Goal: Book appointment/travel/reservation

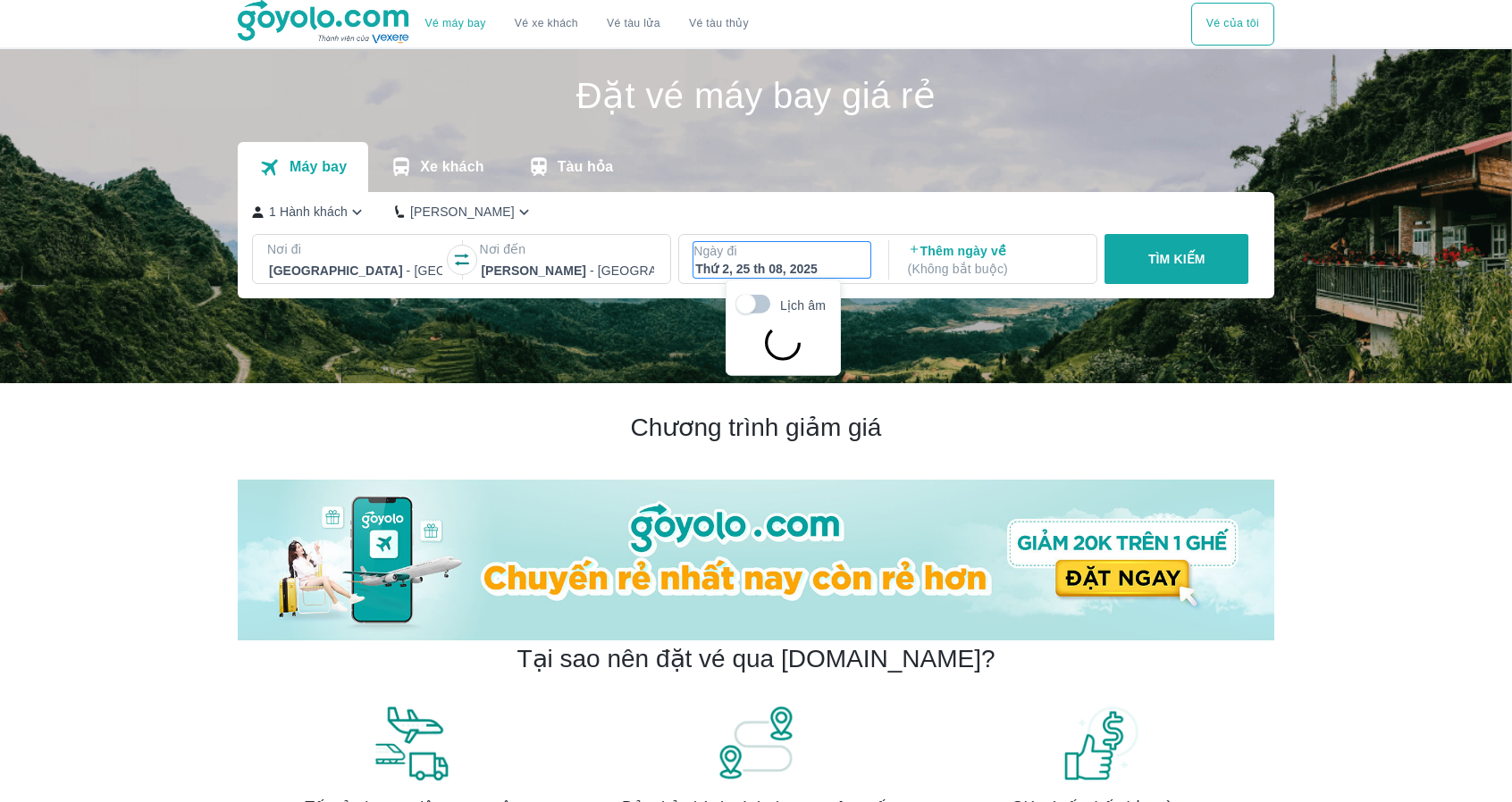
scroll to position [103, 0]
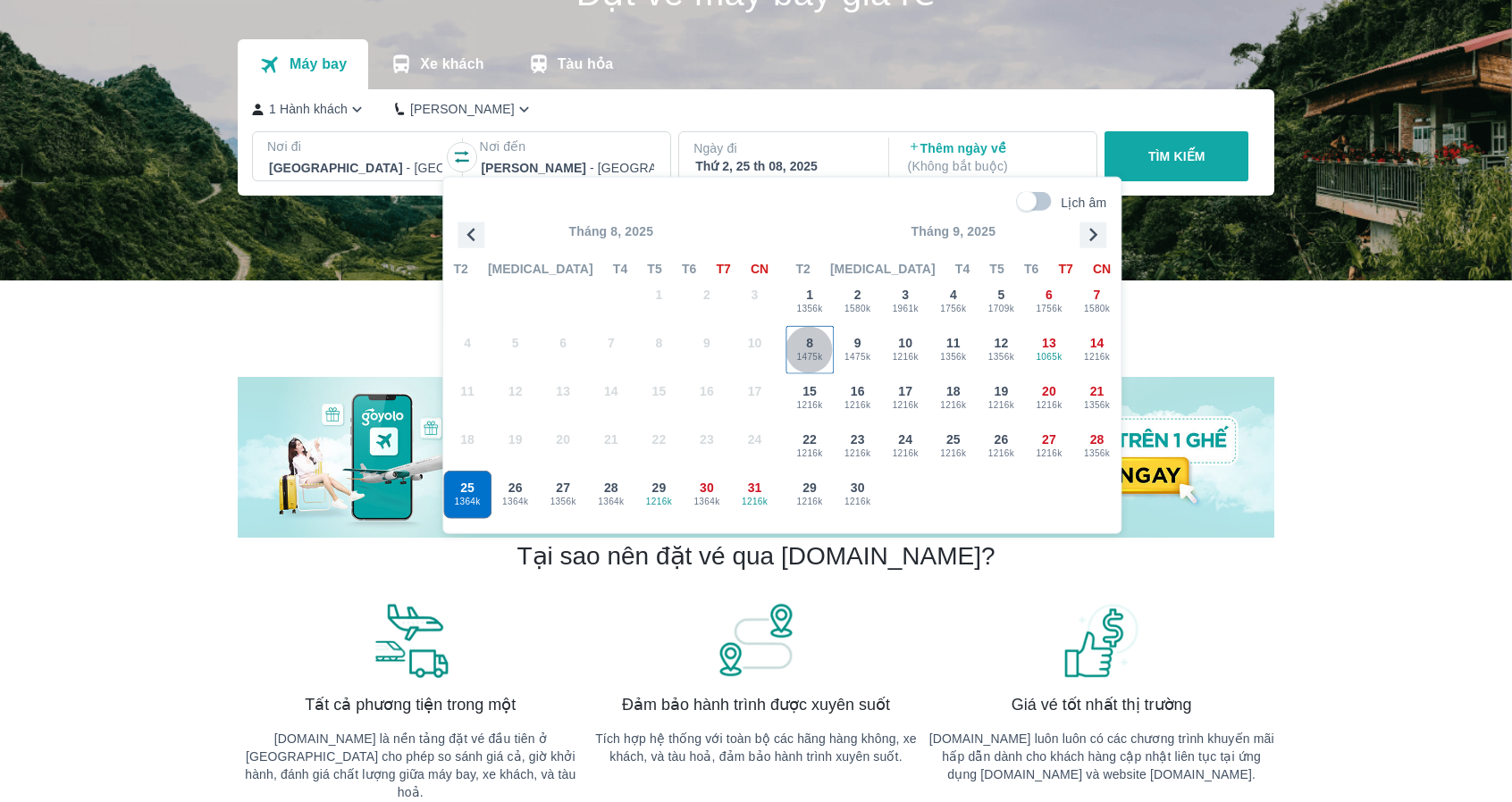
click at [813, 346] on div "8 1475k" at bounding box center [809, 350] width 46 height 46
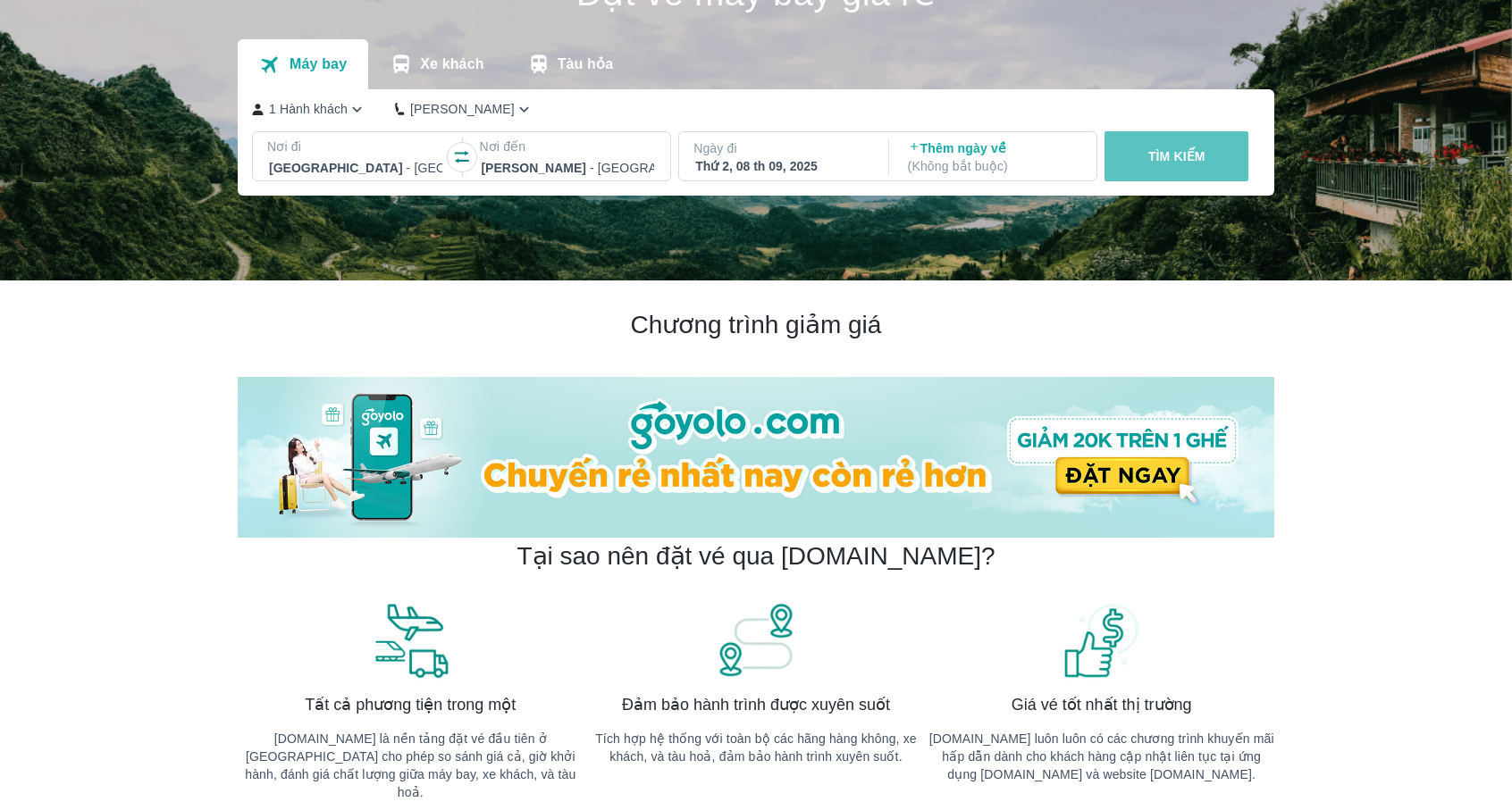
click at [1185, 161] on p "TÌM KIẾM" at bounding box center [1177, 156] width 57 height 18
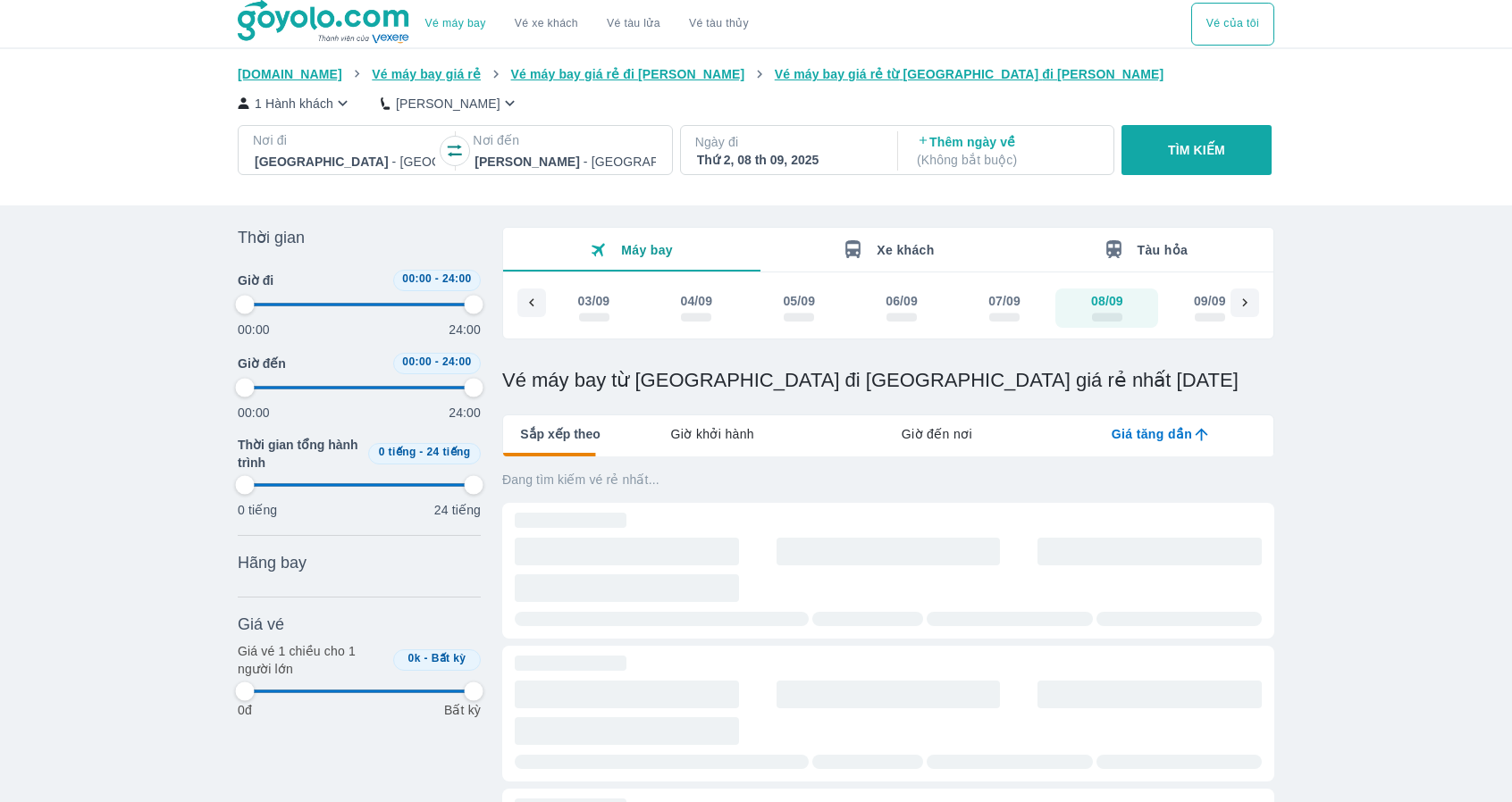
type input "97.9166666666667"
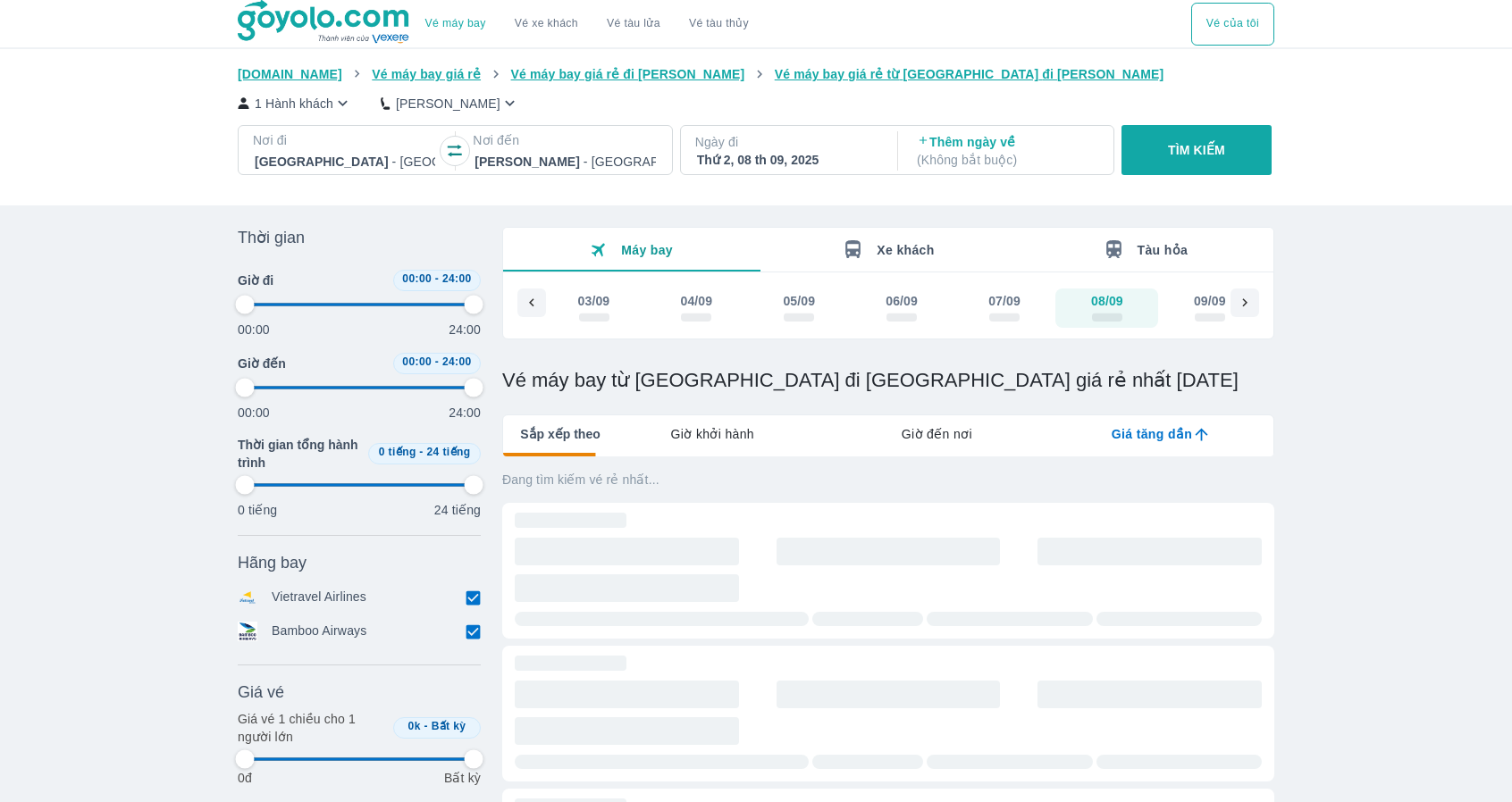
type input "97.9166666666667"
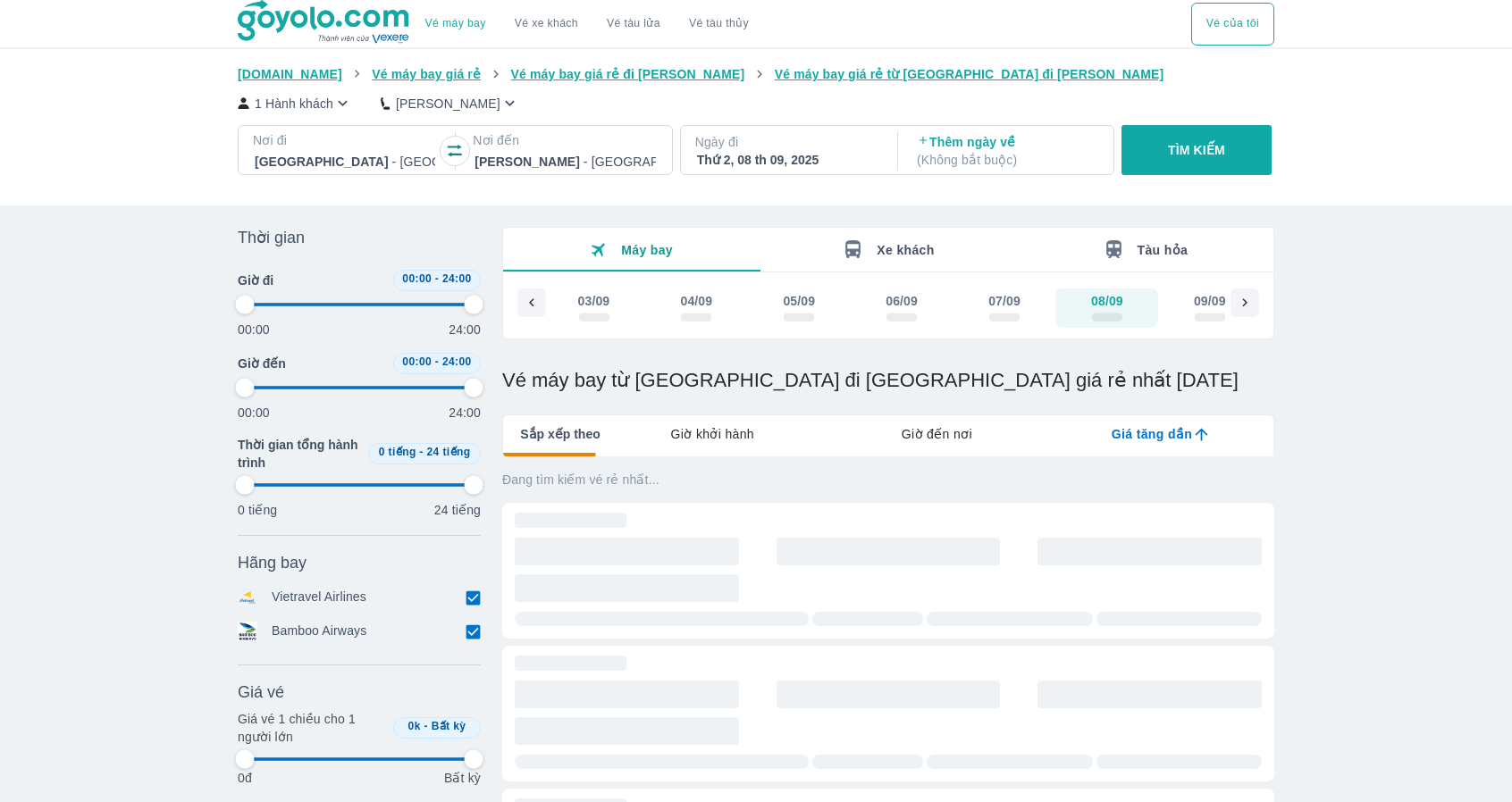
type input "97.9166666666667"
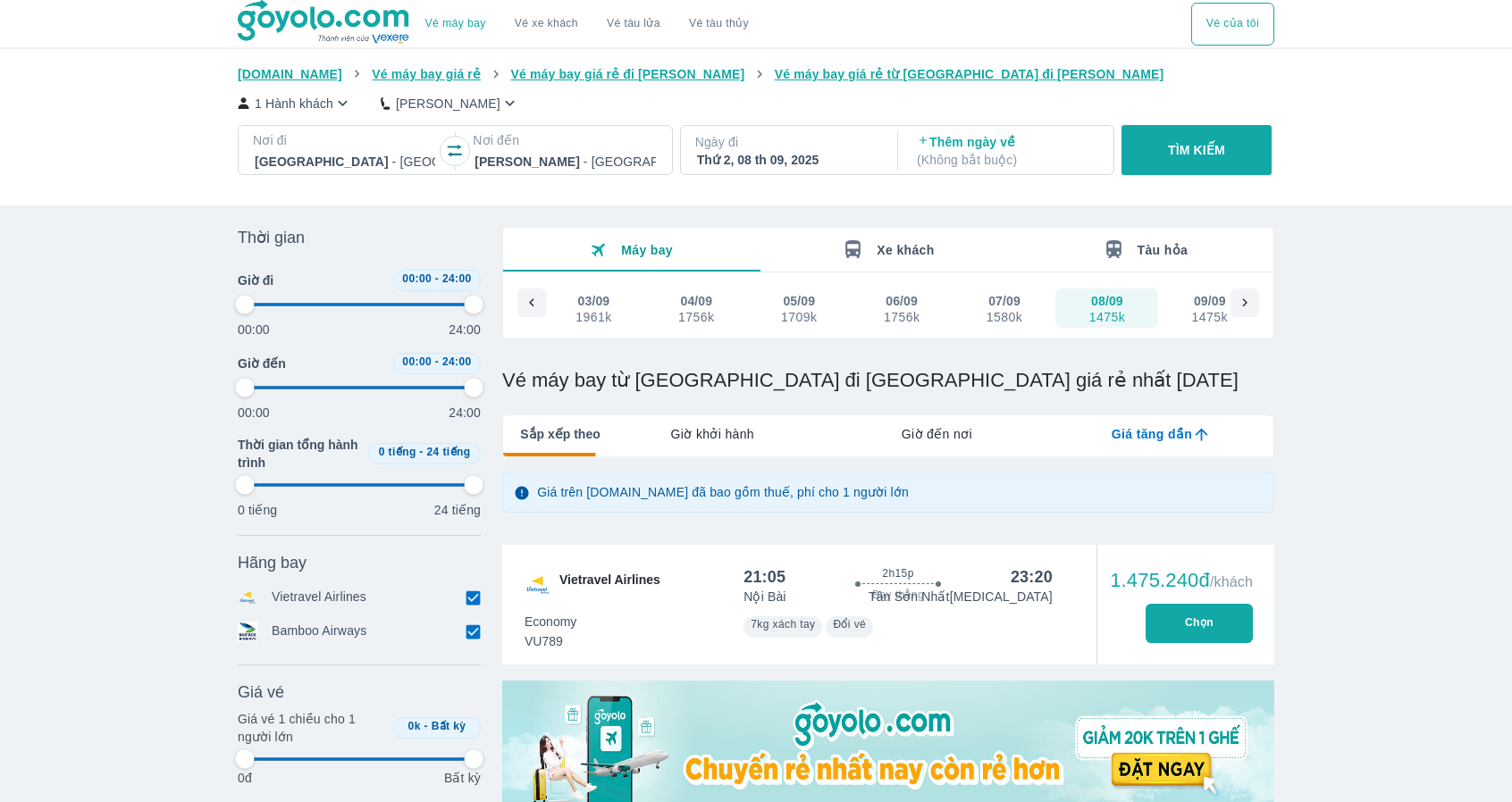
type input "97.9166666666667"
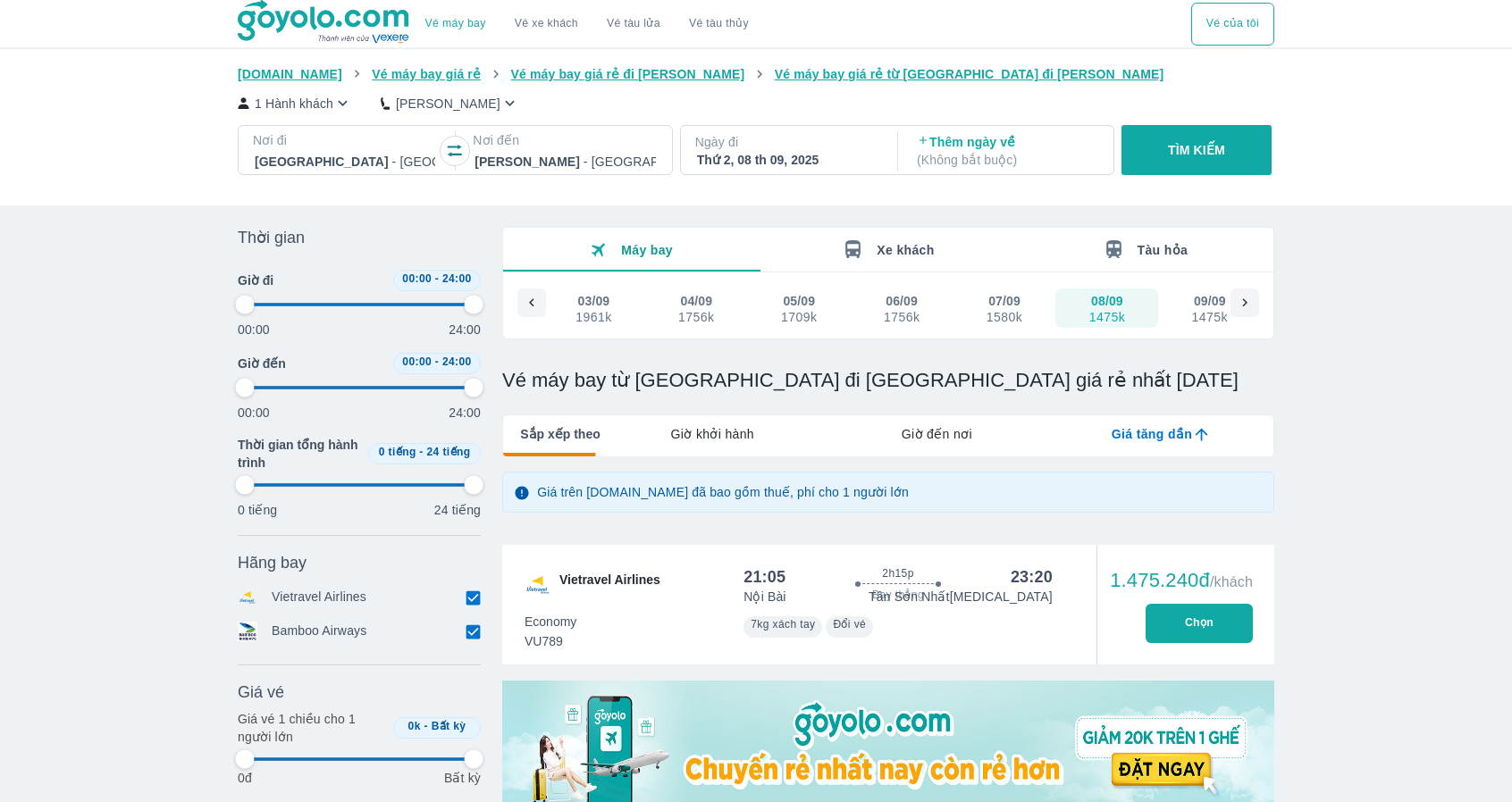
type input "97.9166666666667"
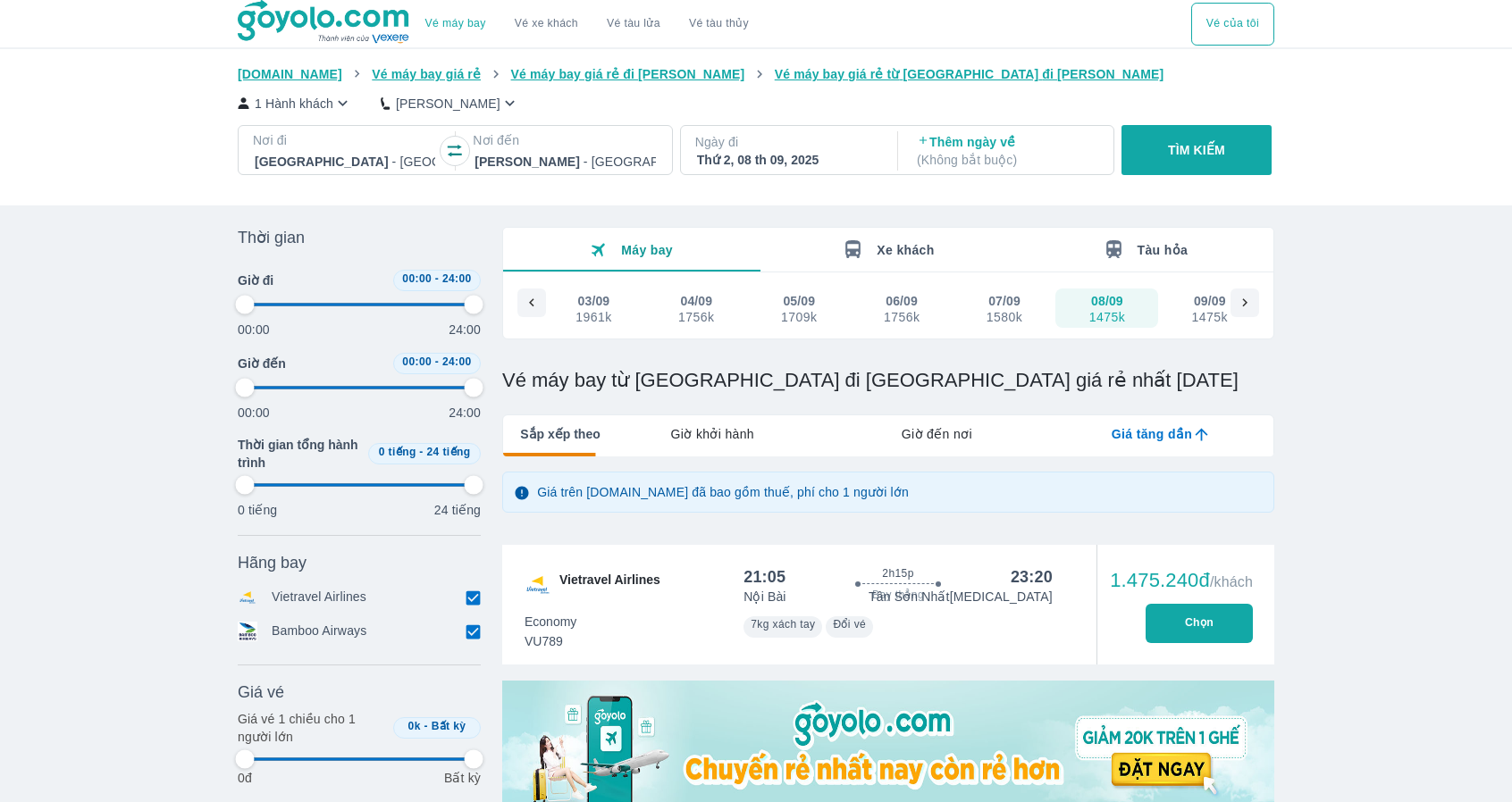
type input "97.9166666666667"
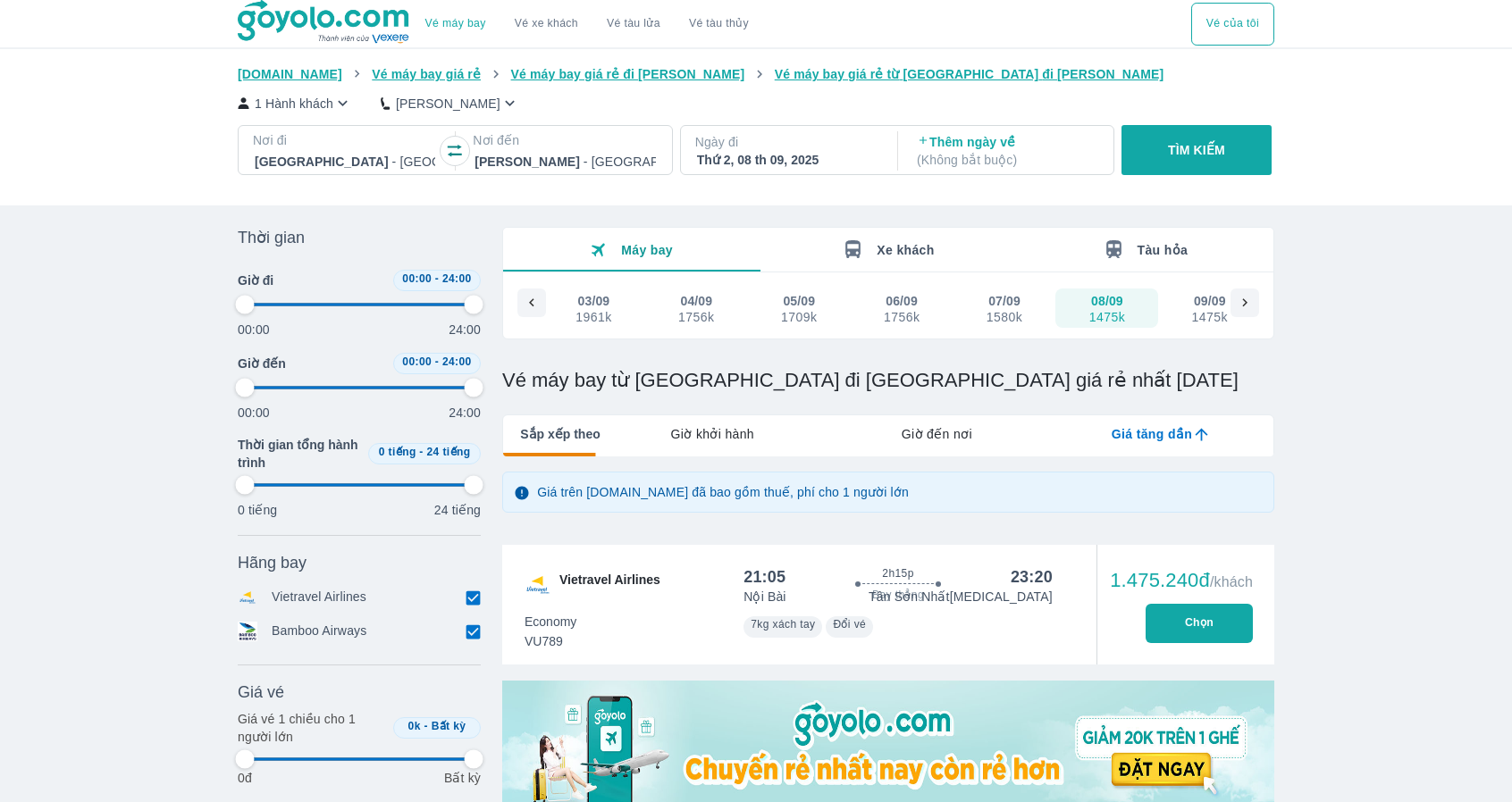
type input "97.9166666666667"
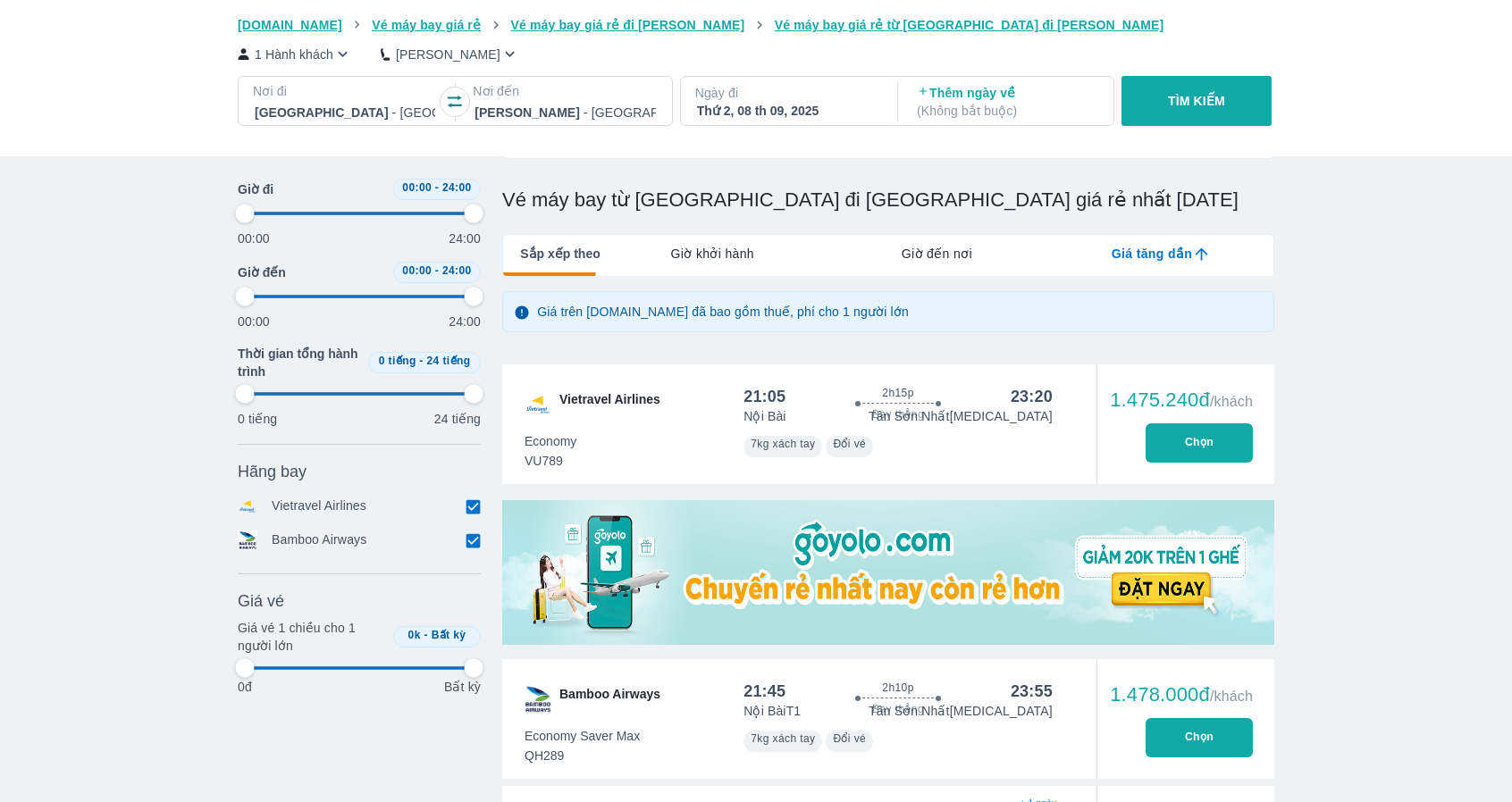
type input "97.9166666666667"
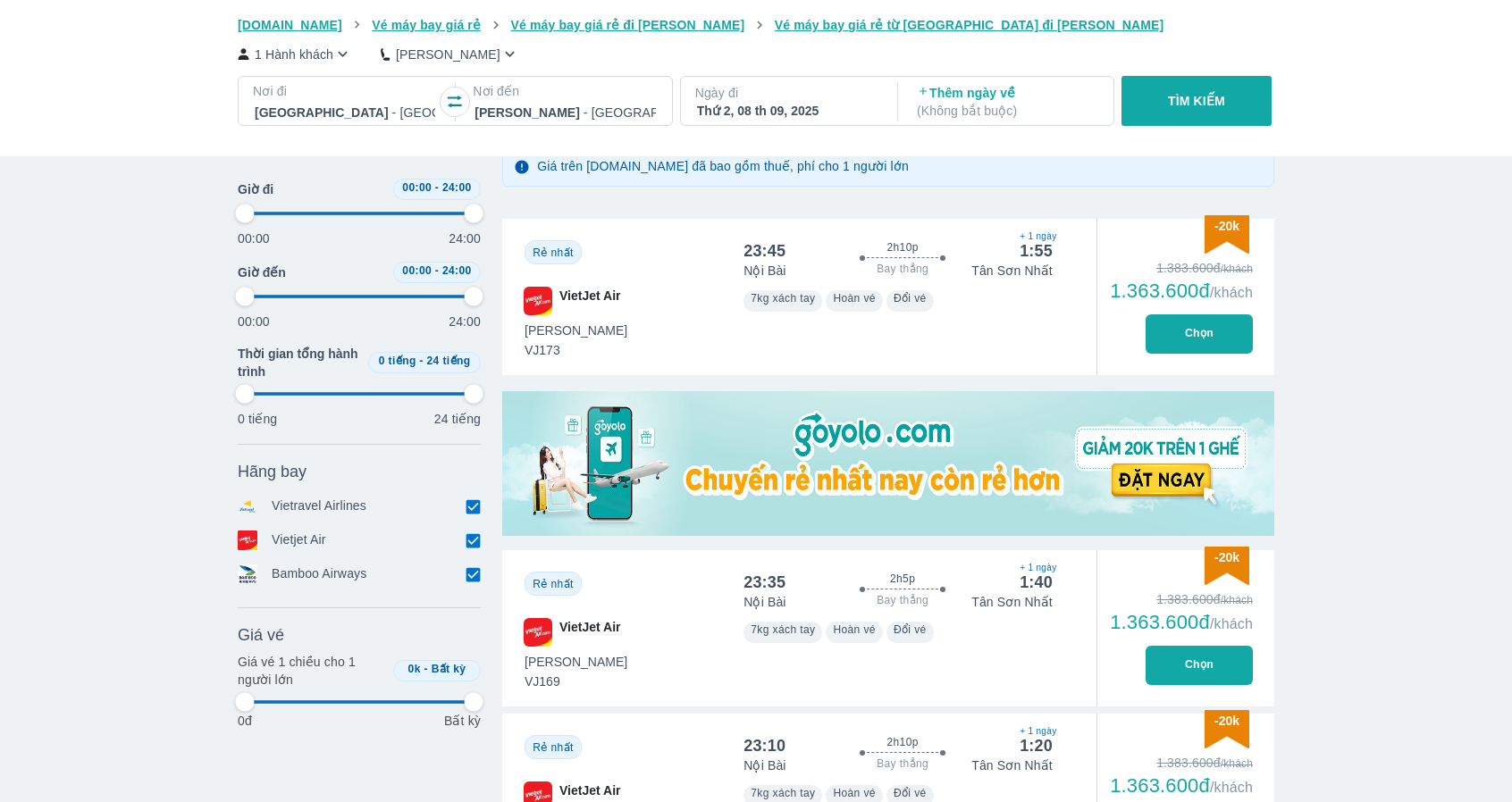
scroll to position [536, 0]
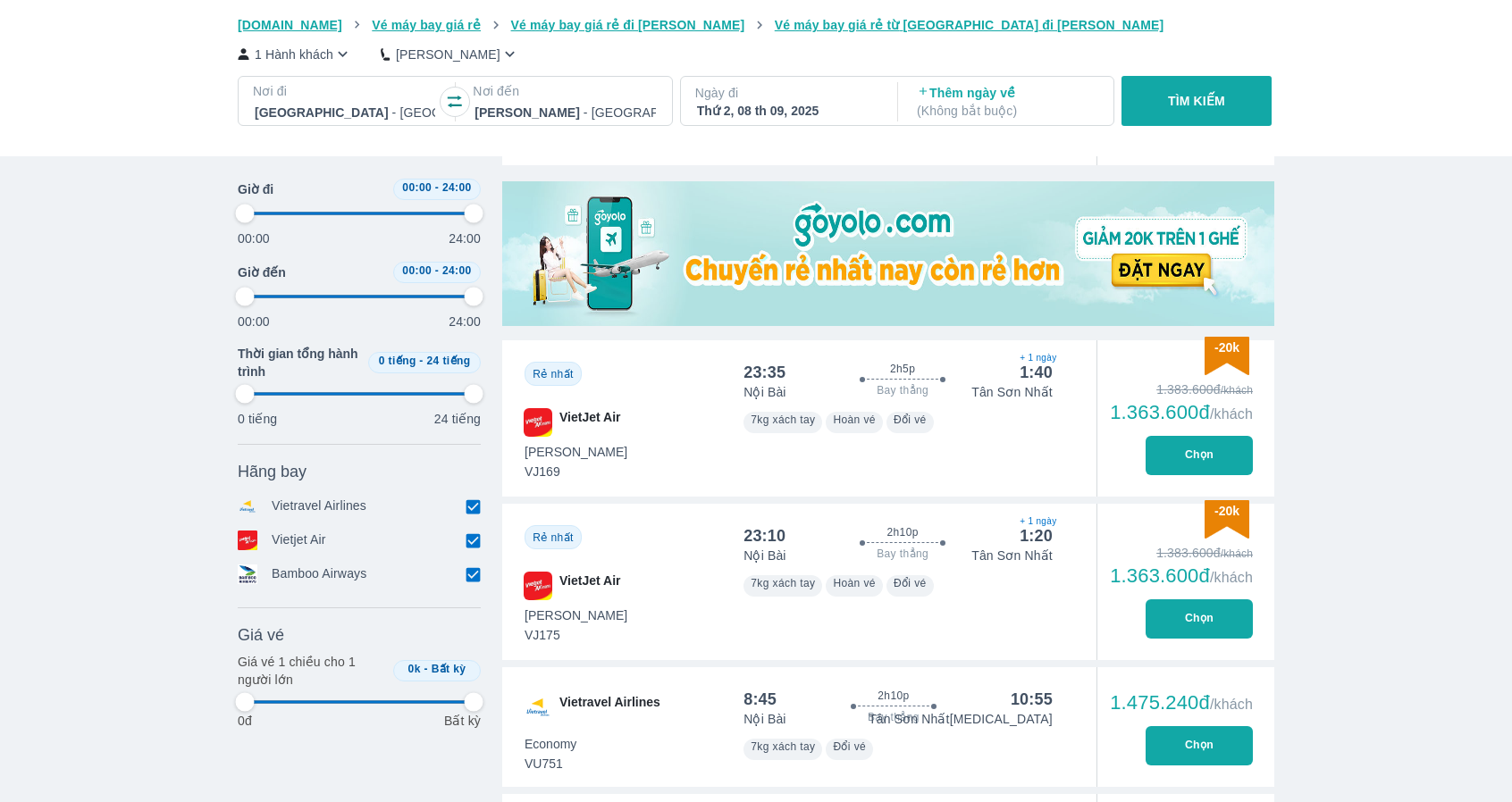
type input "97.9166666666667"
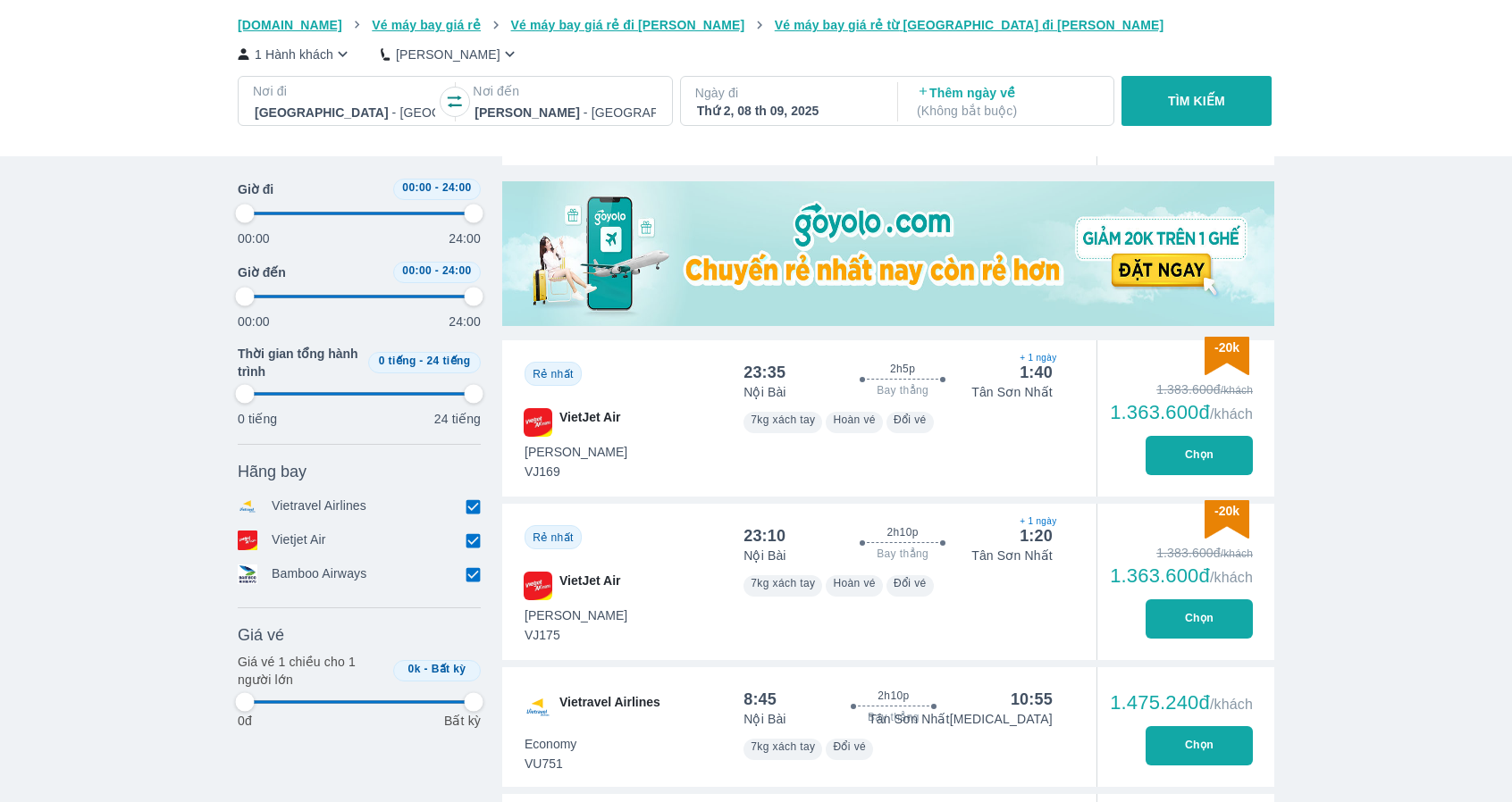
type input "97.9166666666667"
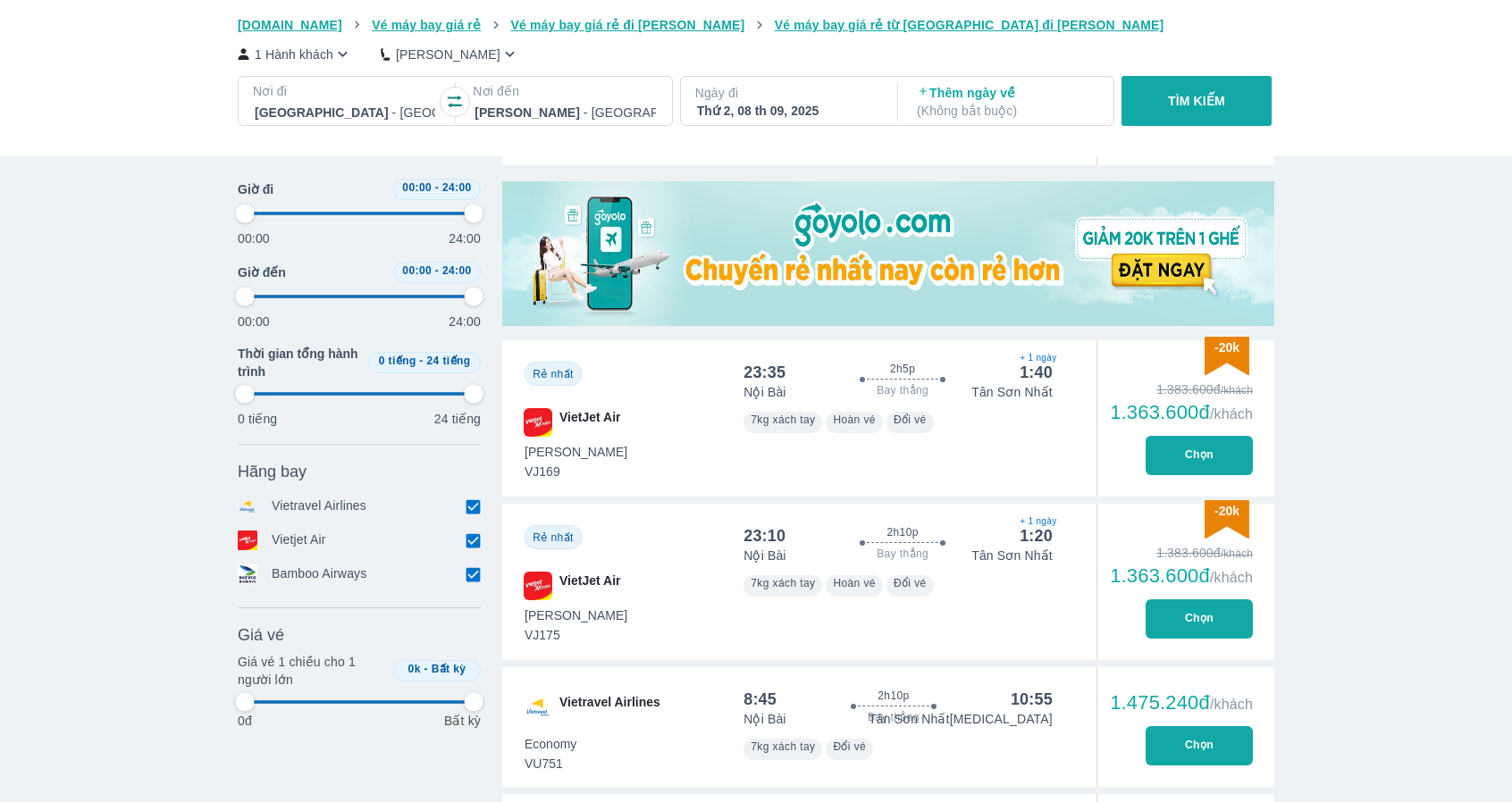
type input "97.9166666666667"
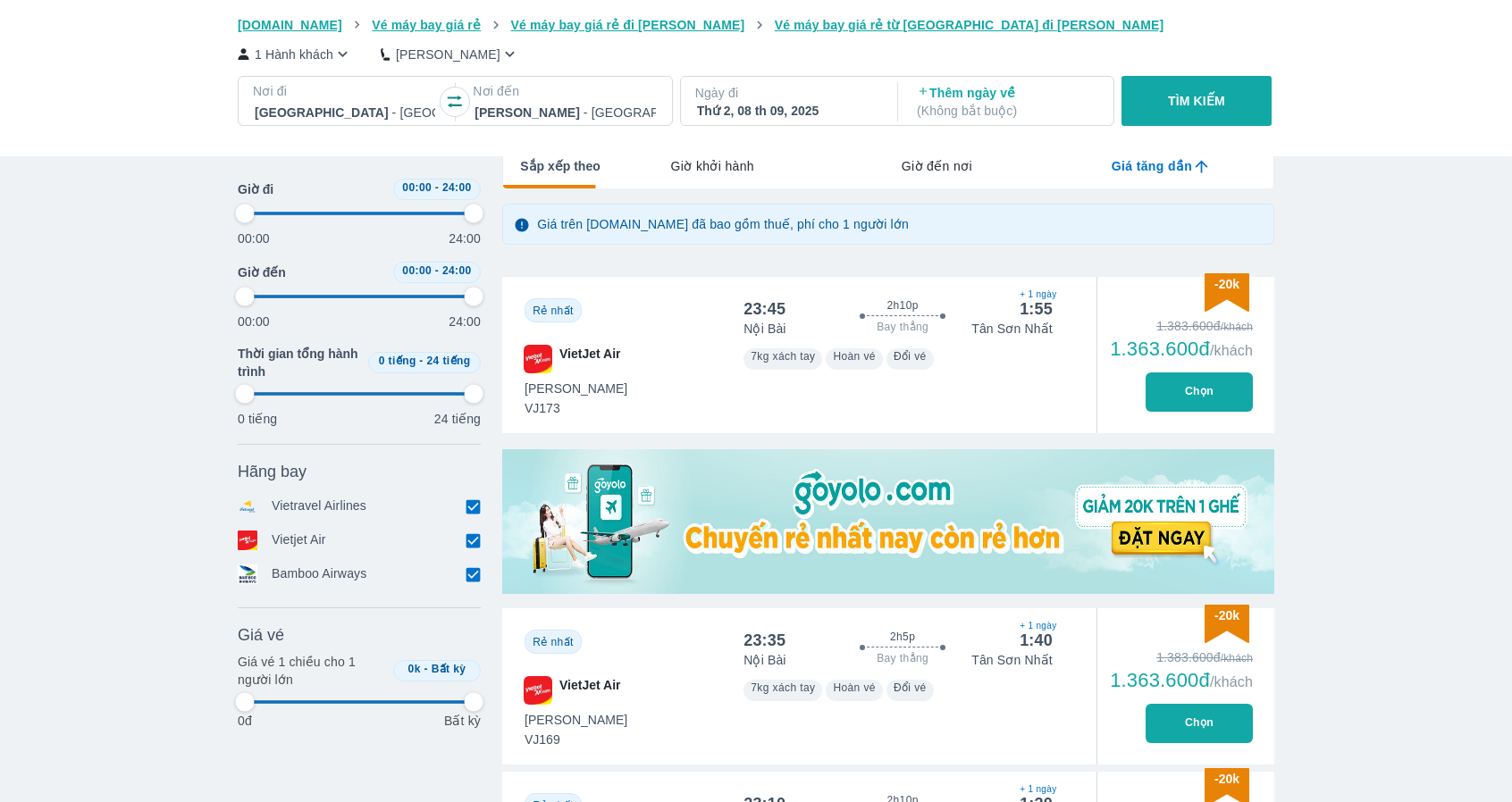
scroll to position [0, 0]
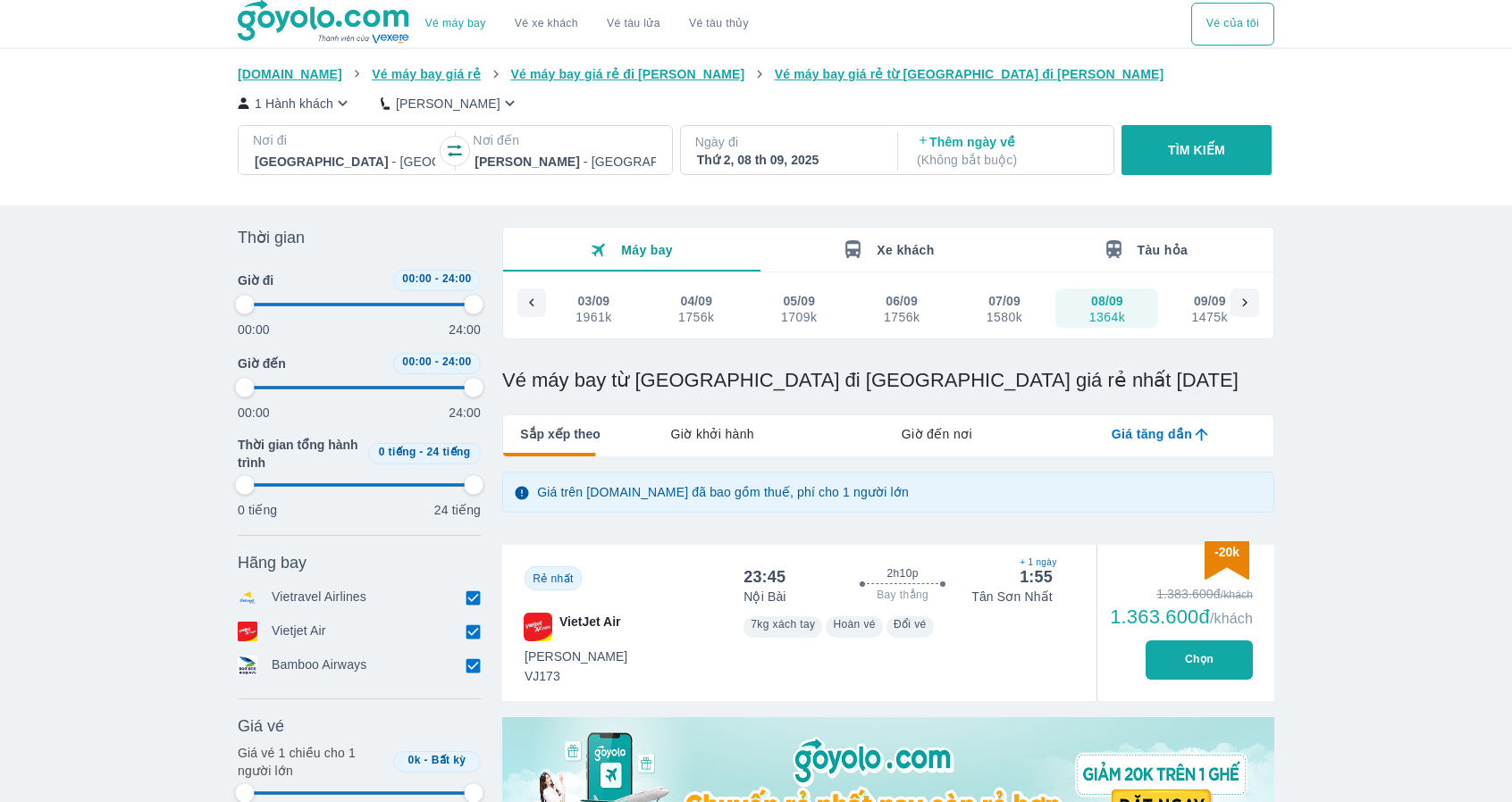
type input "97.9166666666667"
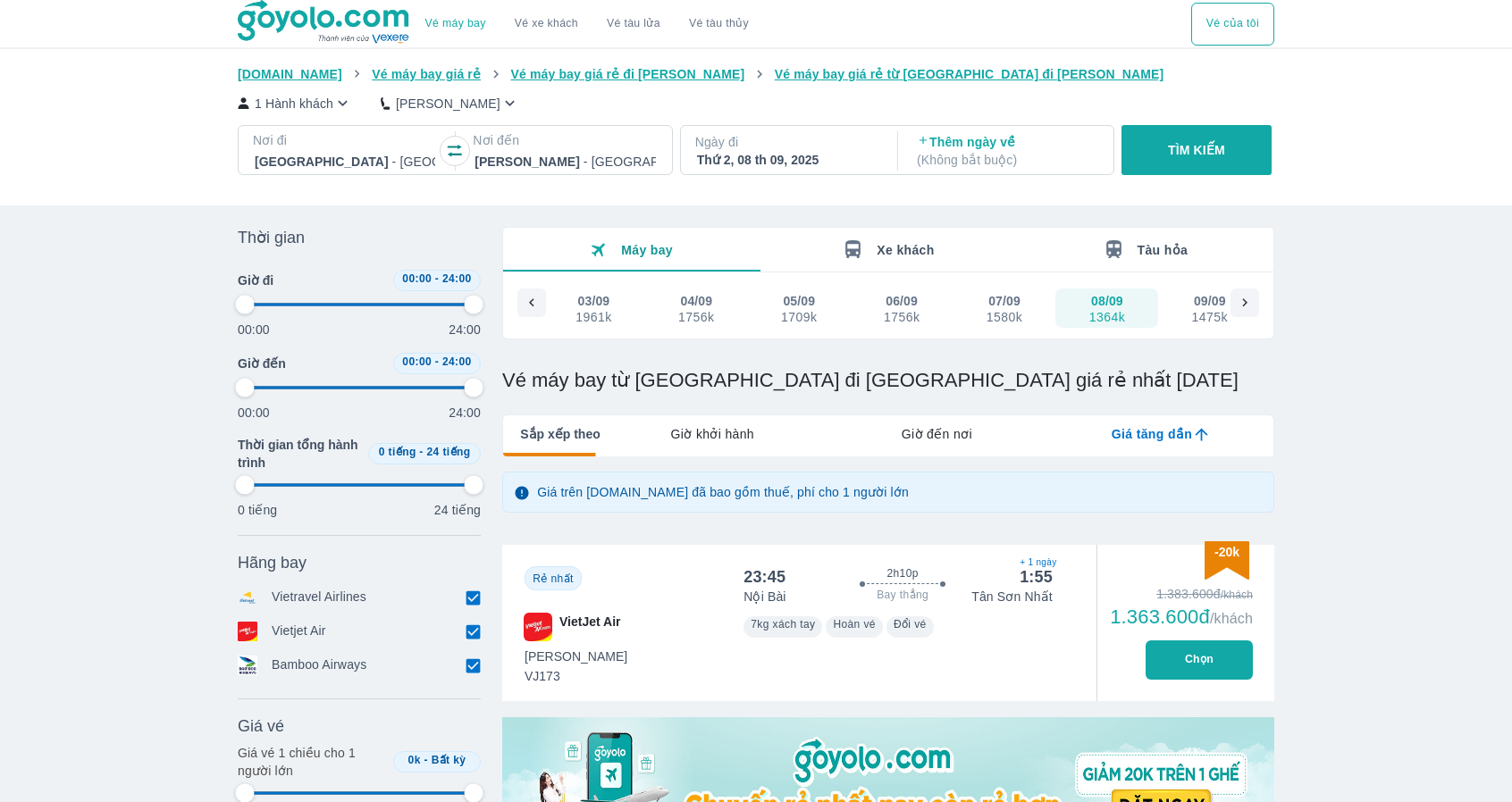
type input "97.9166666666667"
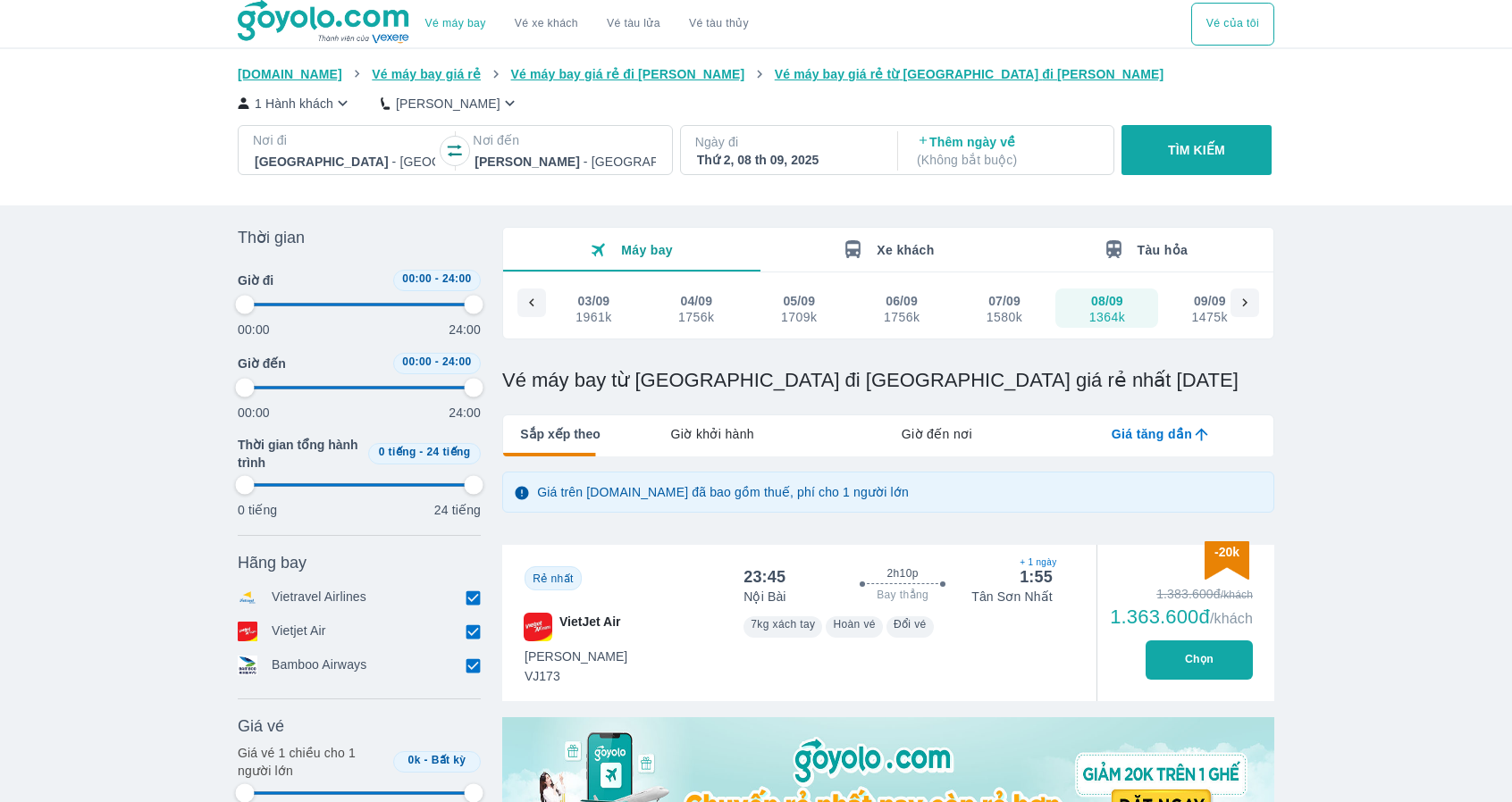
type input "97.9166666666667"
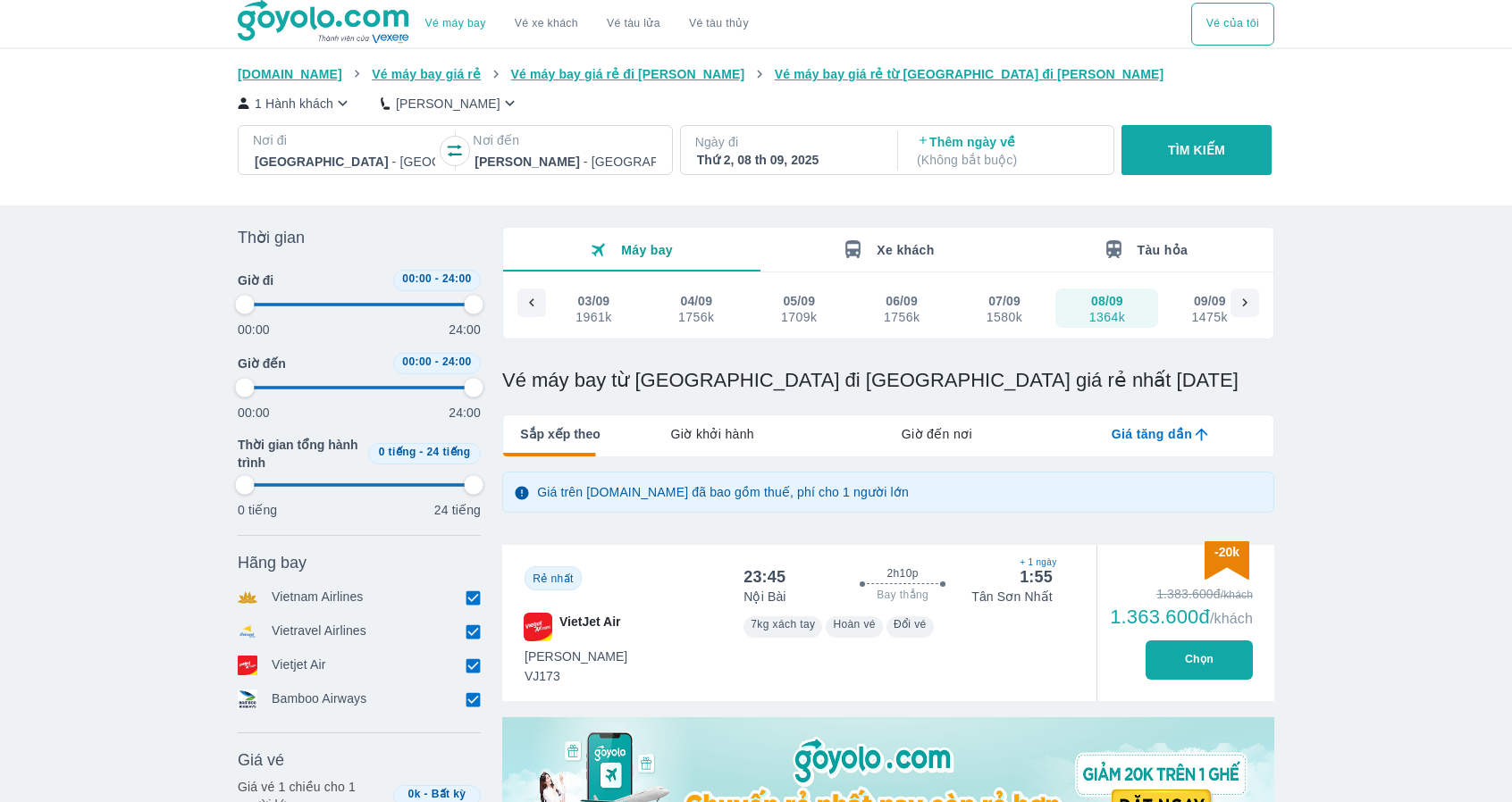
type input "97.9166666666667"
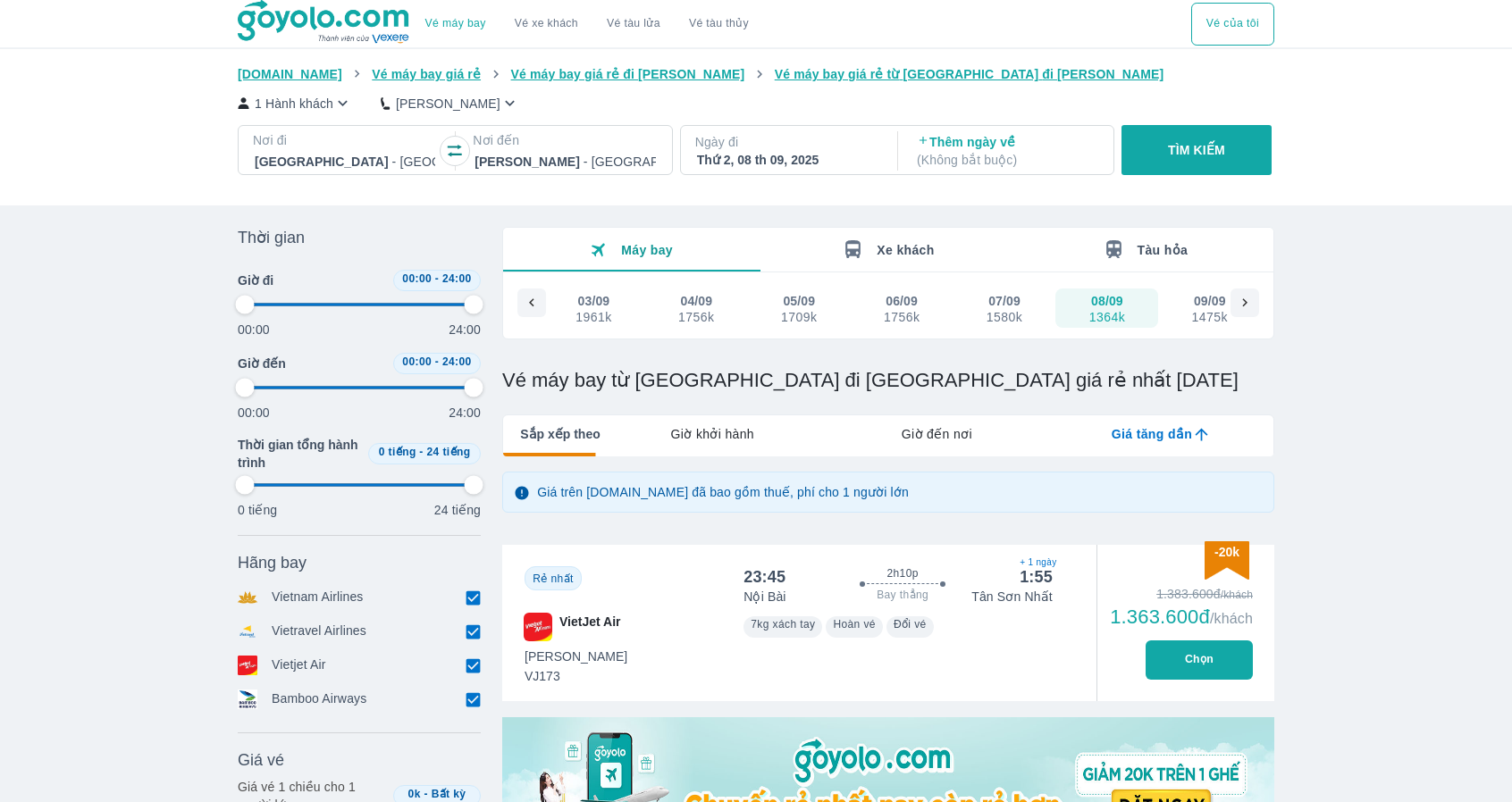
type input "97.9166666666667"
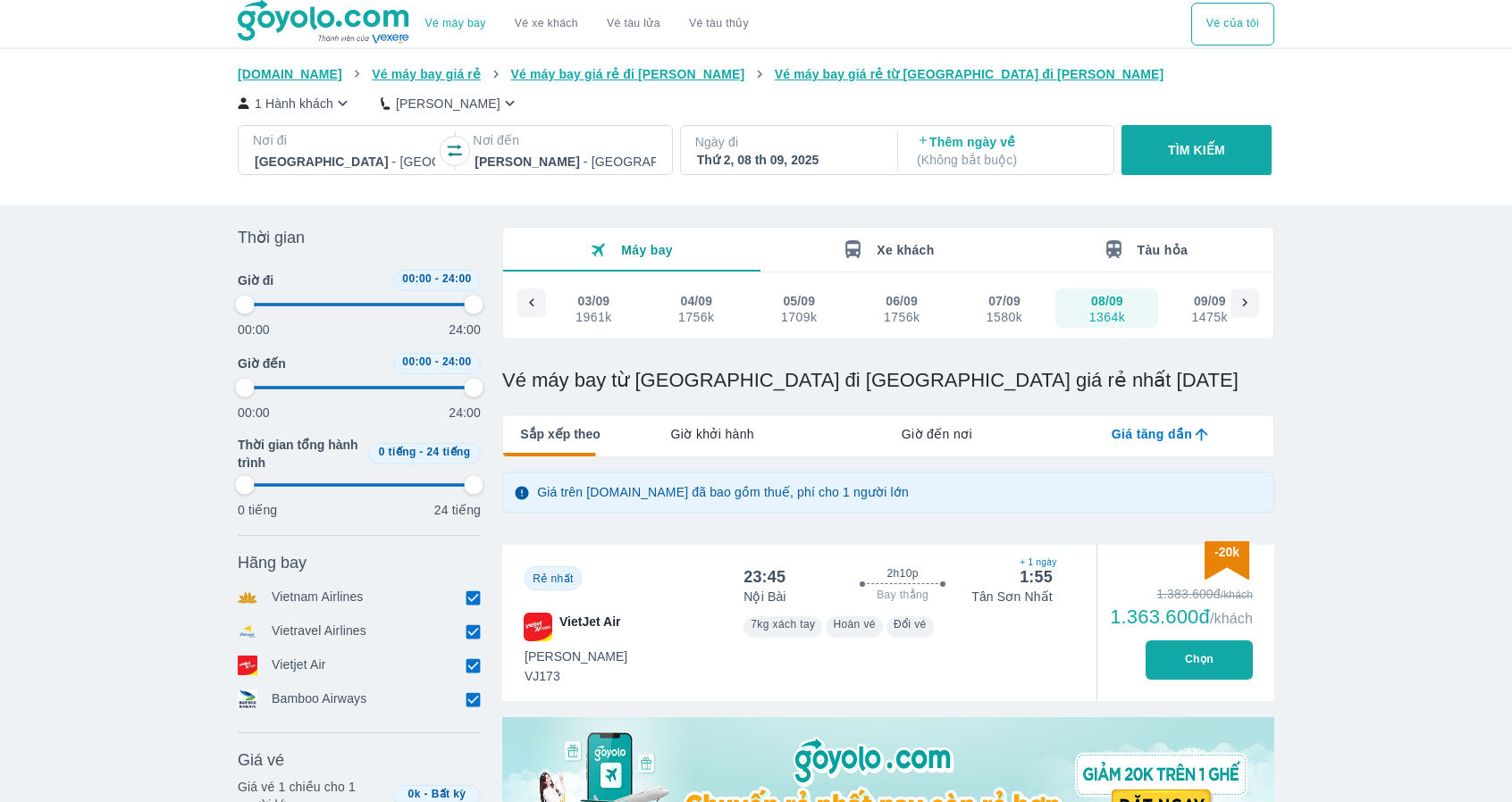
type input "97.9166666666667"
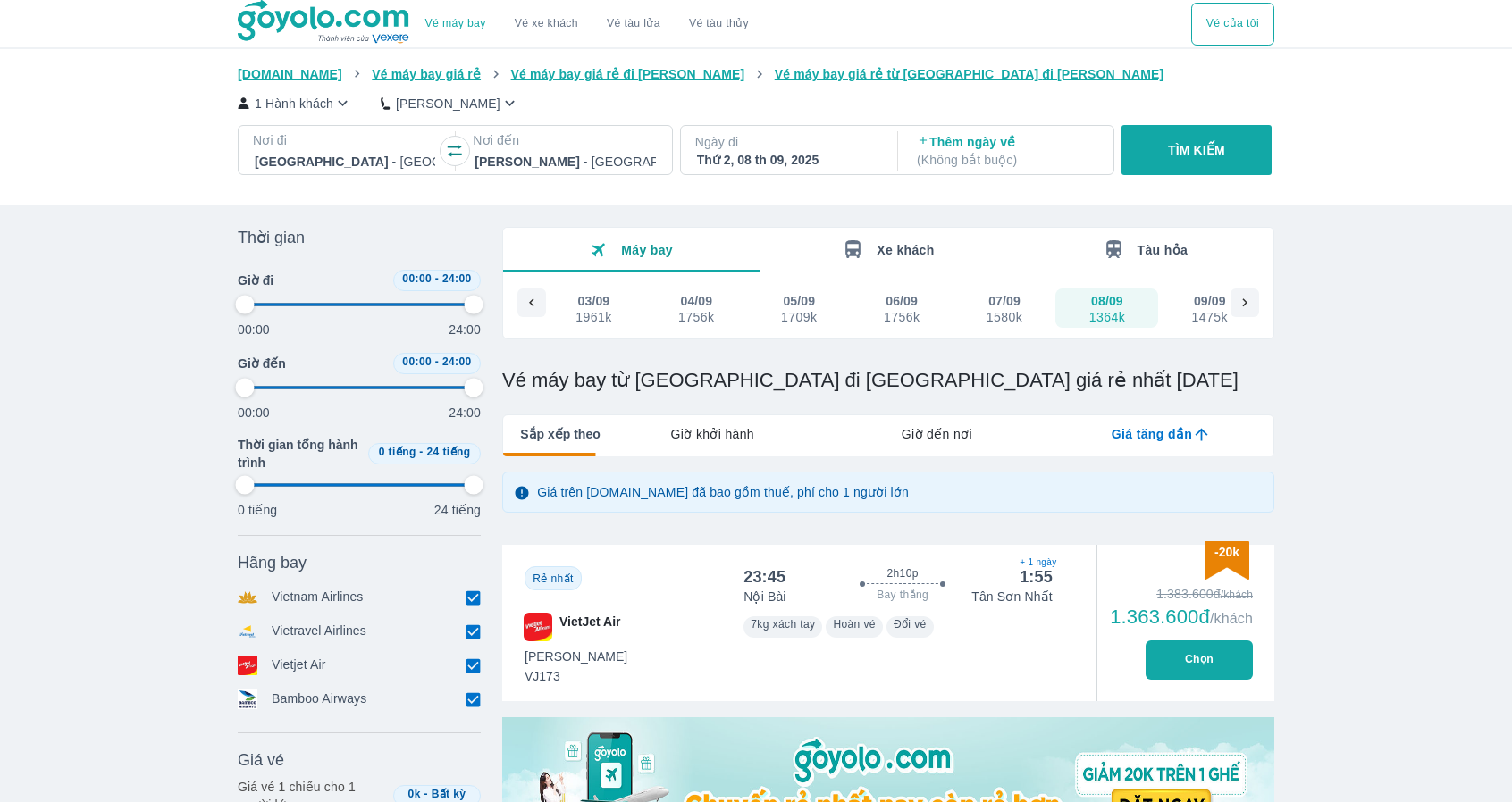
type input "97.9166666666667"
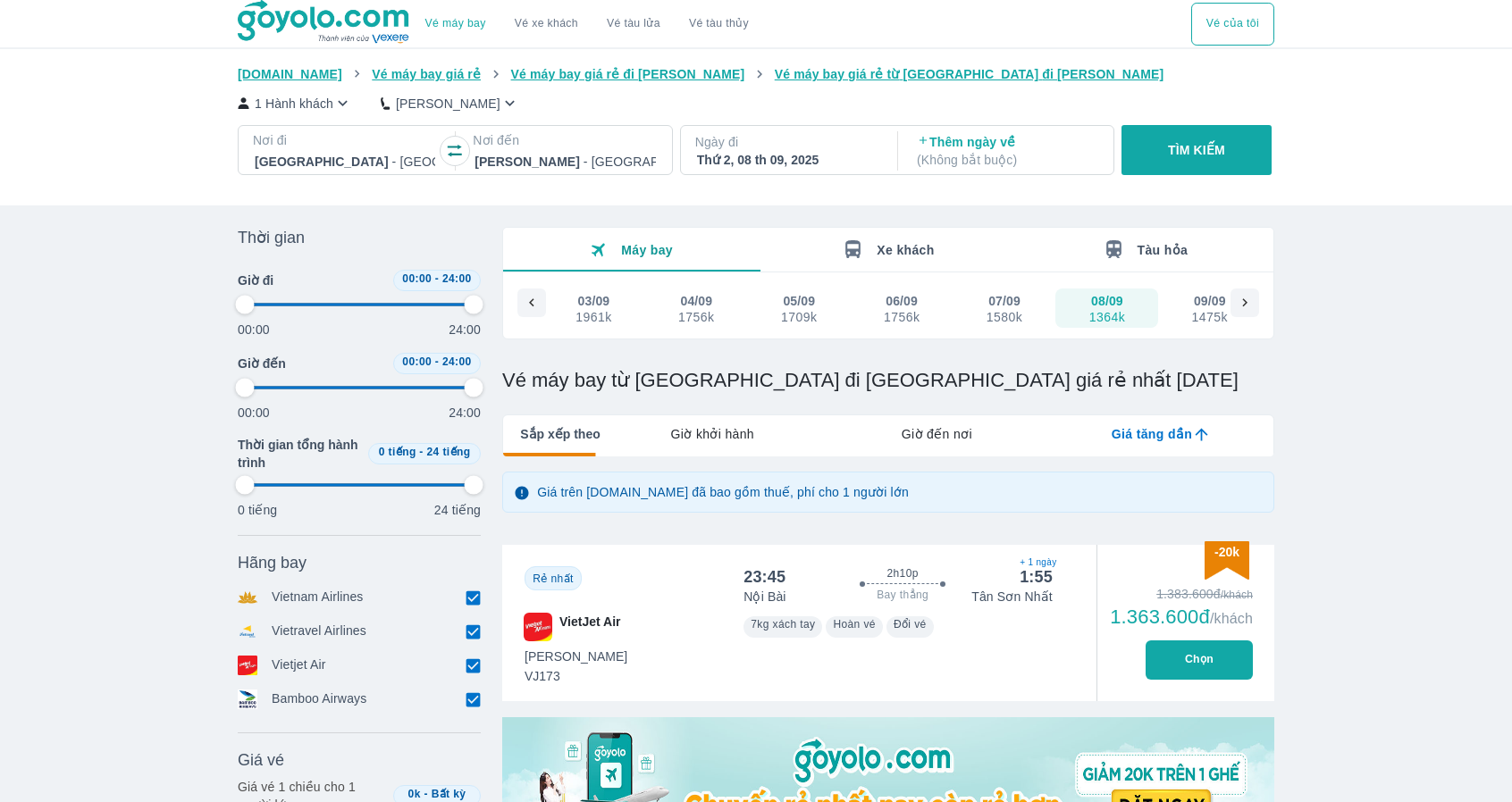
type input "97.9166666666667"
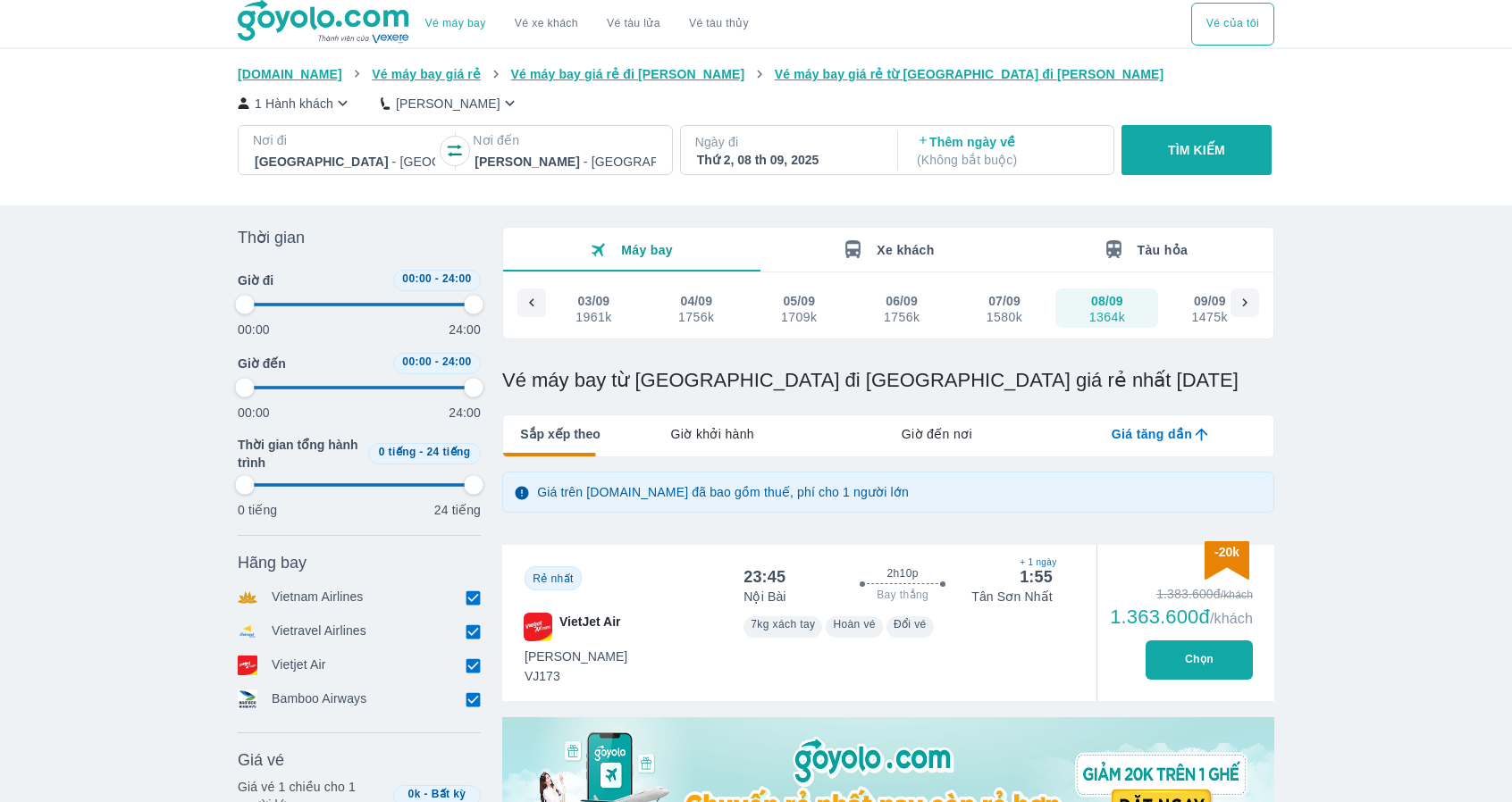
type input "97.9166666666667"
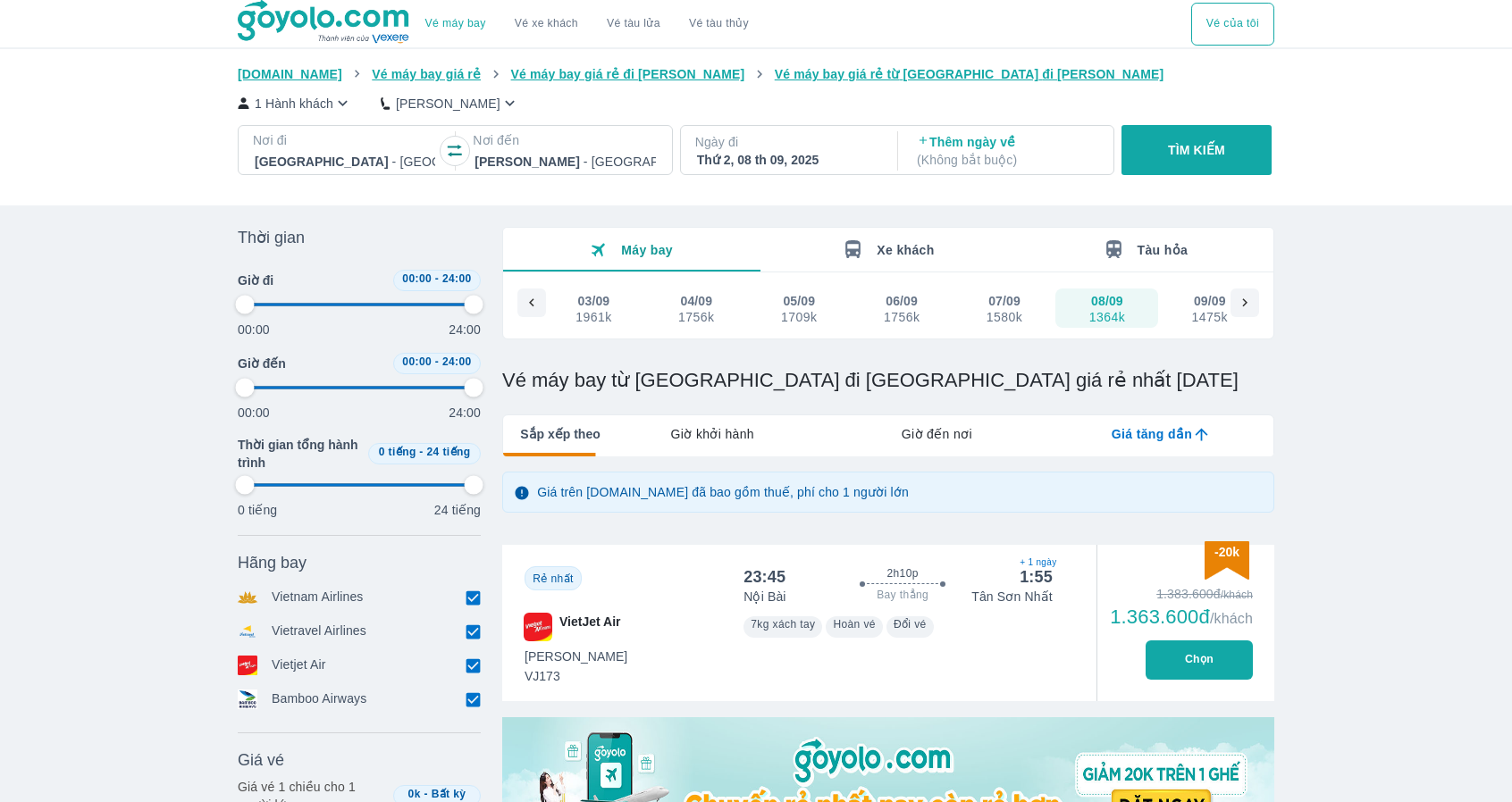
type input "97.9166666666667"
click at [909, 244] on span "Xe khách" at bounding box center [905, 250] width 57 height 14
type input "97.9166666666667"
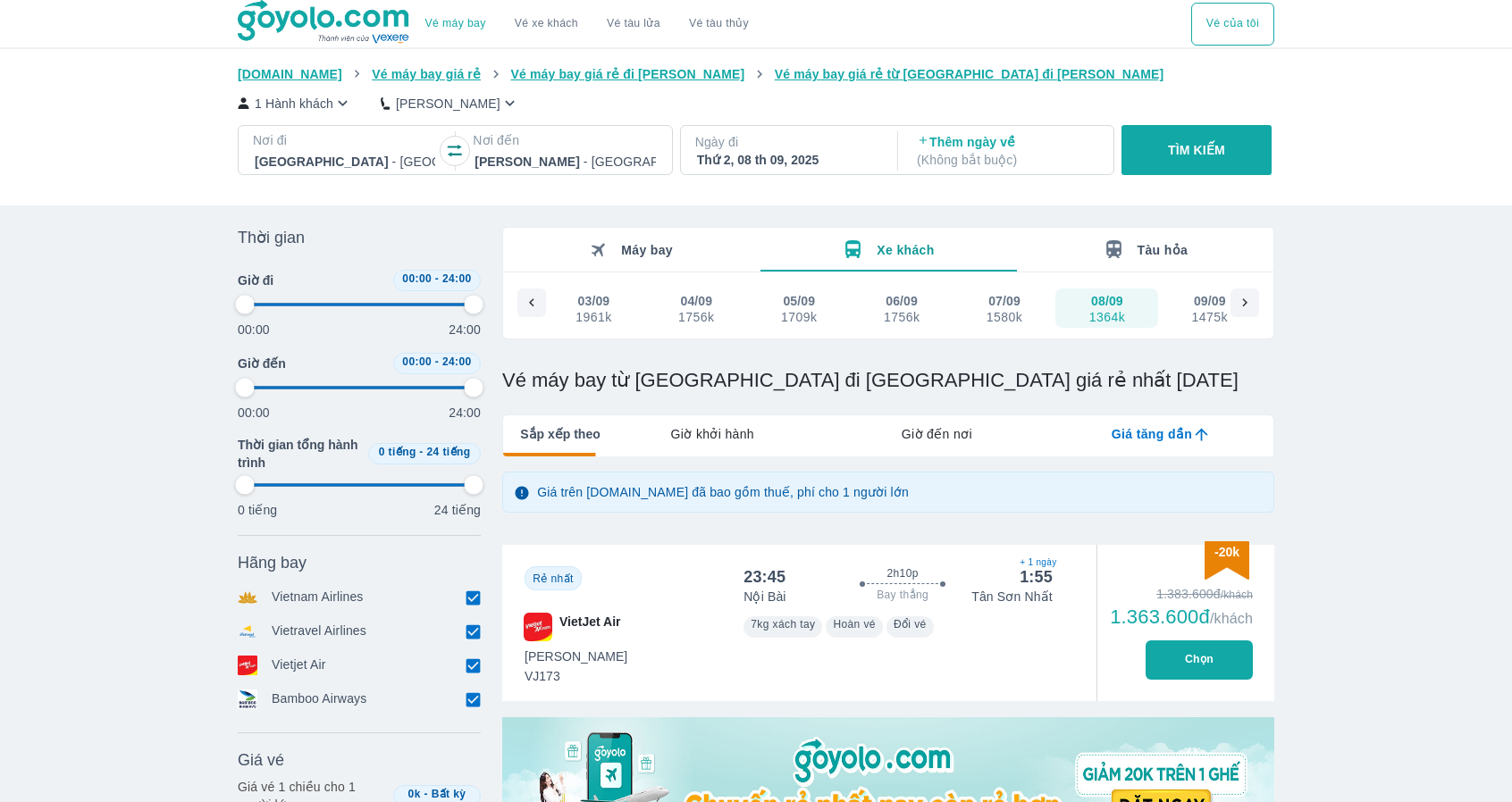
type input "97.9166666666667"
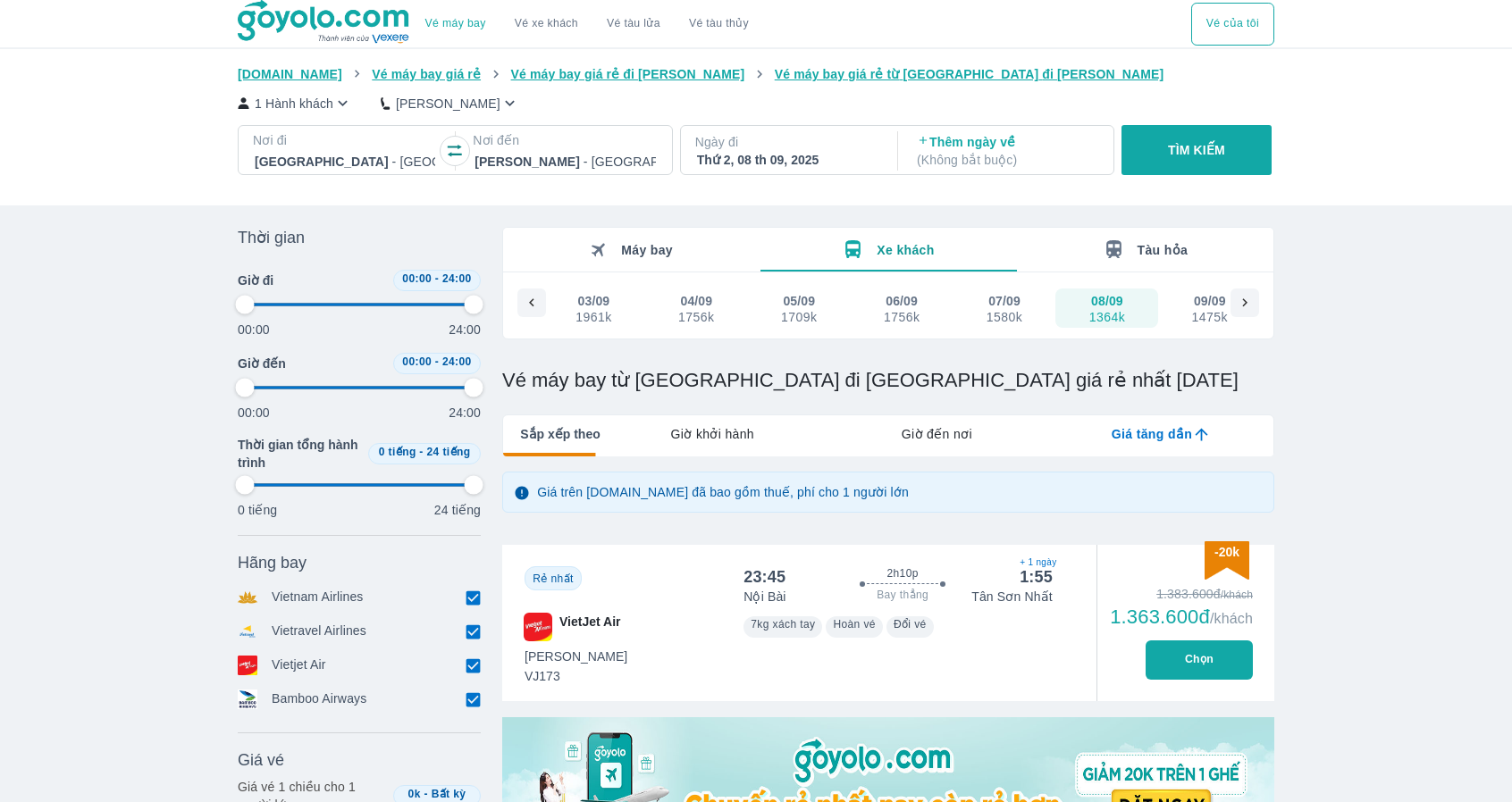
type input "97.9166666666667"
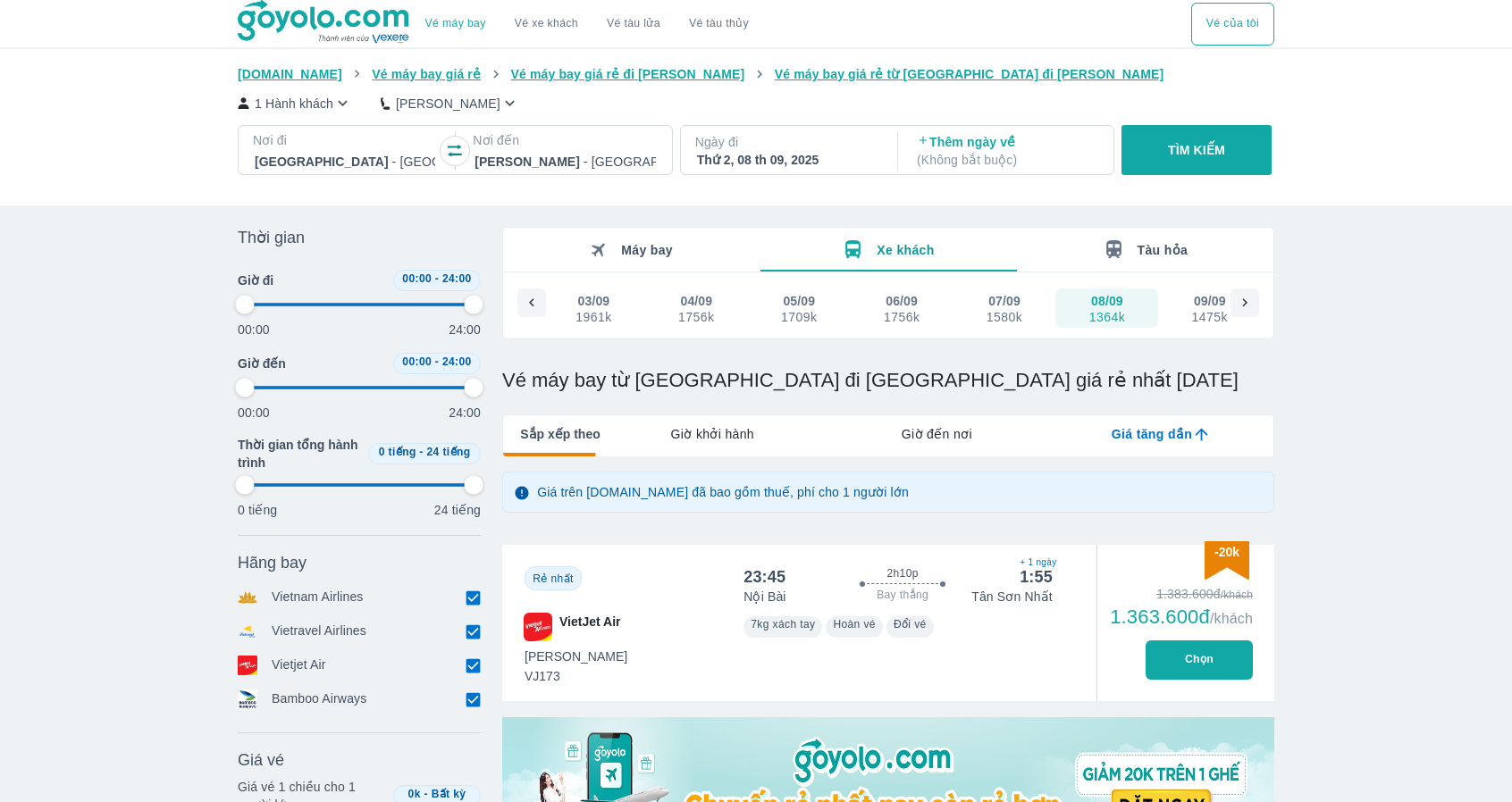
type input "97.9166666666667"
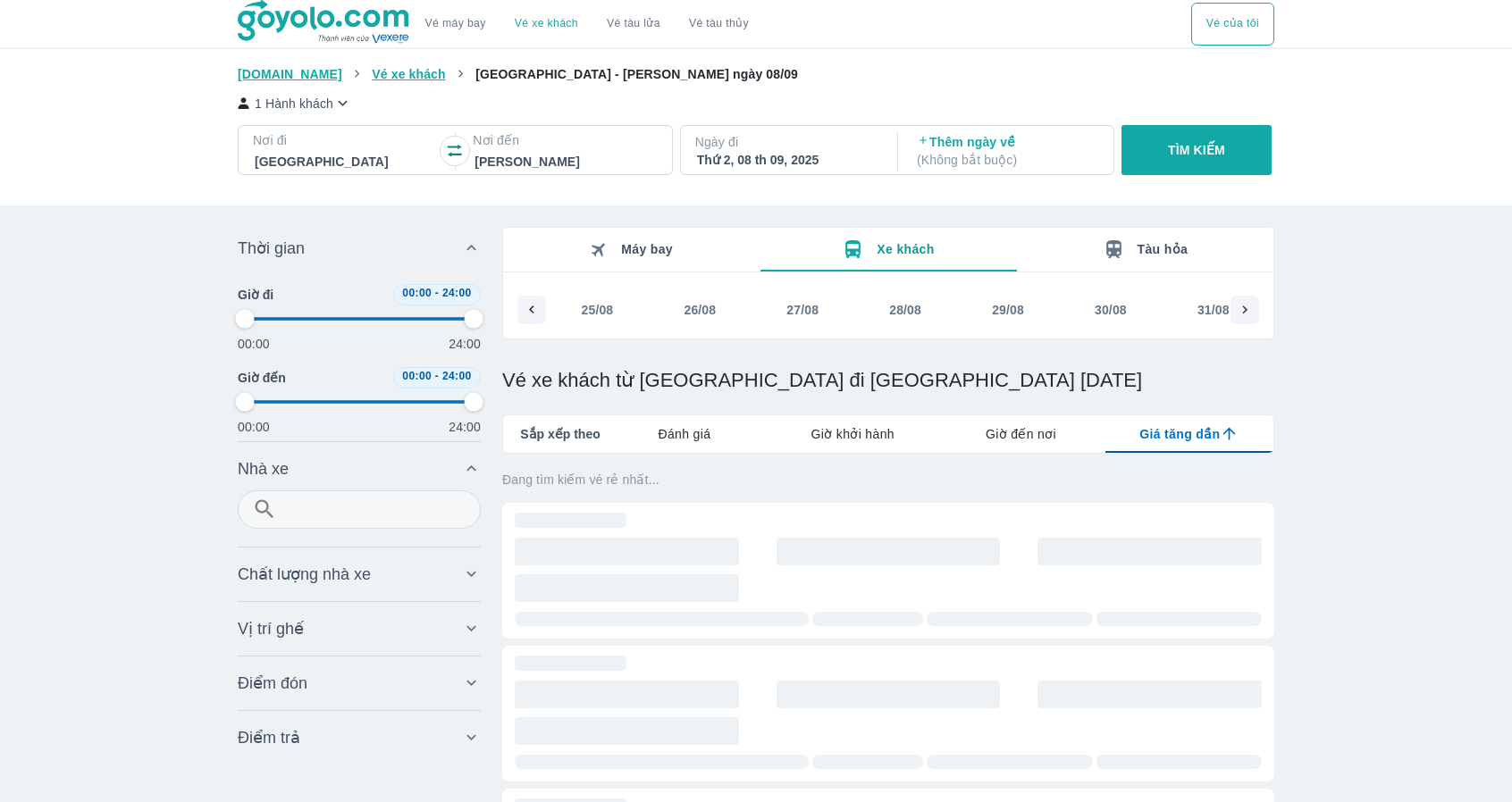
type input "97.9166666666667"
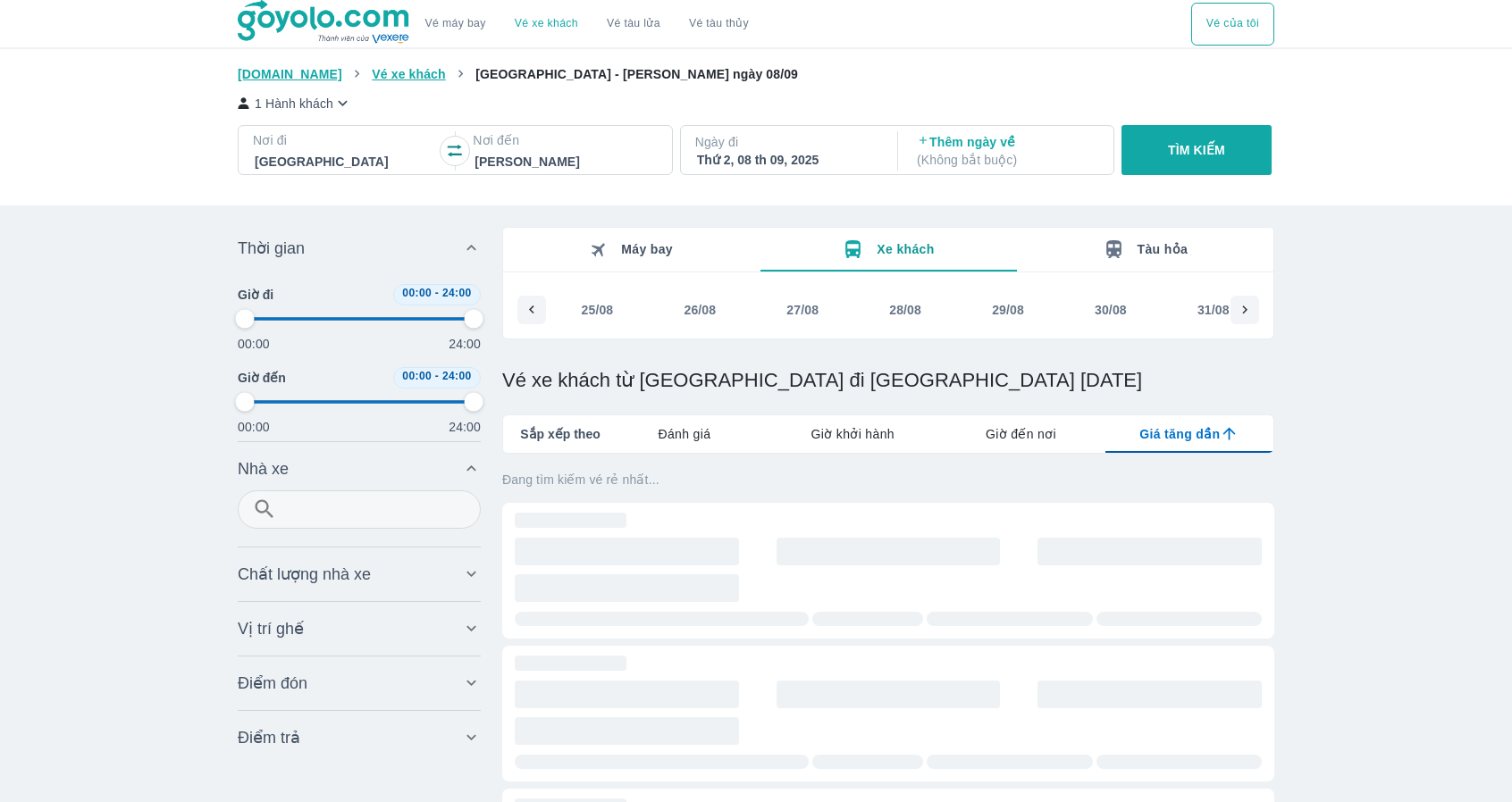
type input "97.9166666666667"
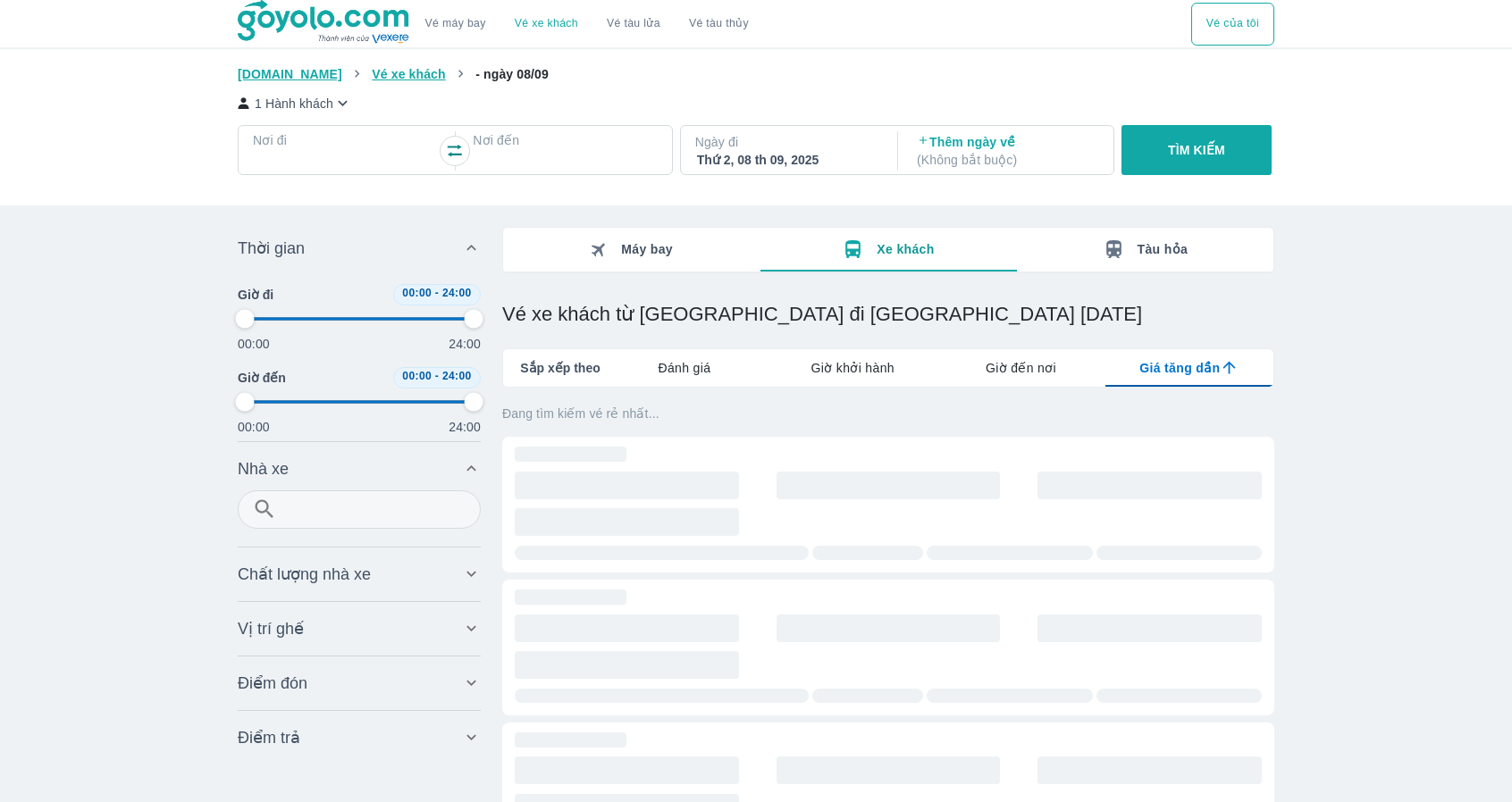
type input "97.9166666666667"
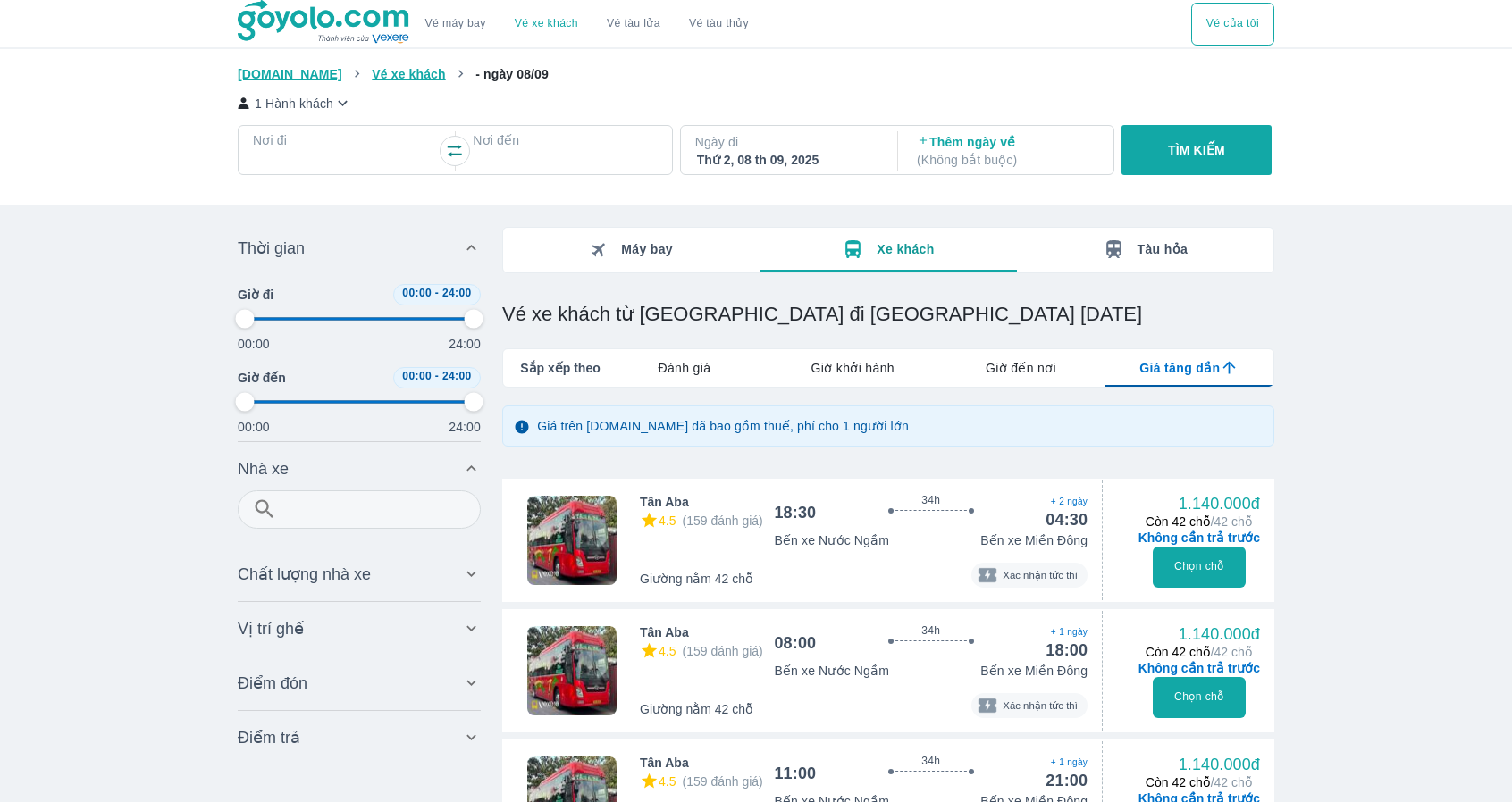
type input "97.9166666666667"
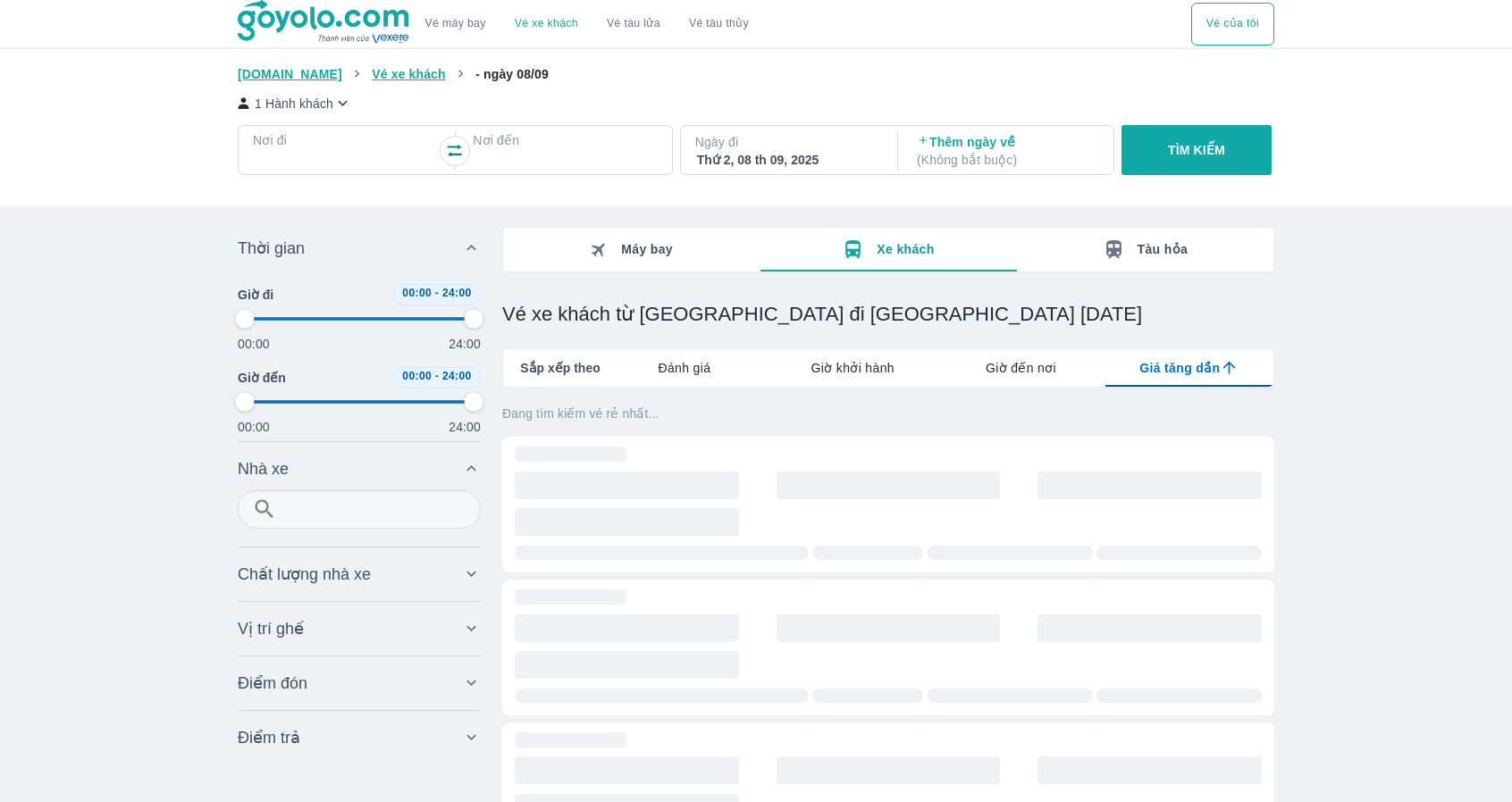
type input "97.9166666666667"
click at [642, 259] on div "Máy bay" at bounding box center [631, 249] width 83 height 19
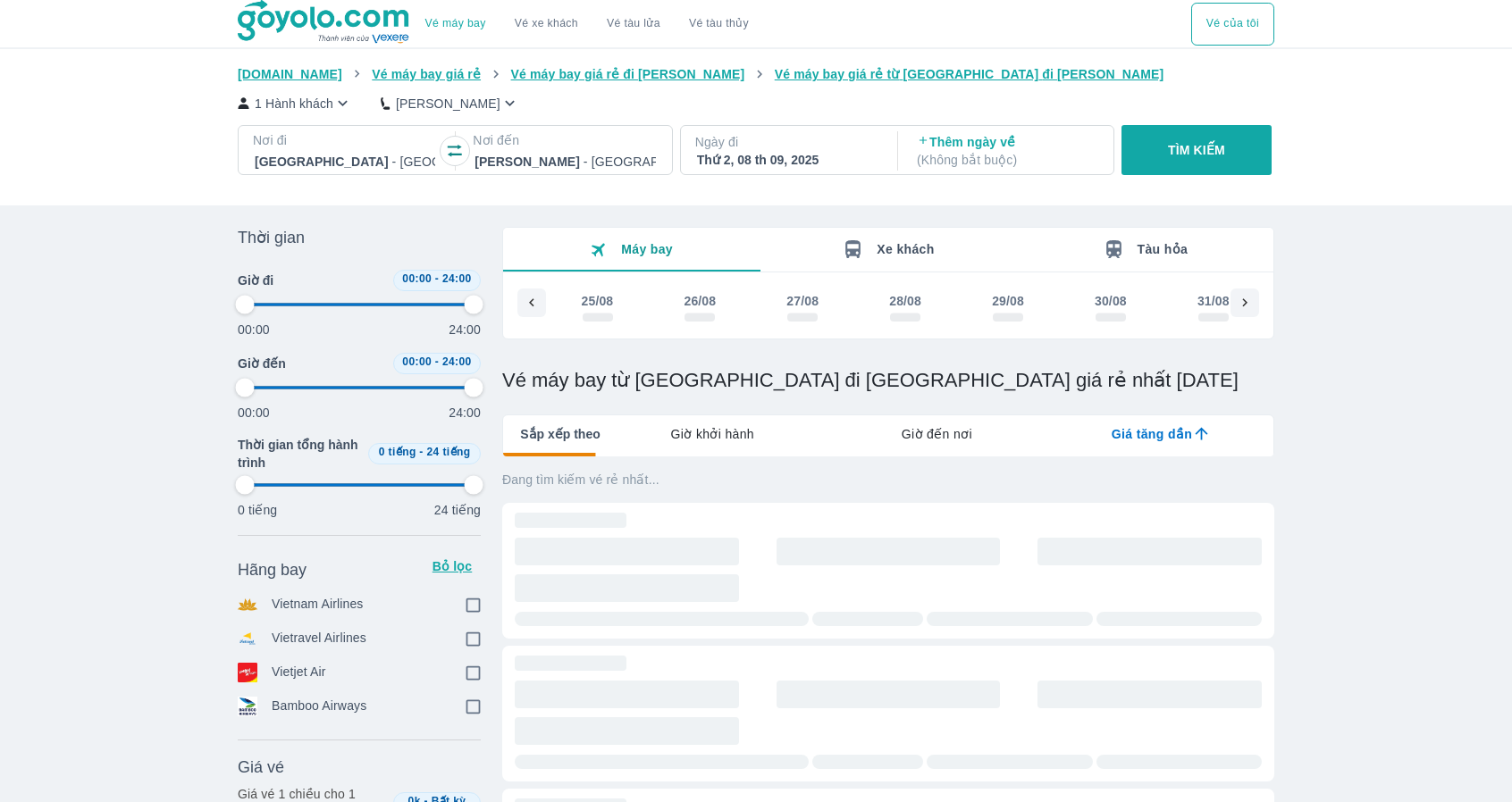
scroll to position [0, 928]
type input "97.9166666666667"
checkbox input "true"
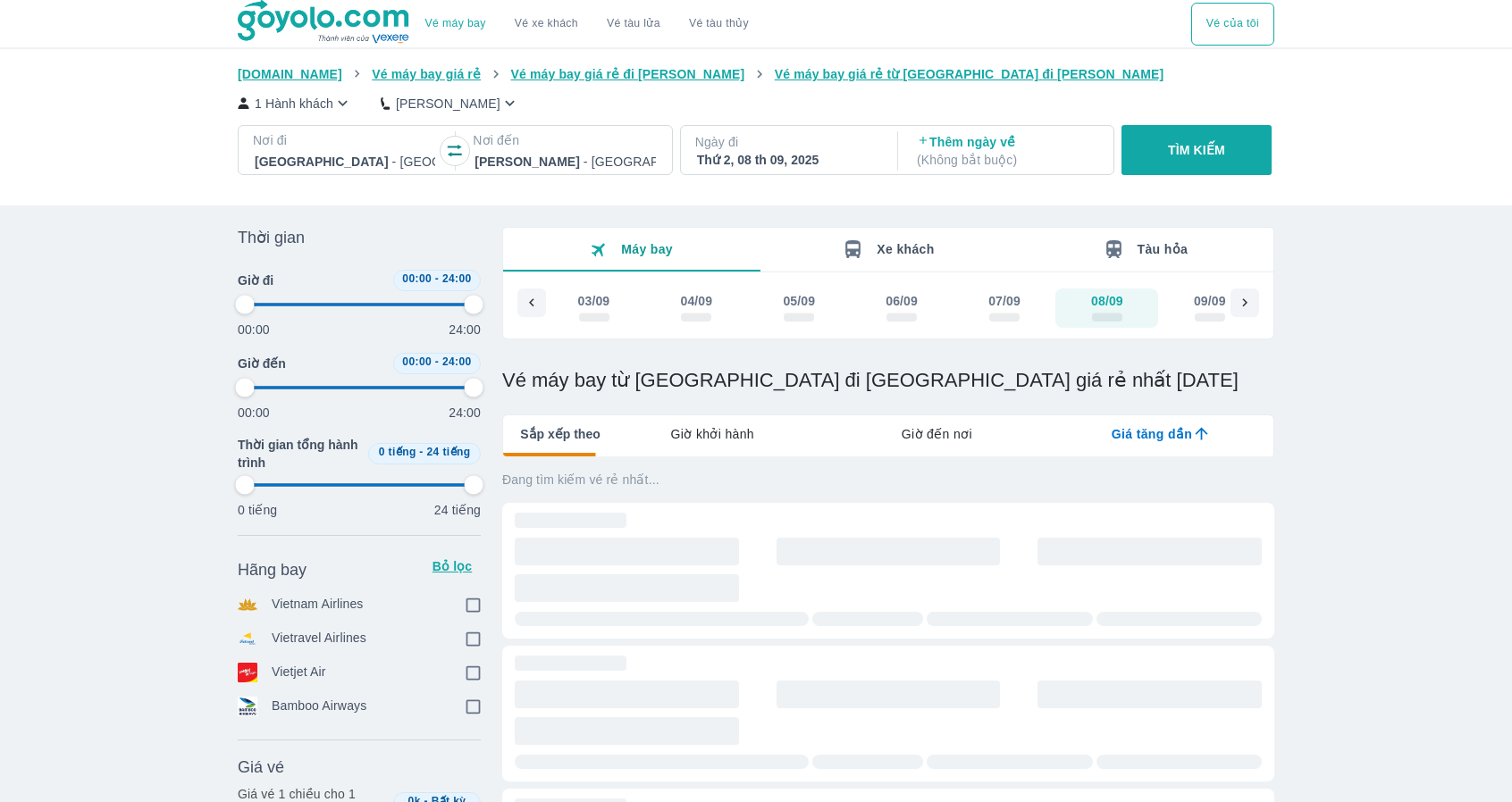
checkbox input "true"
type input "97.9166666666667"
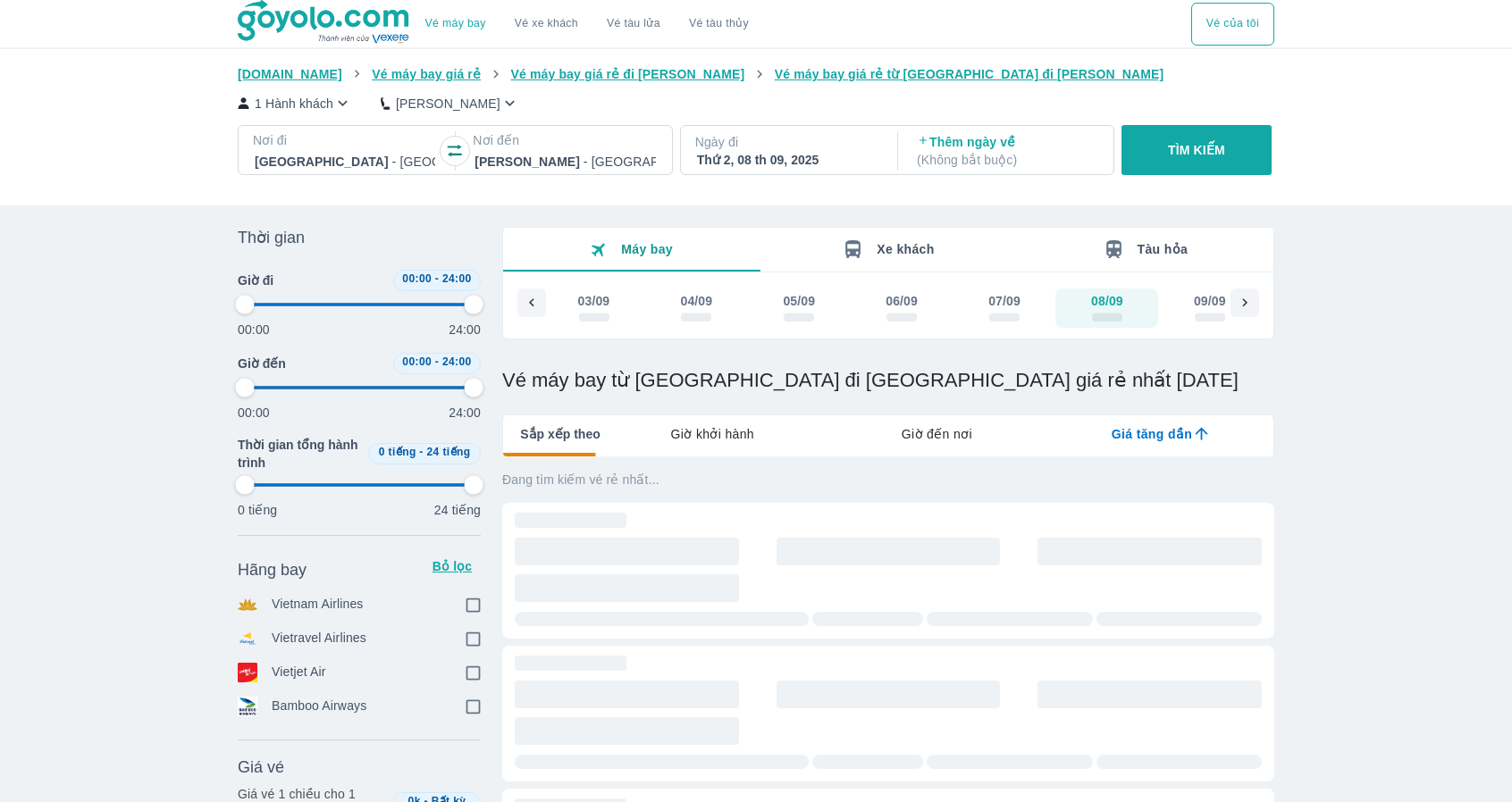
type input "97.9166666666667"
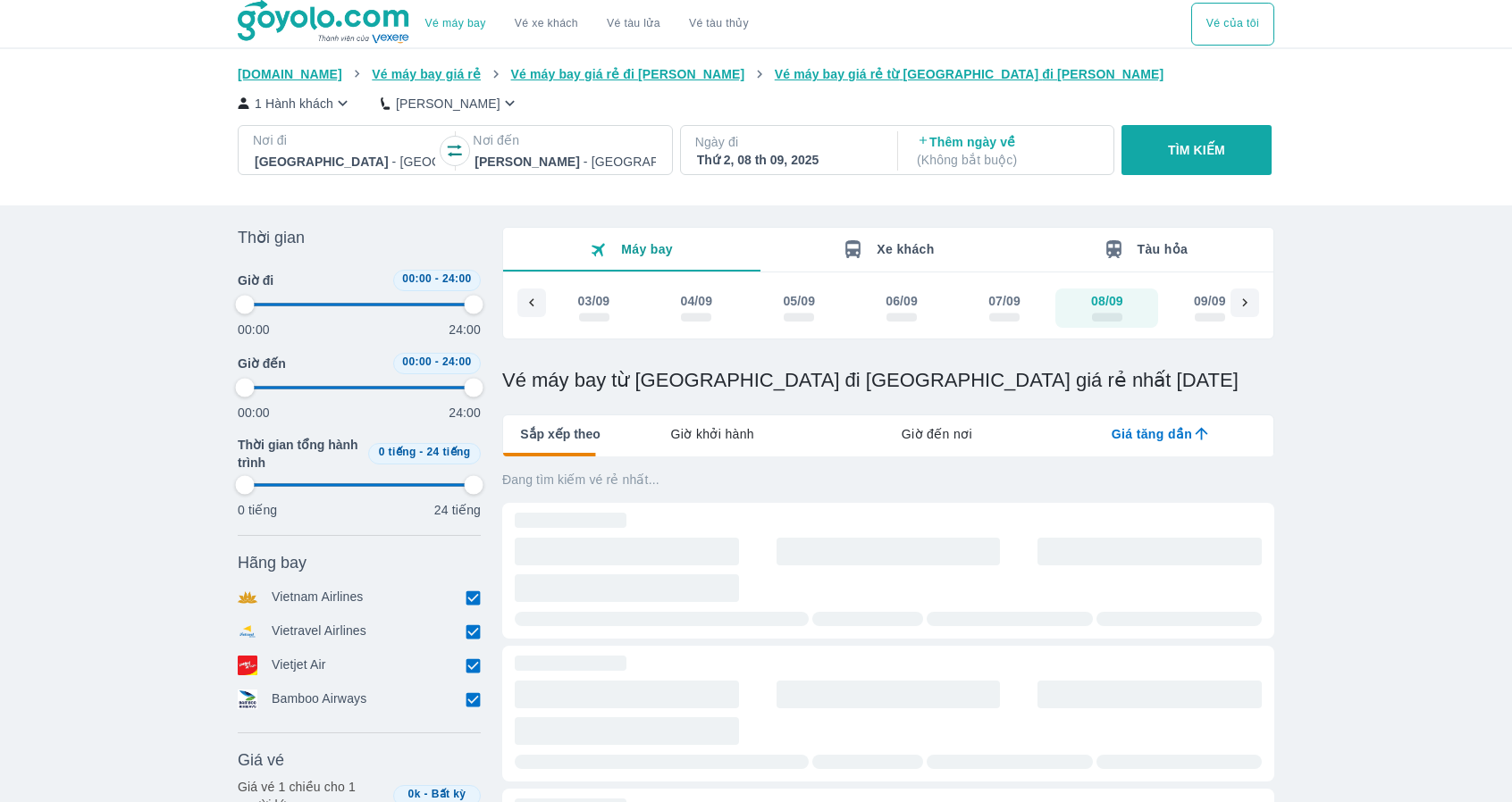
type input "97.9166666666667"
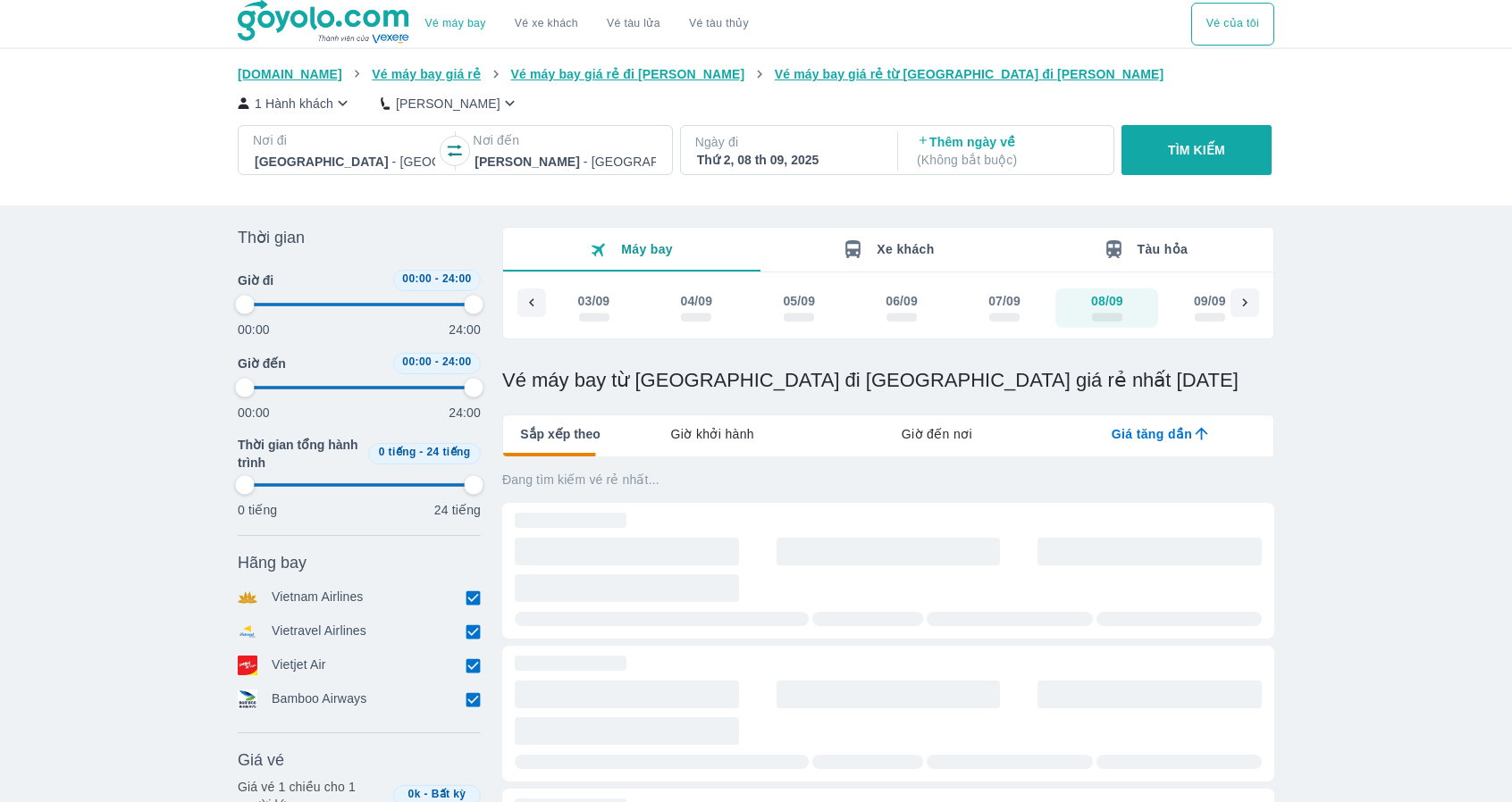
type input "97.9166666666667"
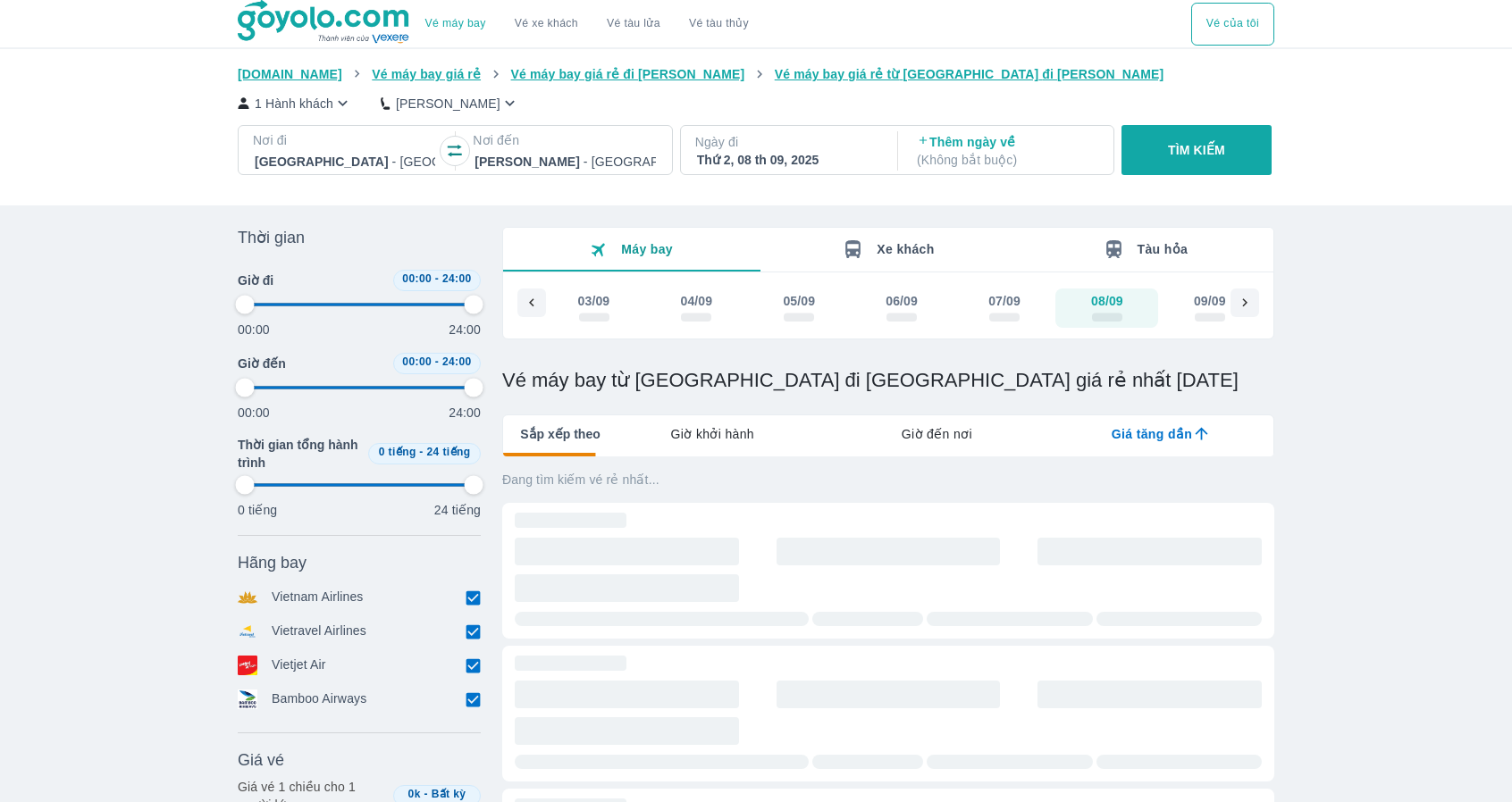
type input "97.9166666666667"
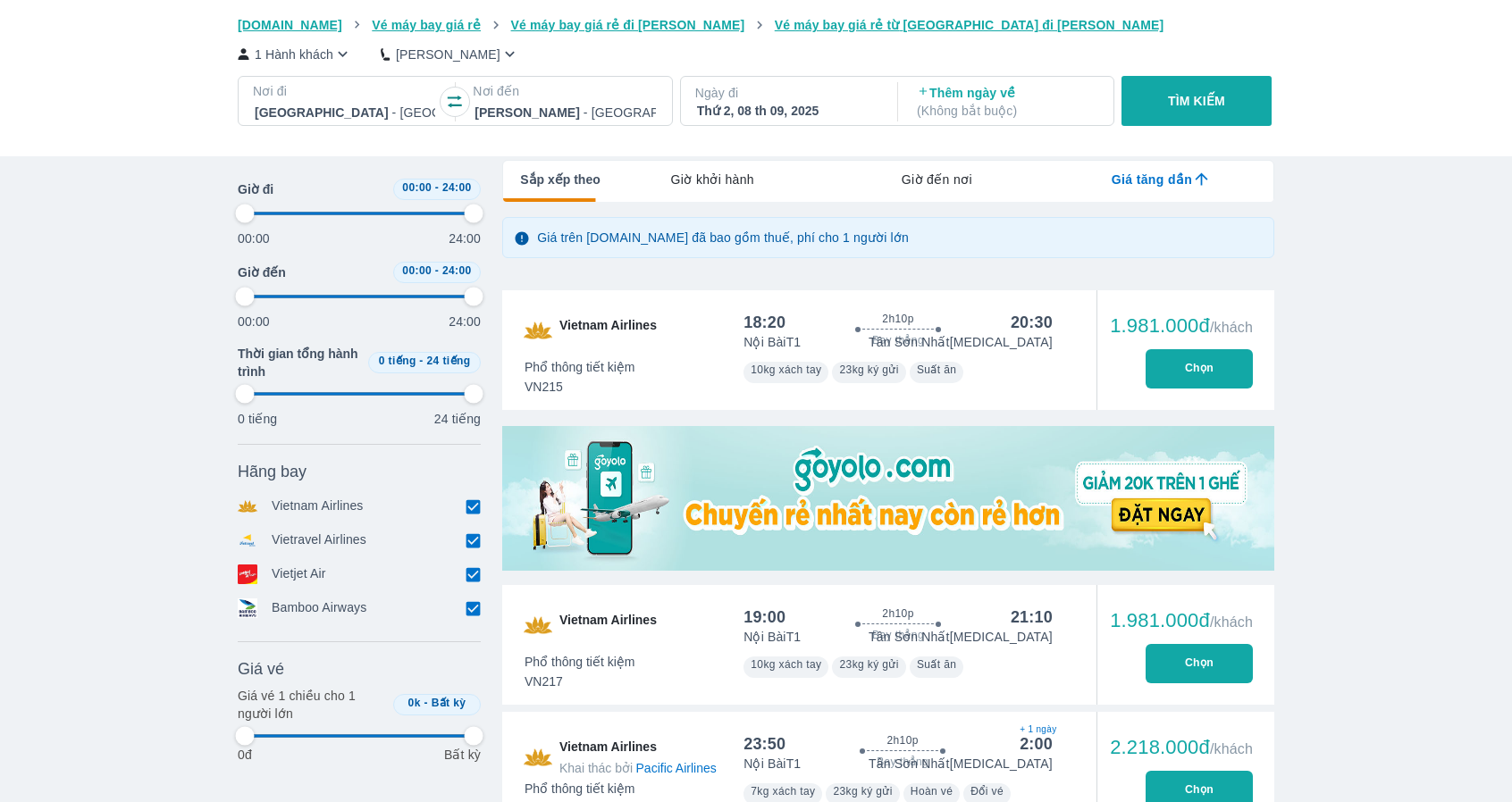
type input "97.9166666666667"
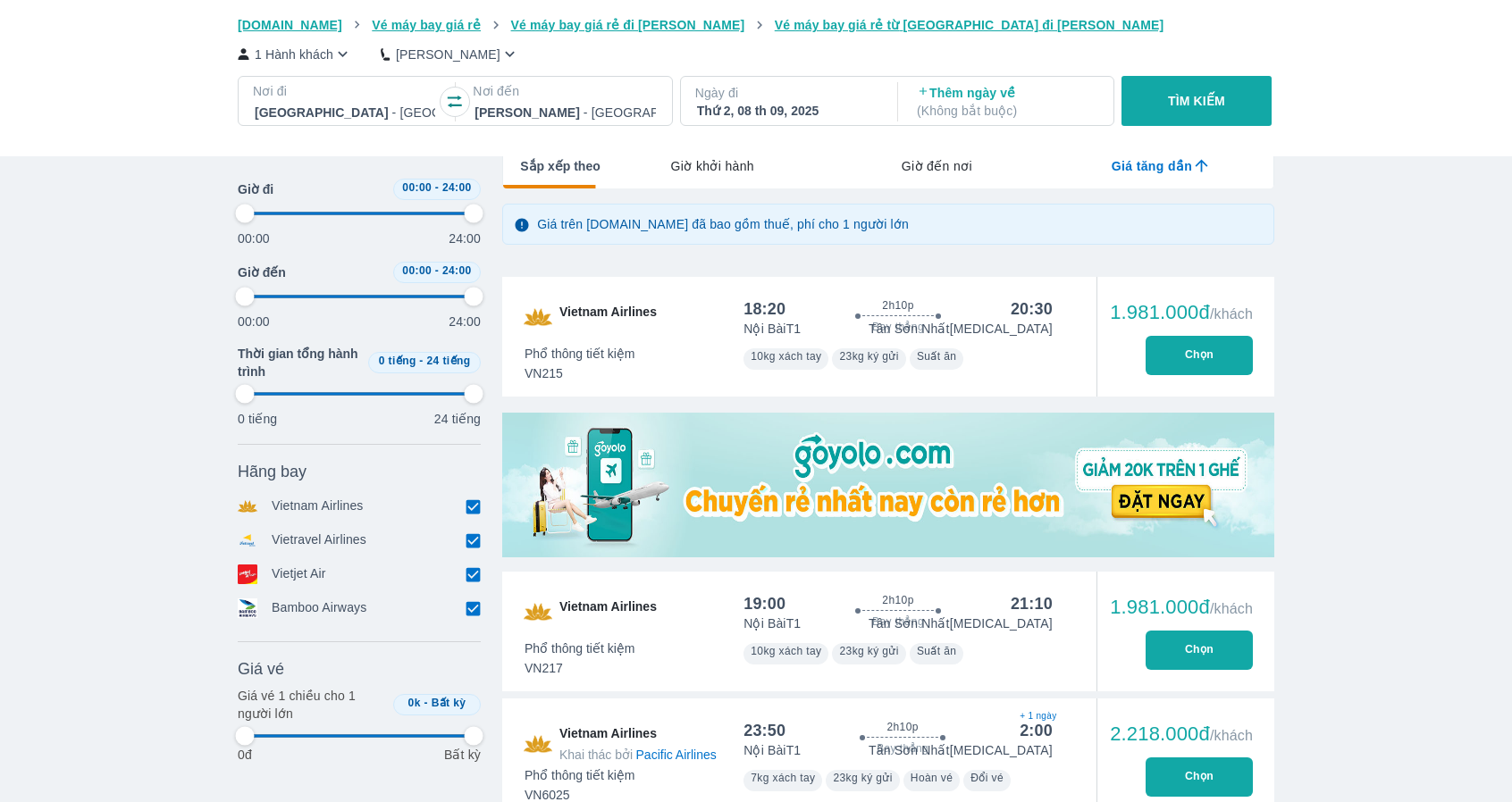
type input "97.9166666666667"
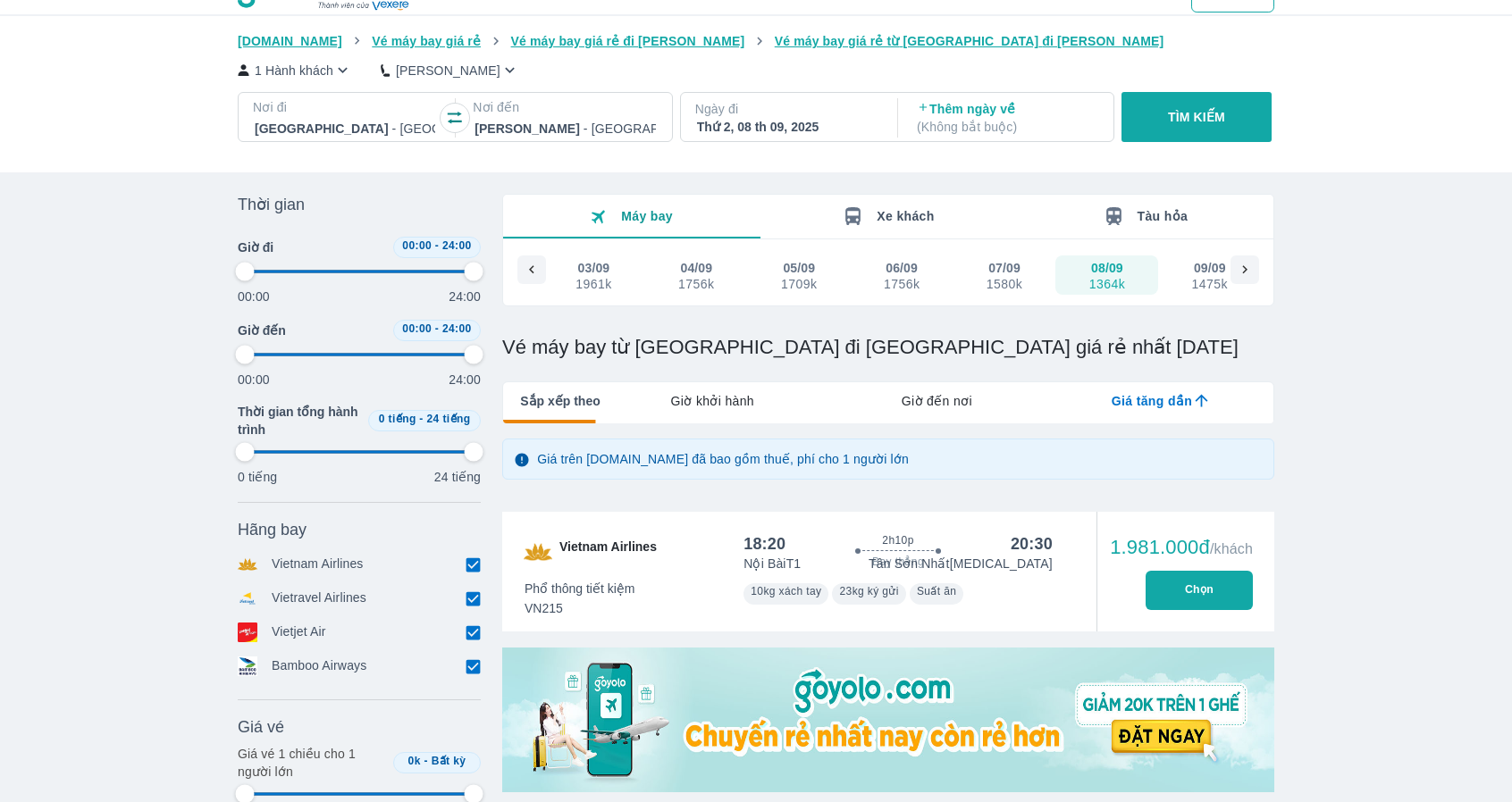
type input "97.9166666666667"
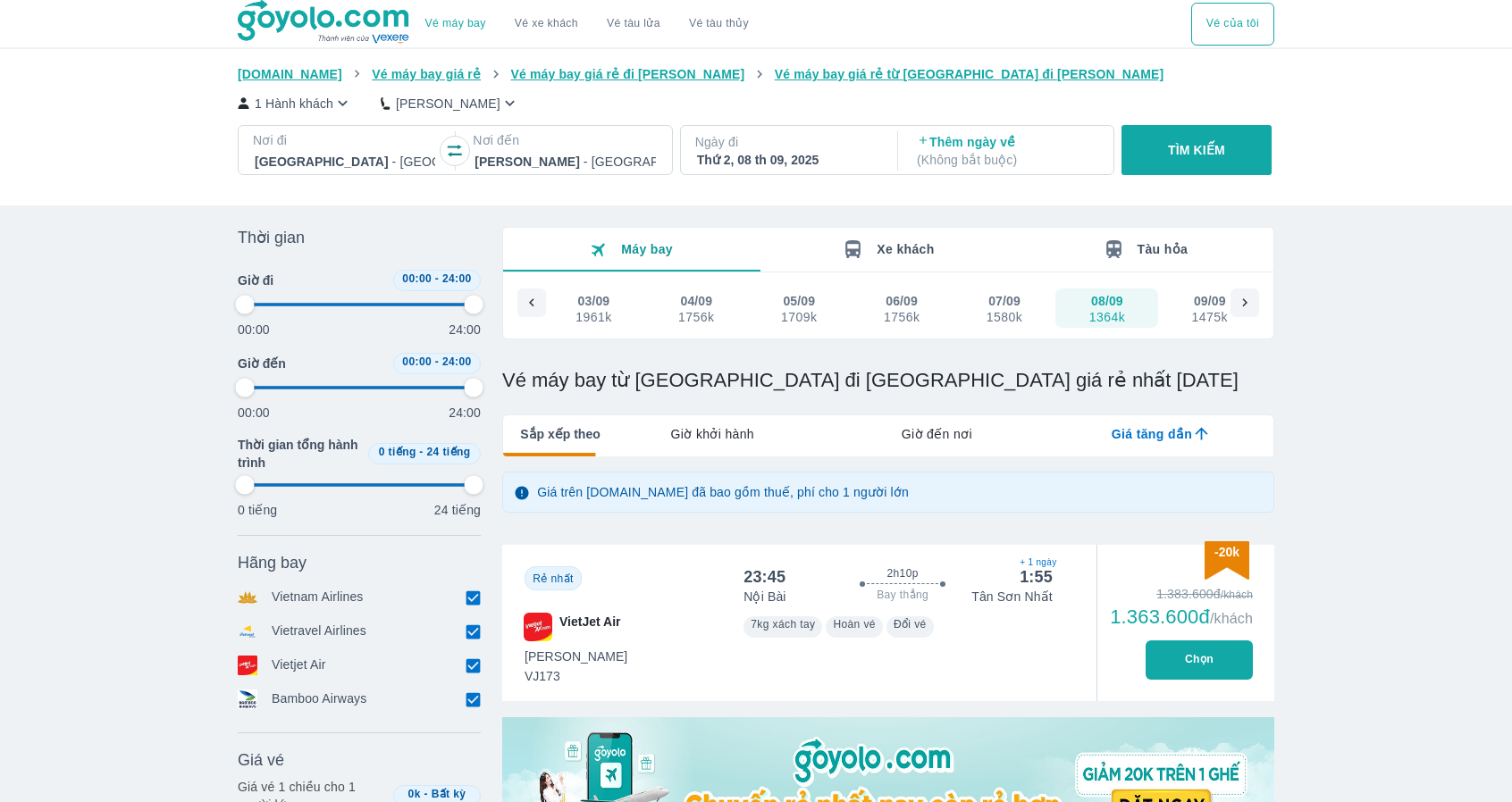
type input "97.9166666666667"
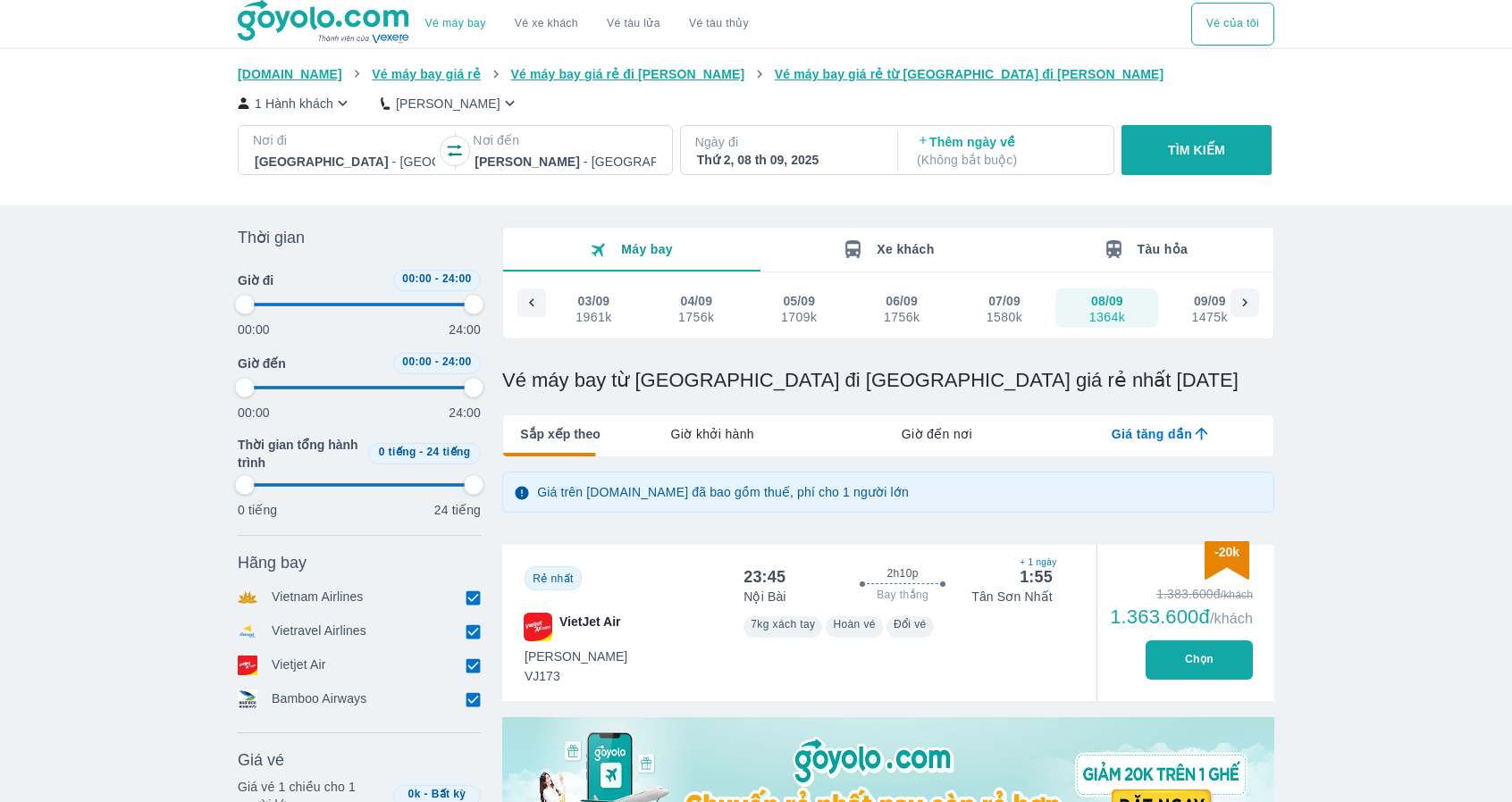
type input "97.9166666666667"
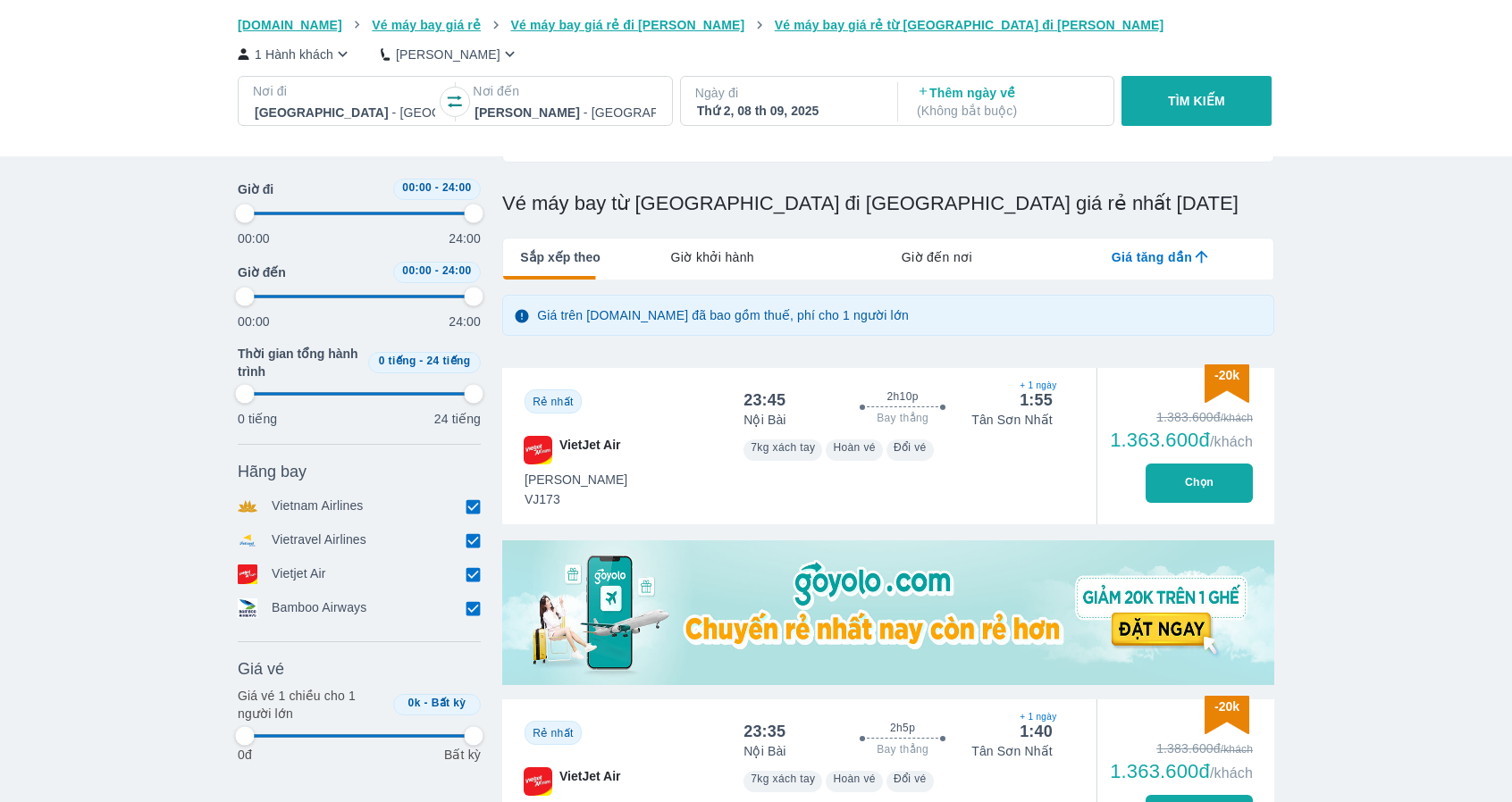
scroll to position [179, 0]
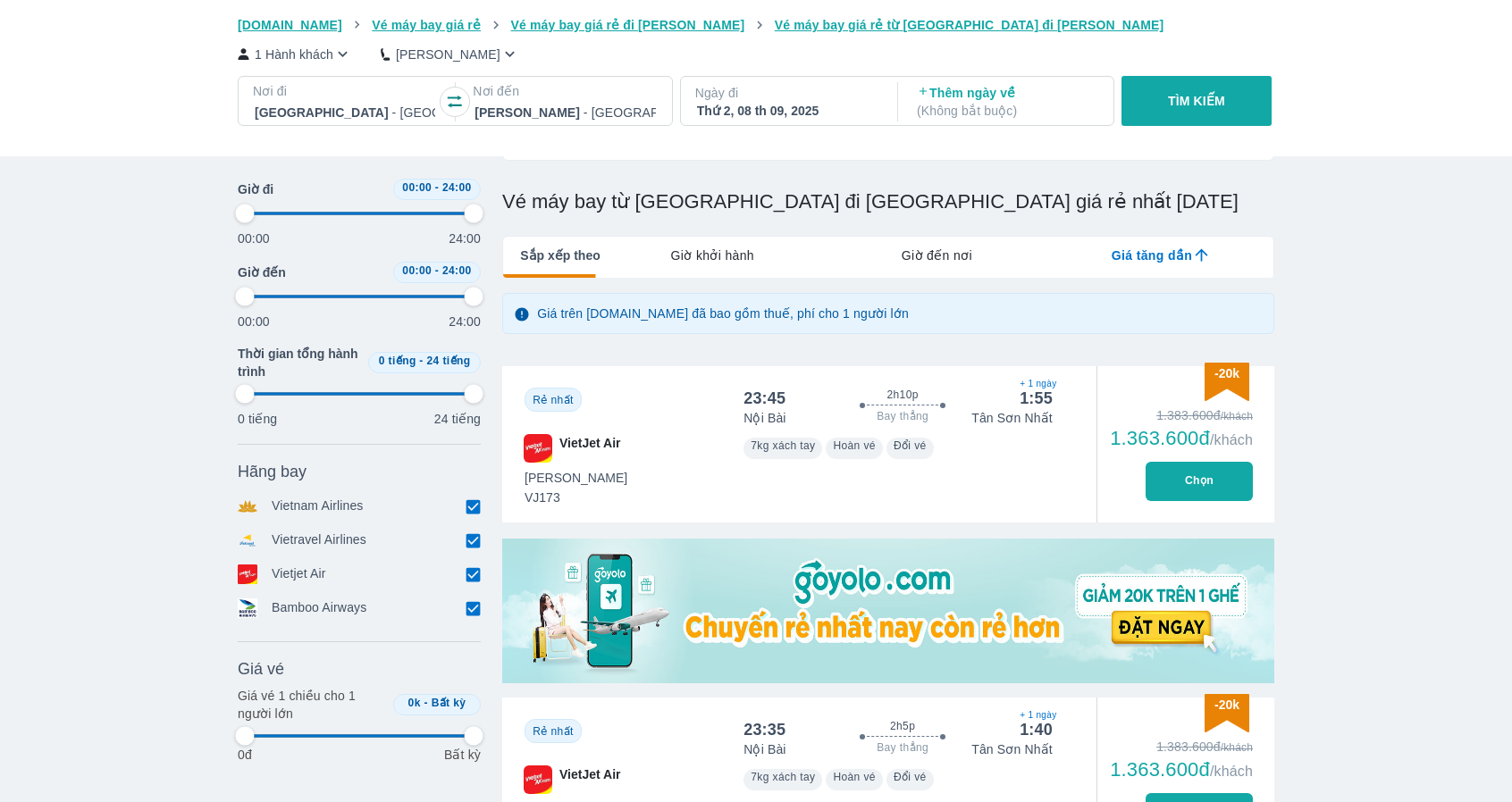
type input "97.9166666666667"
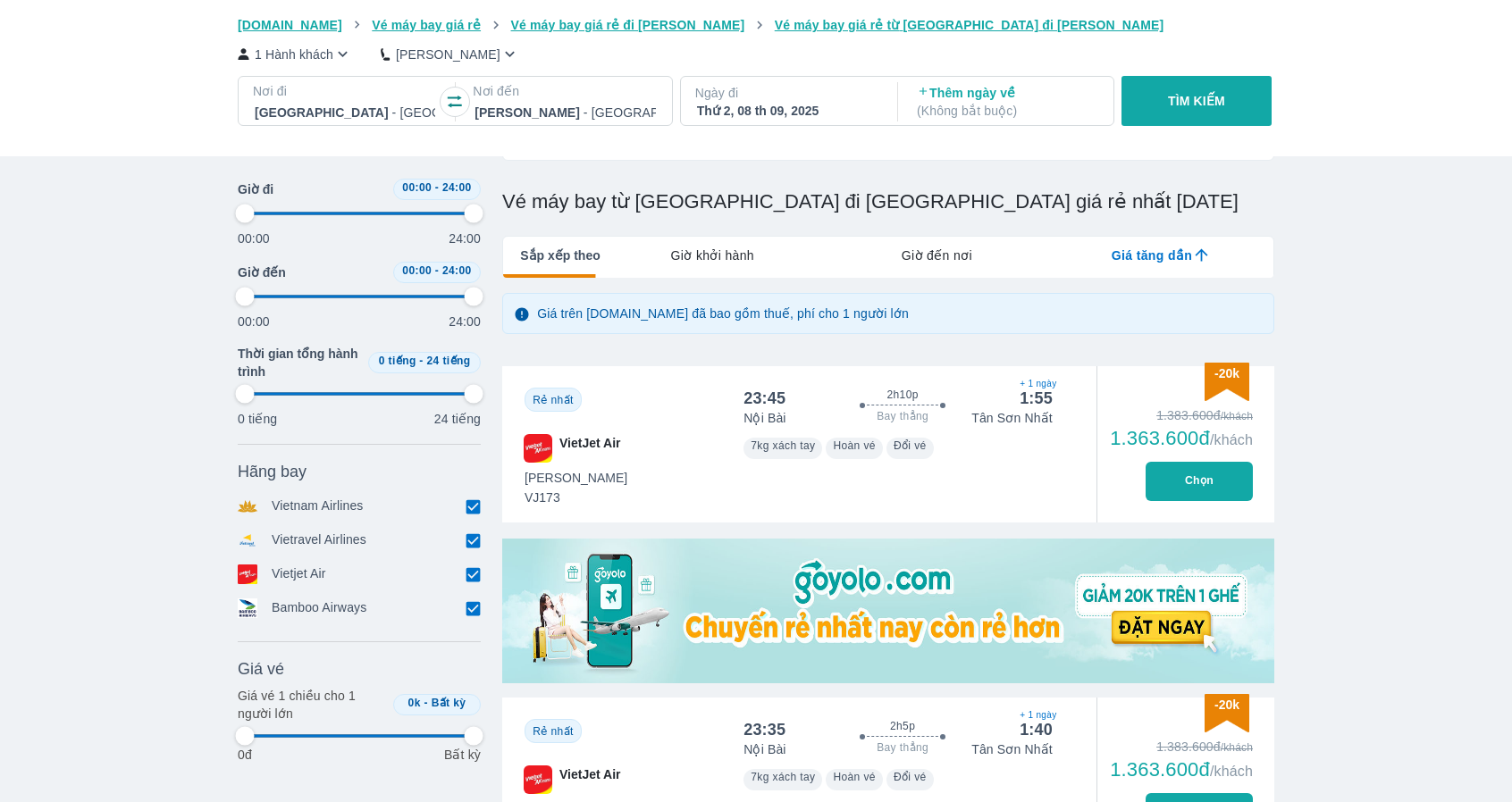
type input "97.9166666666667"
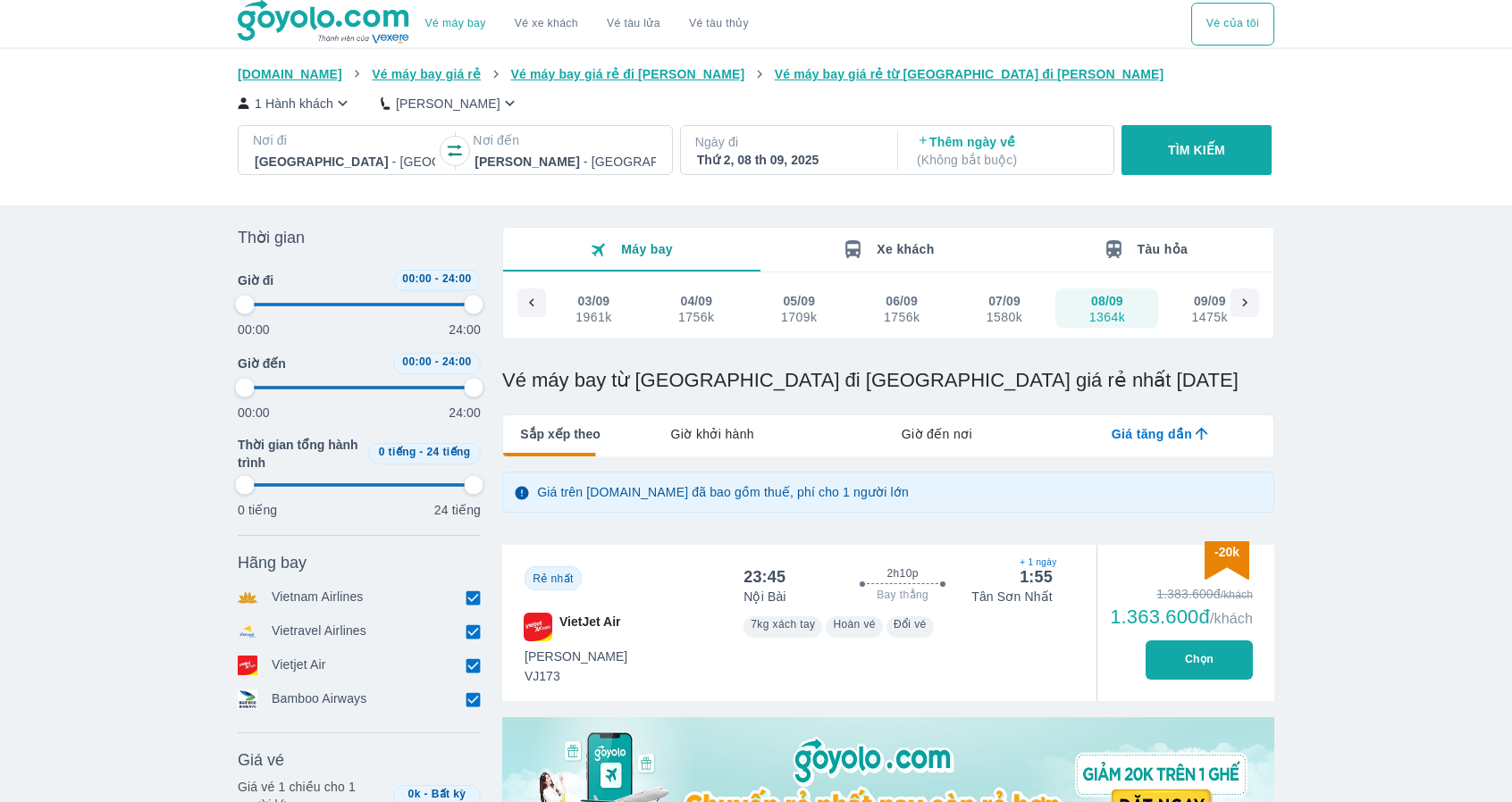
type input "97.9166666666667"
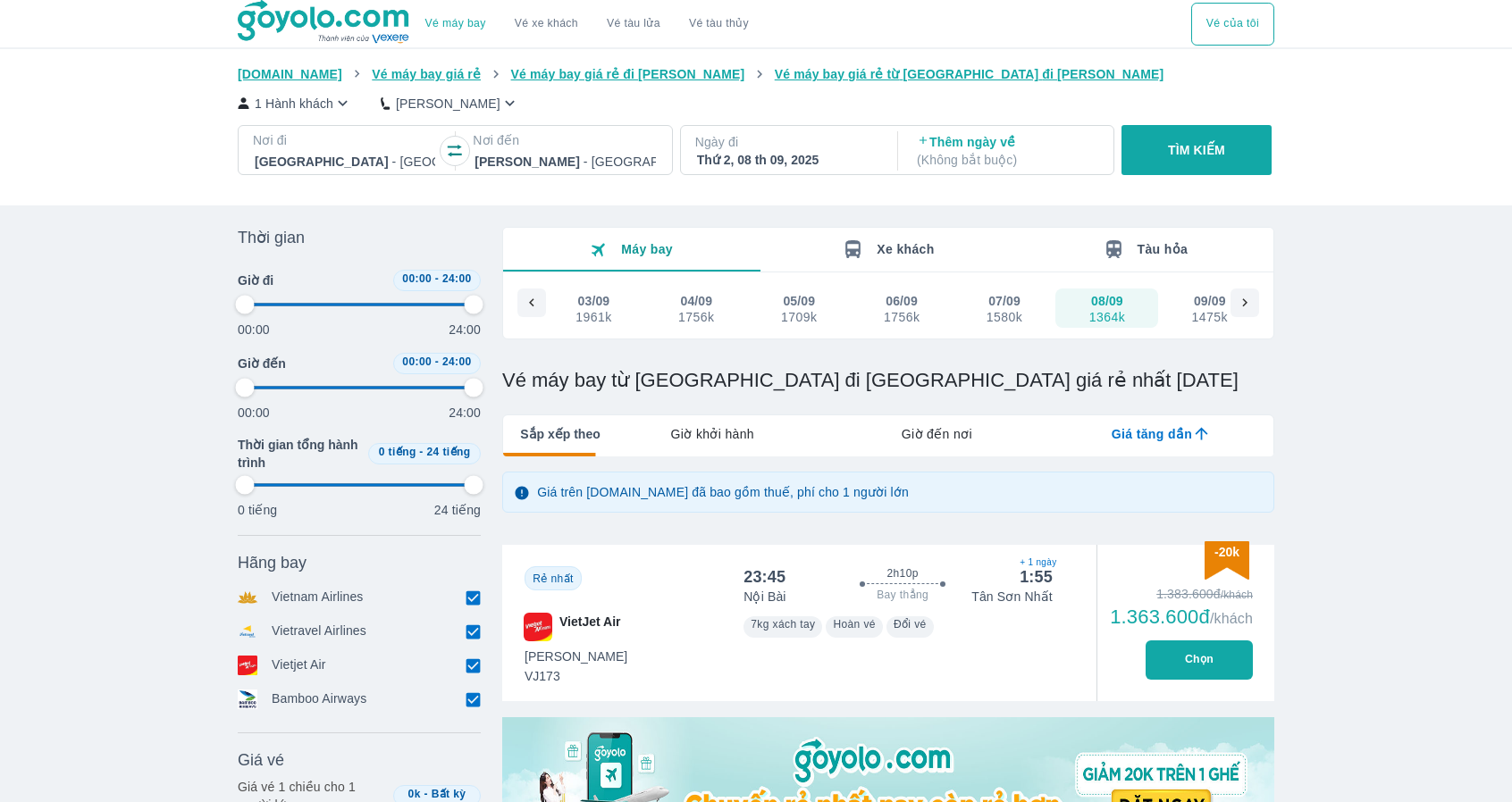
type input "97.9166666666667"
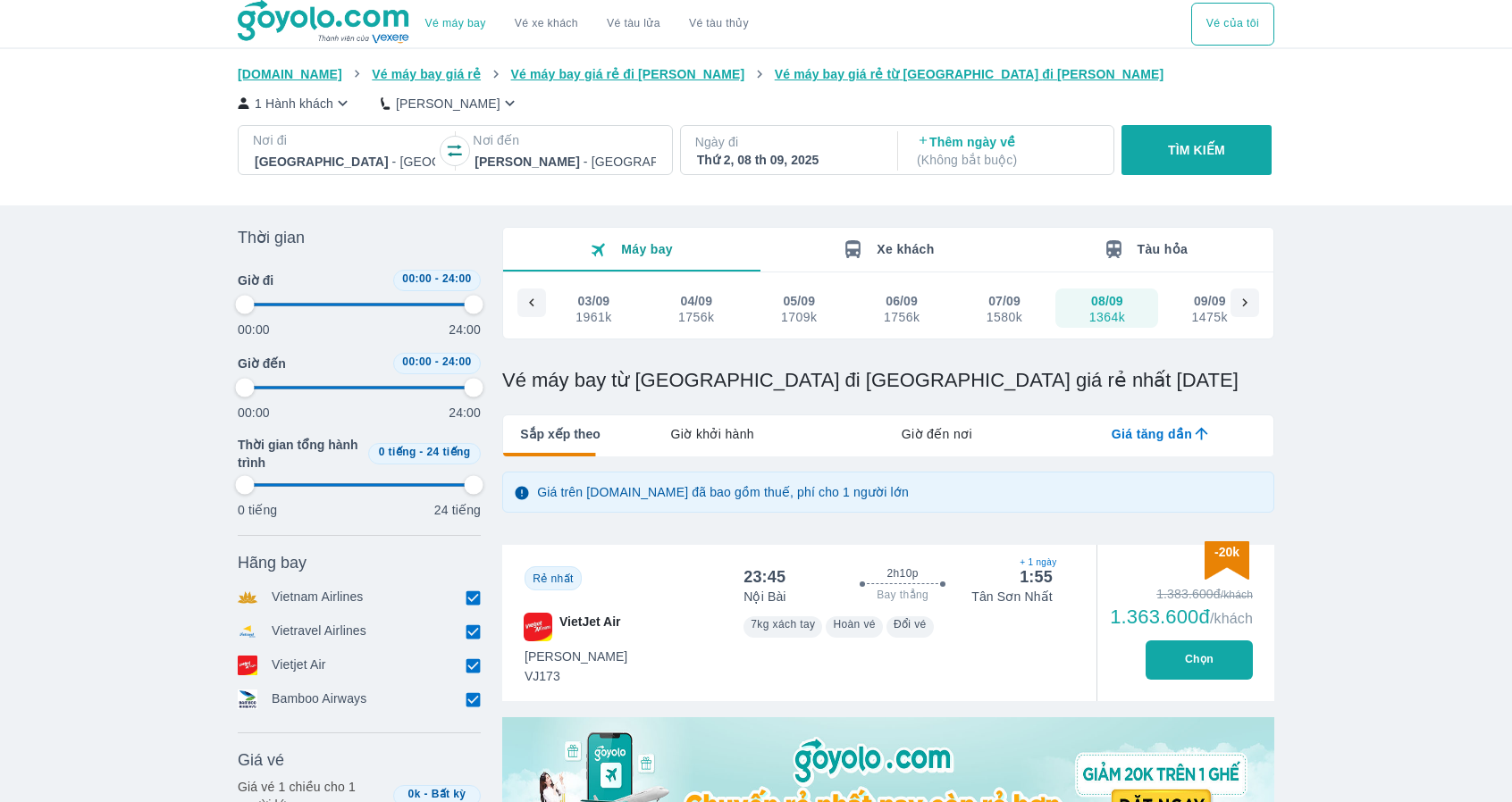
type input "97.9166666666667"
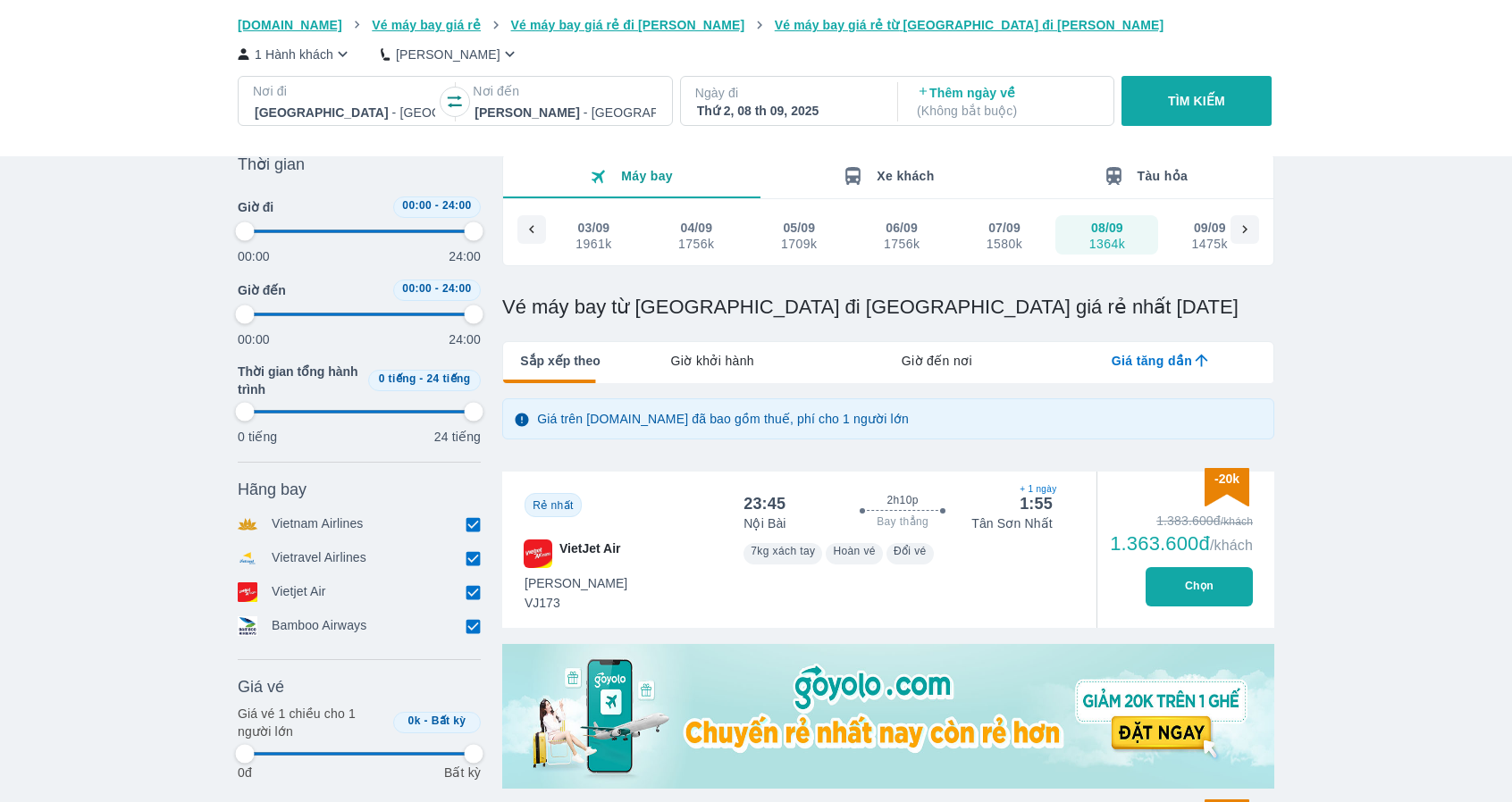
type input "97.9166666666667"
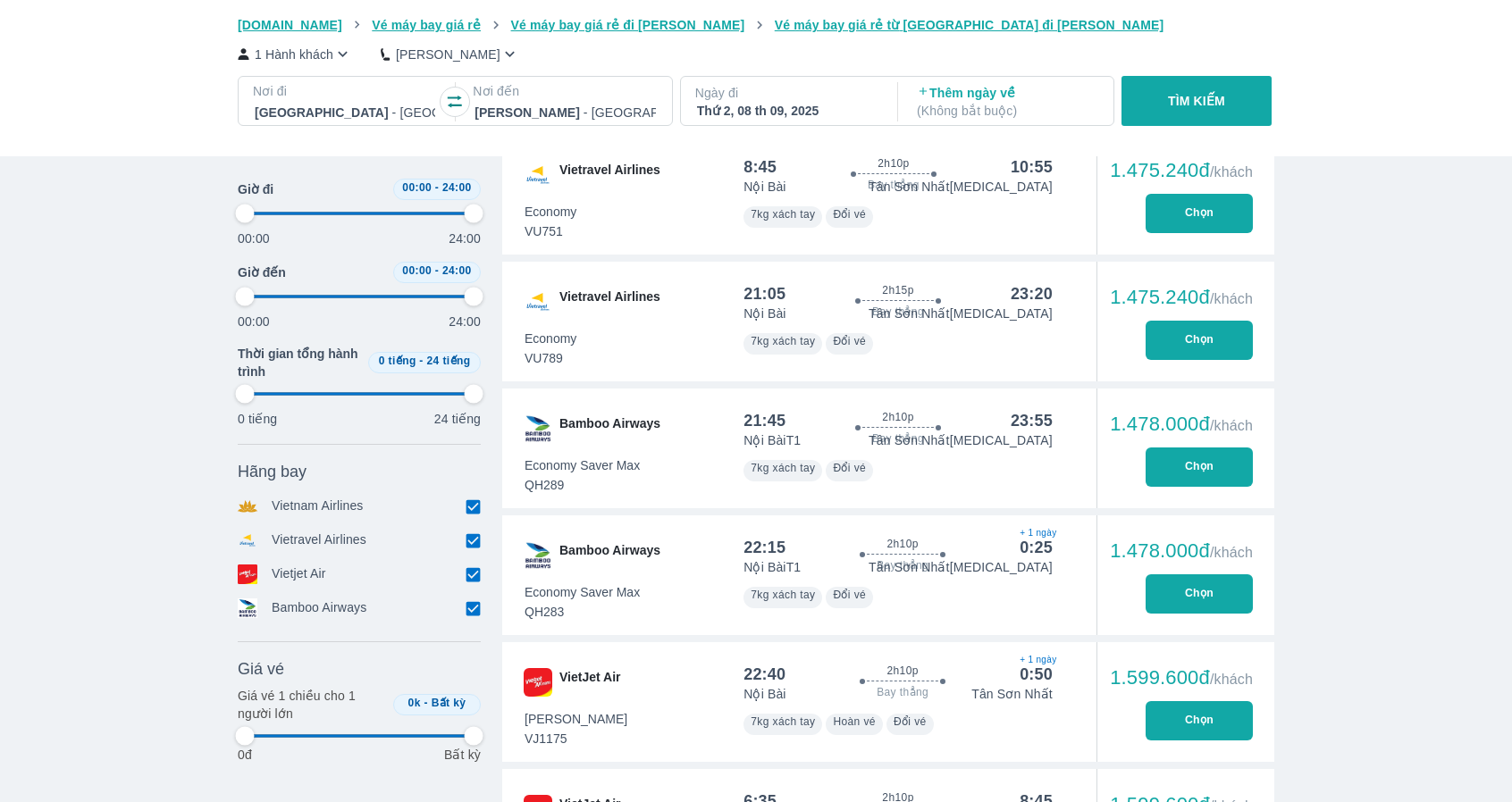
scroll to position [1072, 0]
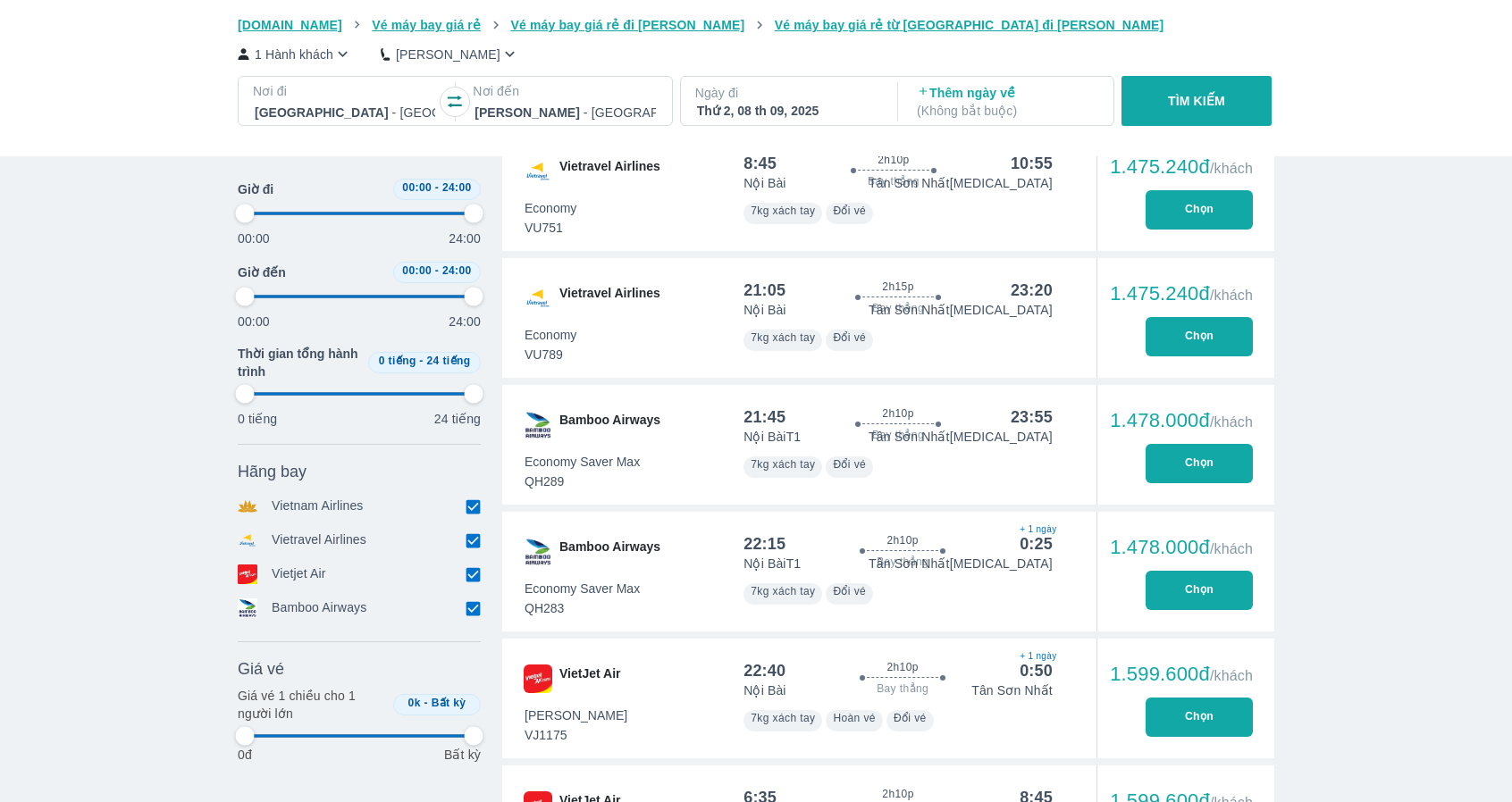
type input "97.9166666666667"
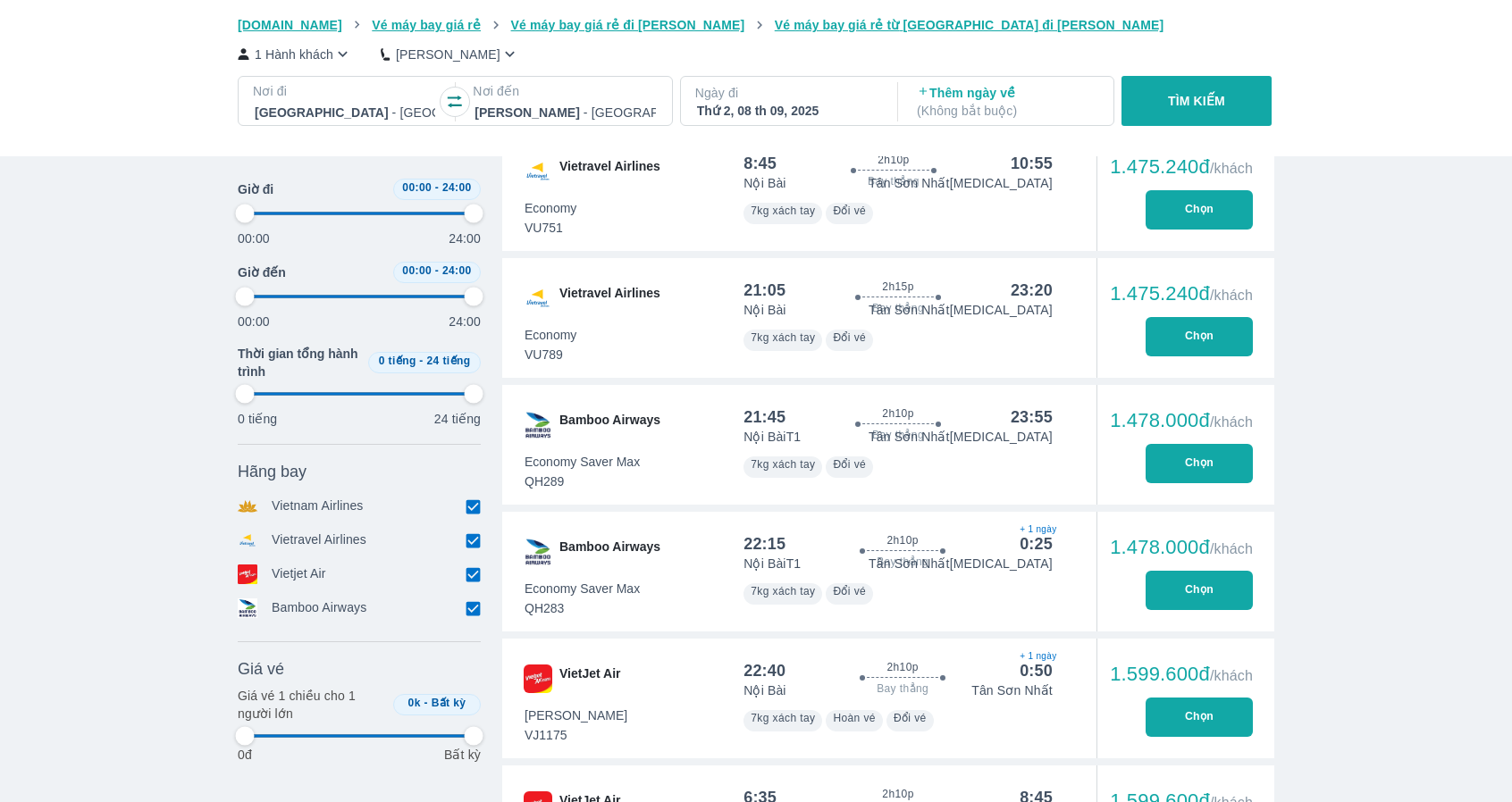
type input "97.9166666666667"
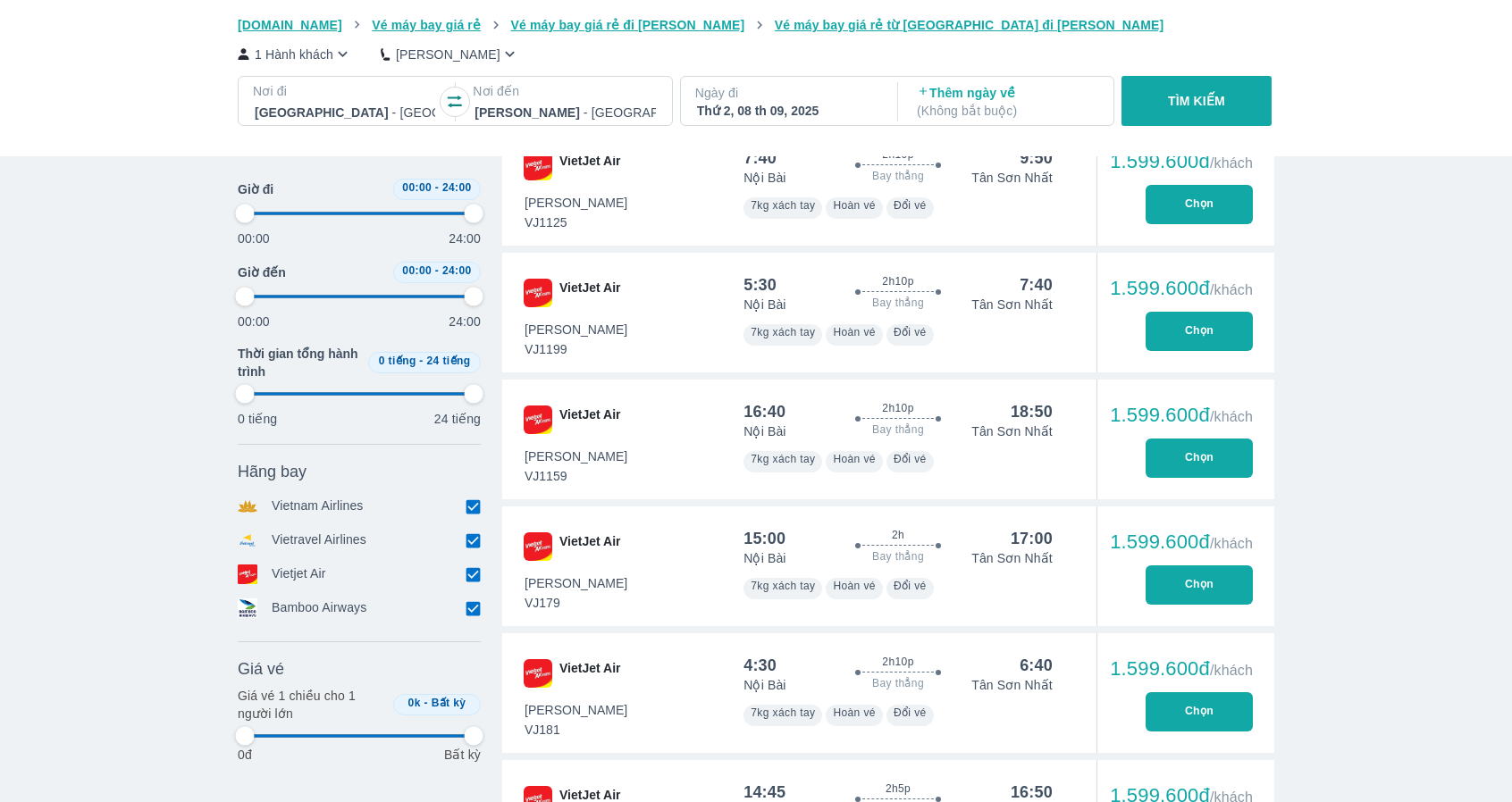
type input "97.9166666666667"
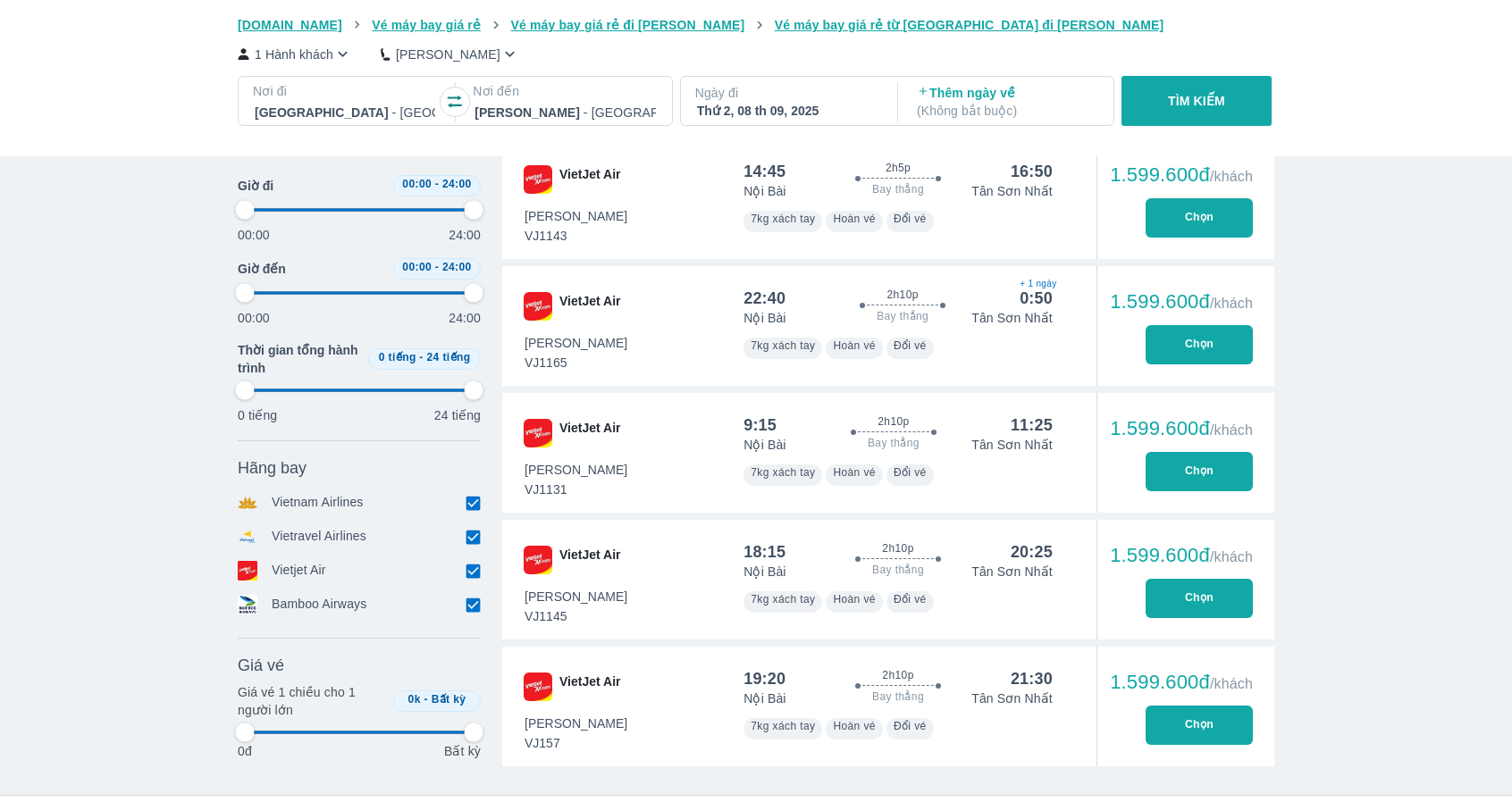
type input "97.9166666666667"
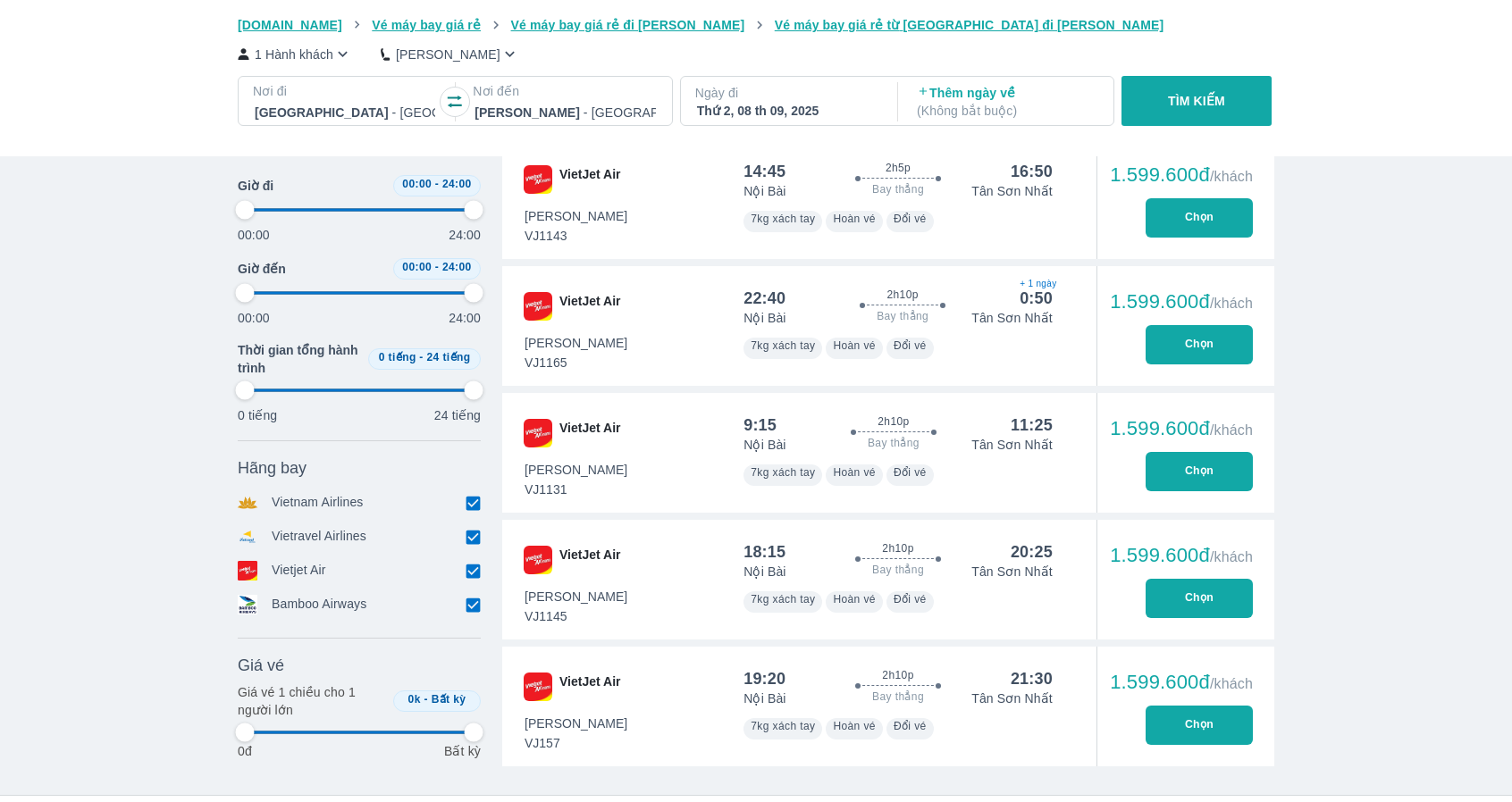
type input "97.9166666666667"
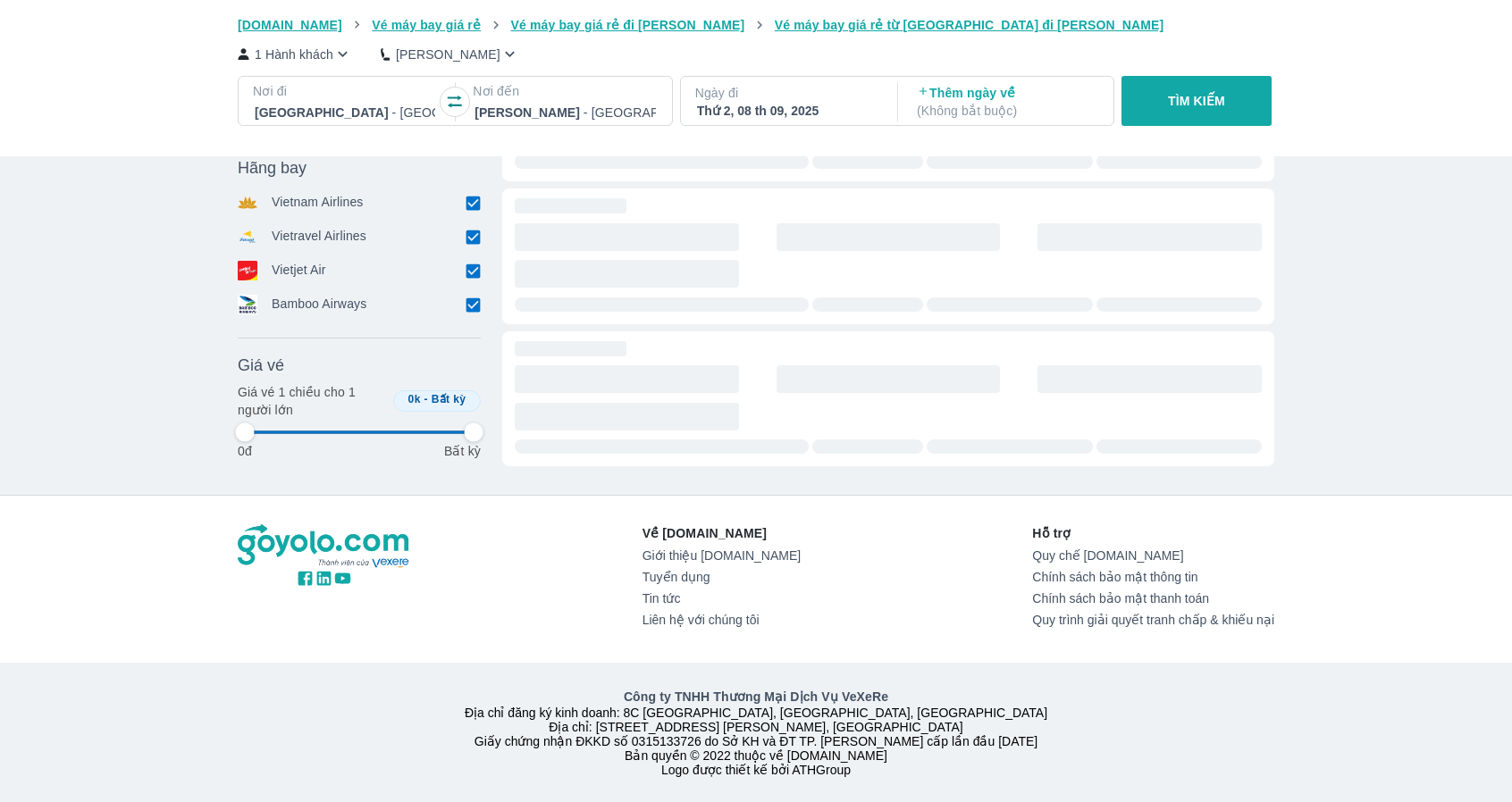
type input "97.9166666666667"
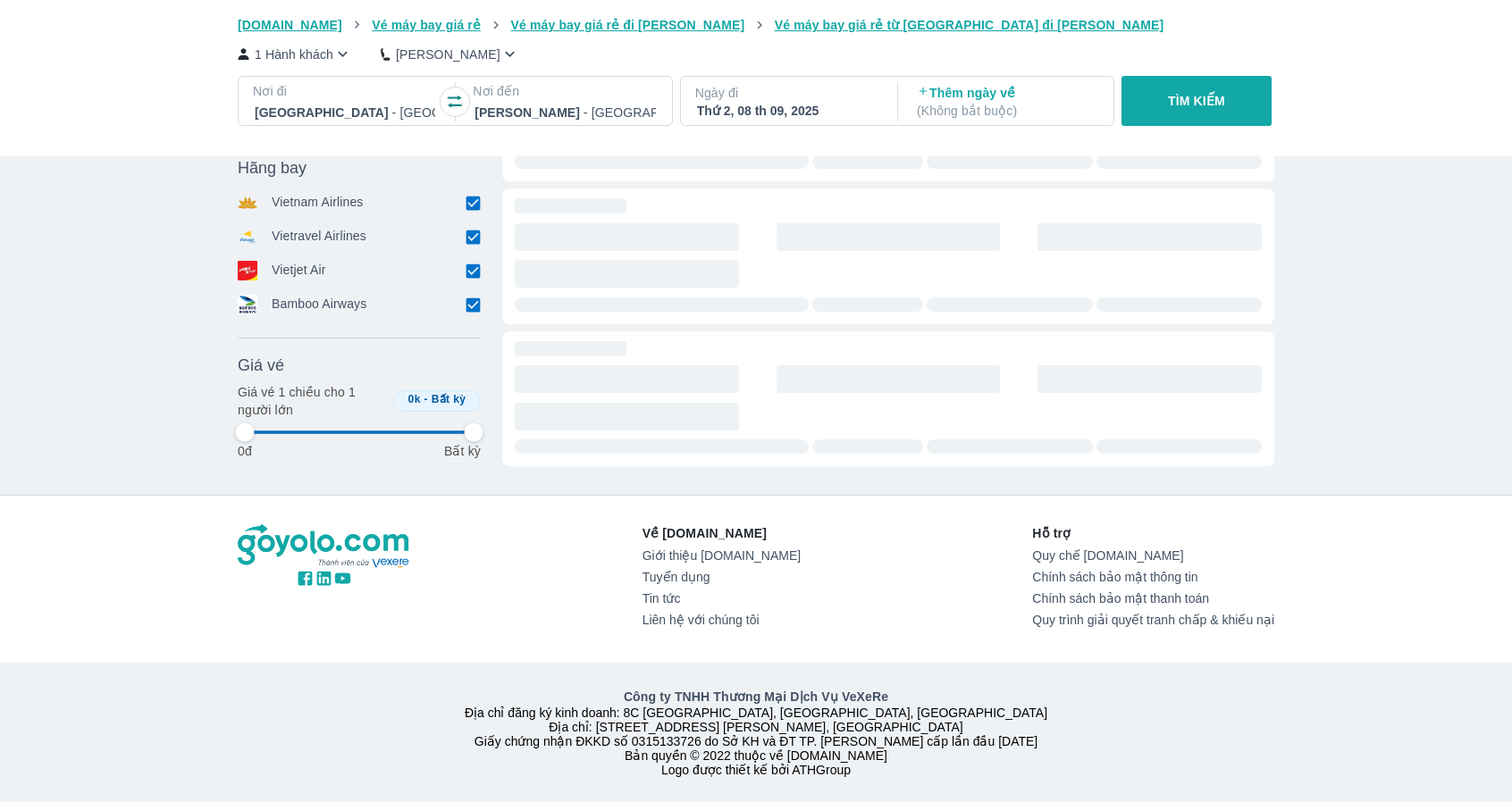
type input "97.9166666666667"
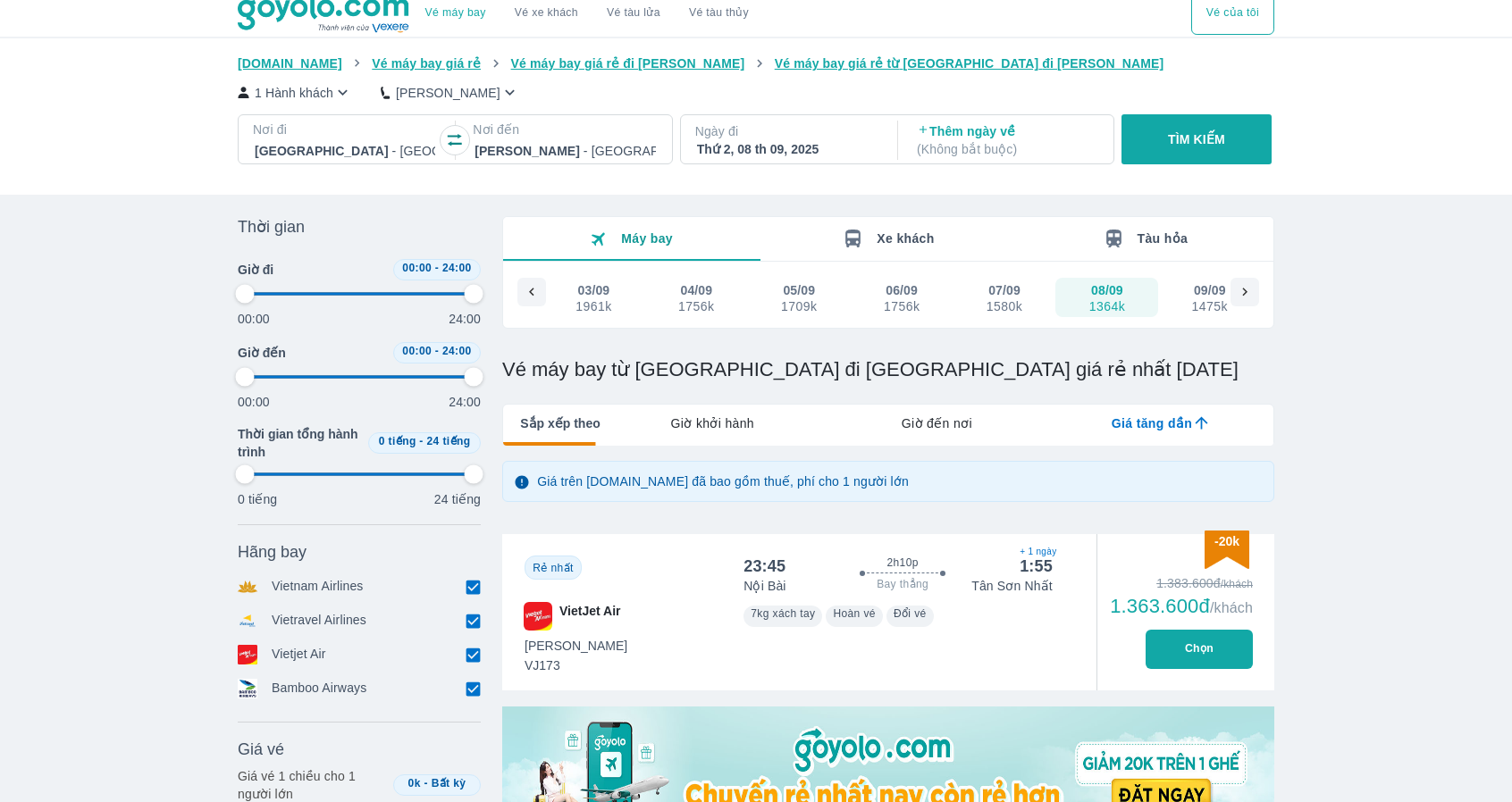
scroll to position [0, 0]
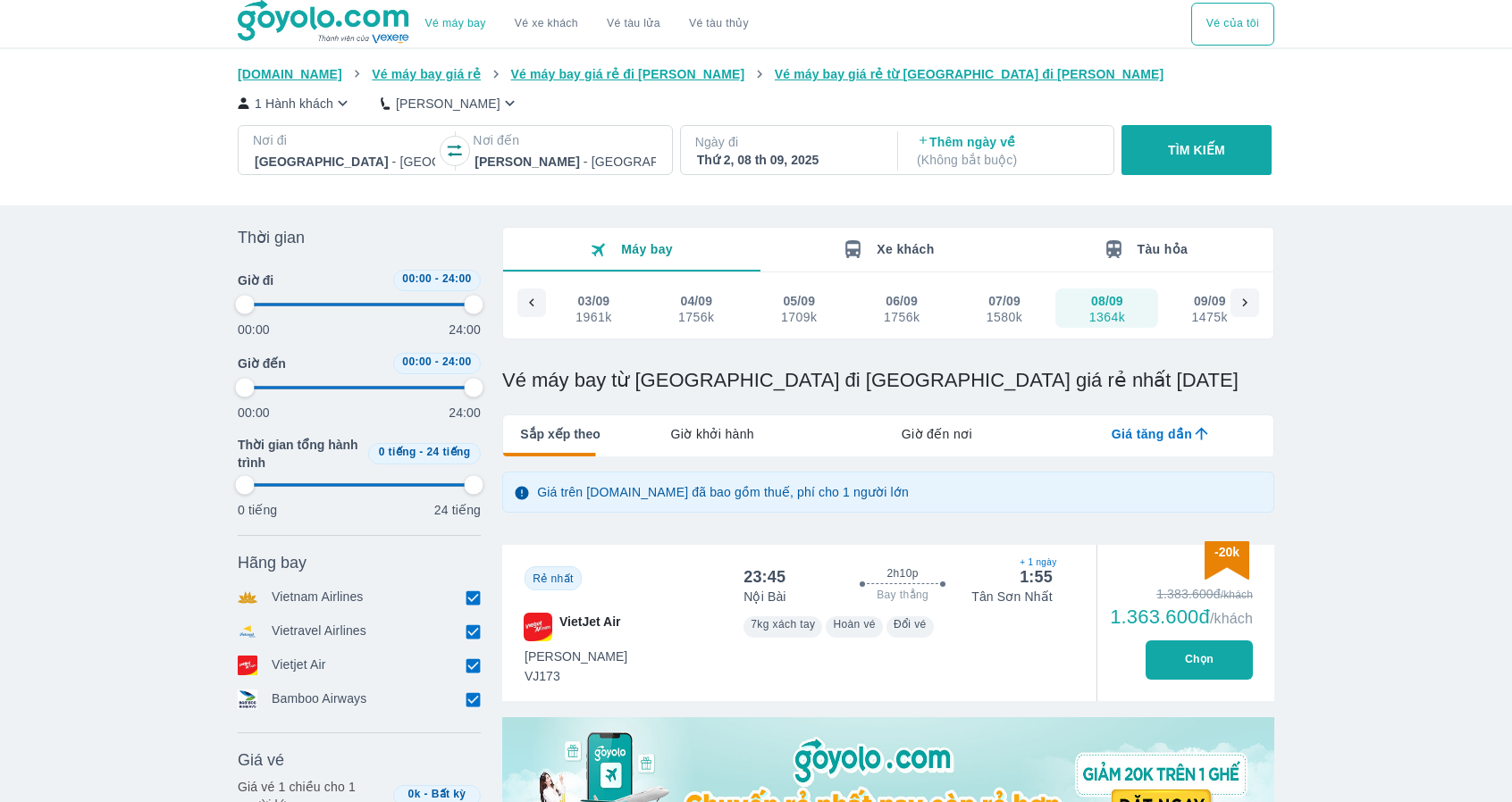
type input "97.9166666666667"
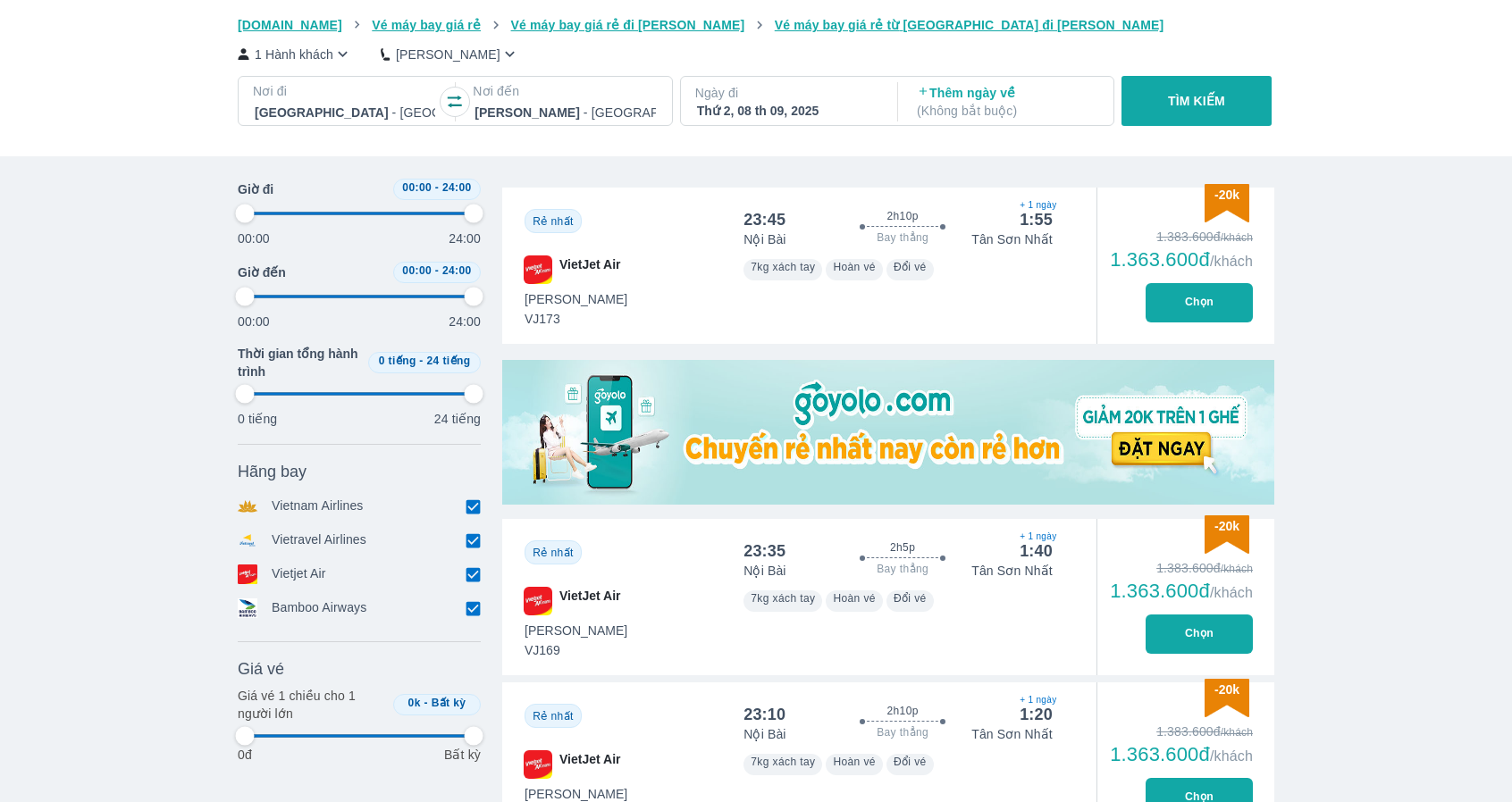
type input "97.9166666666667"
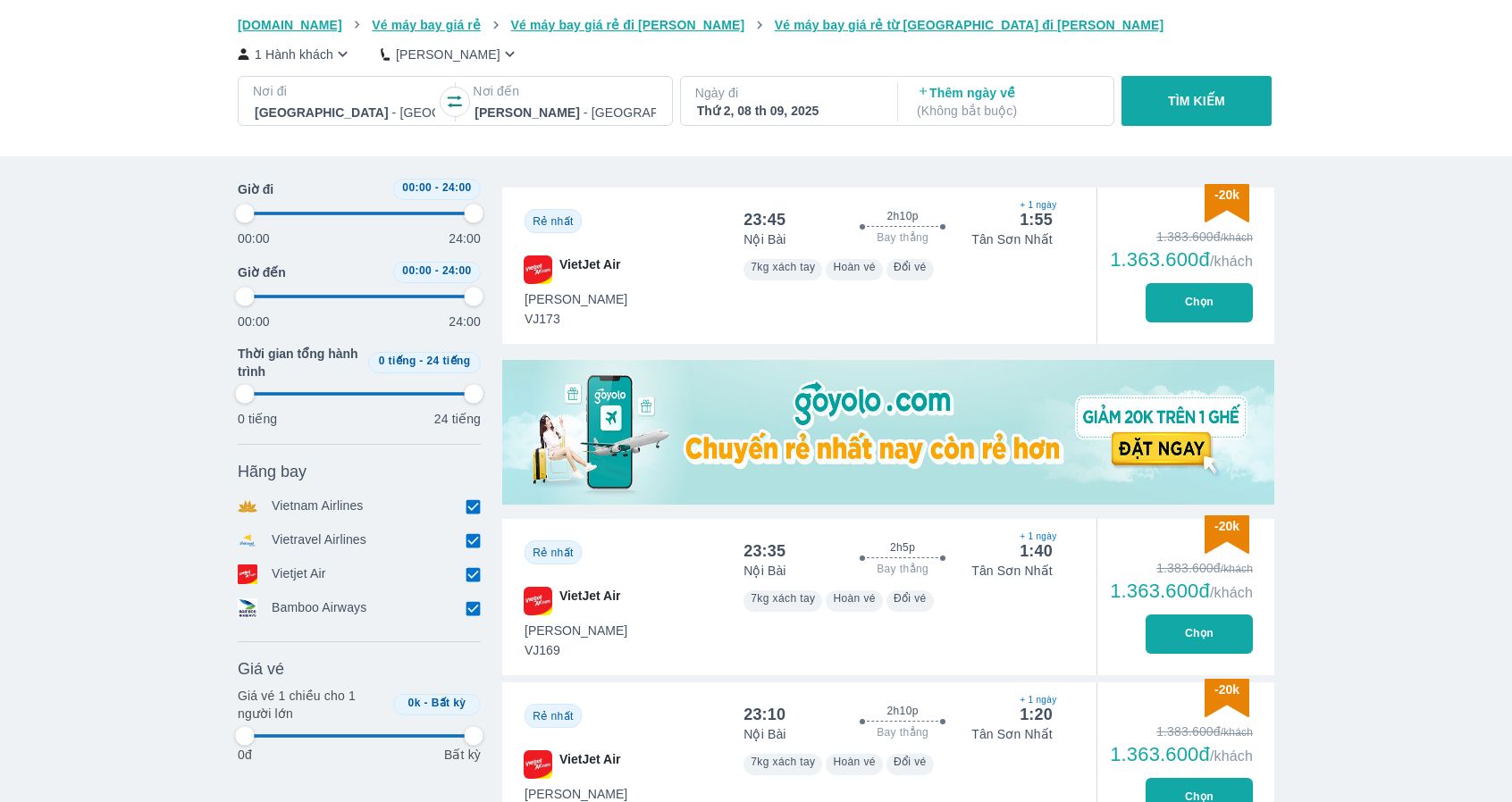
type input "97.9166666666667"
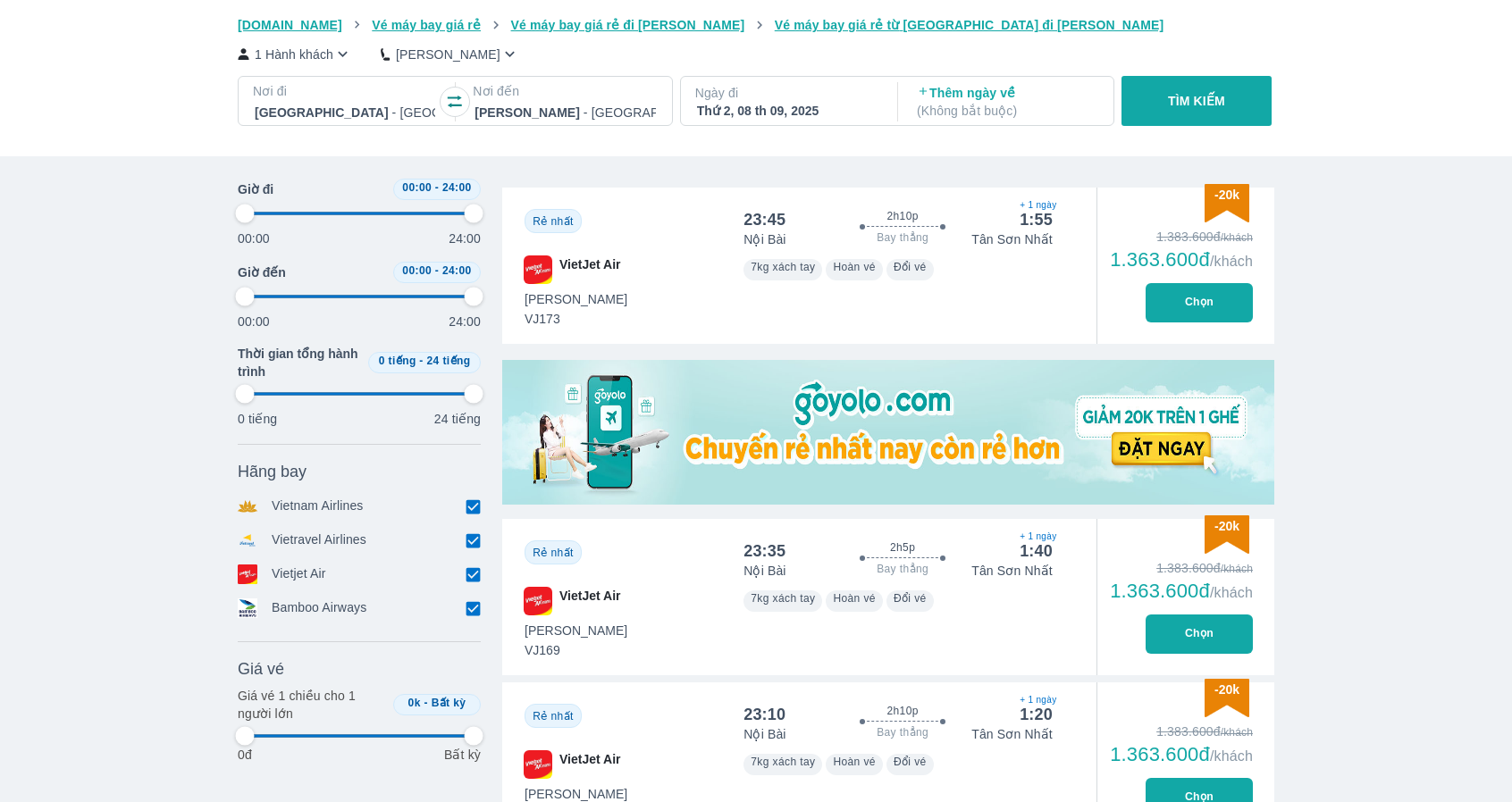
type input "97.9166666666667"
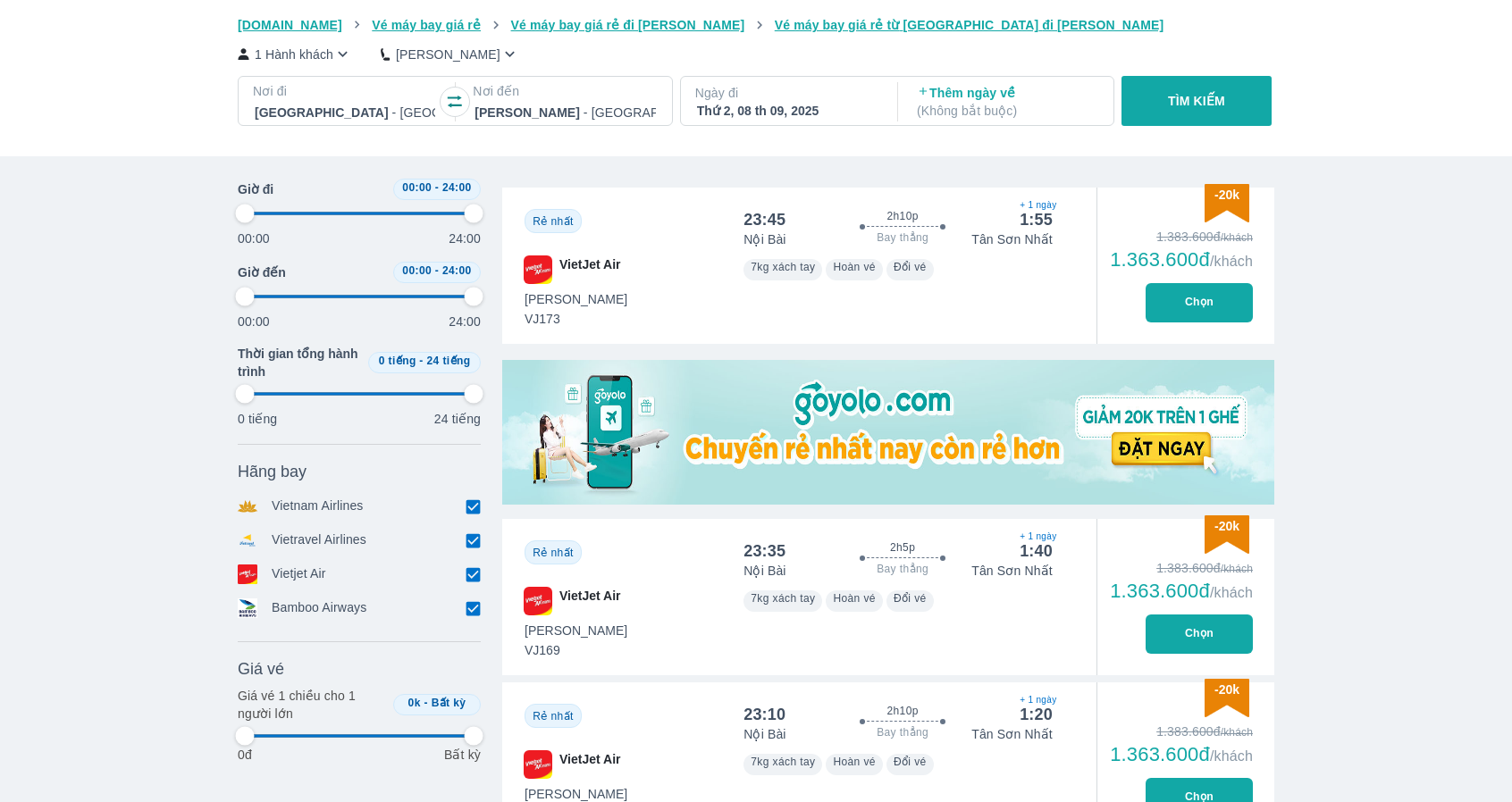
type input "97.9166666666667"
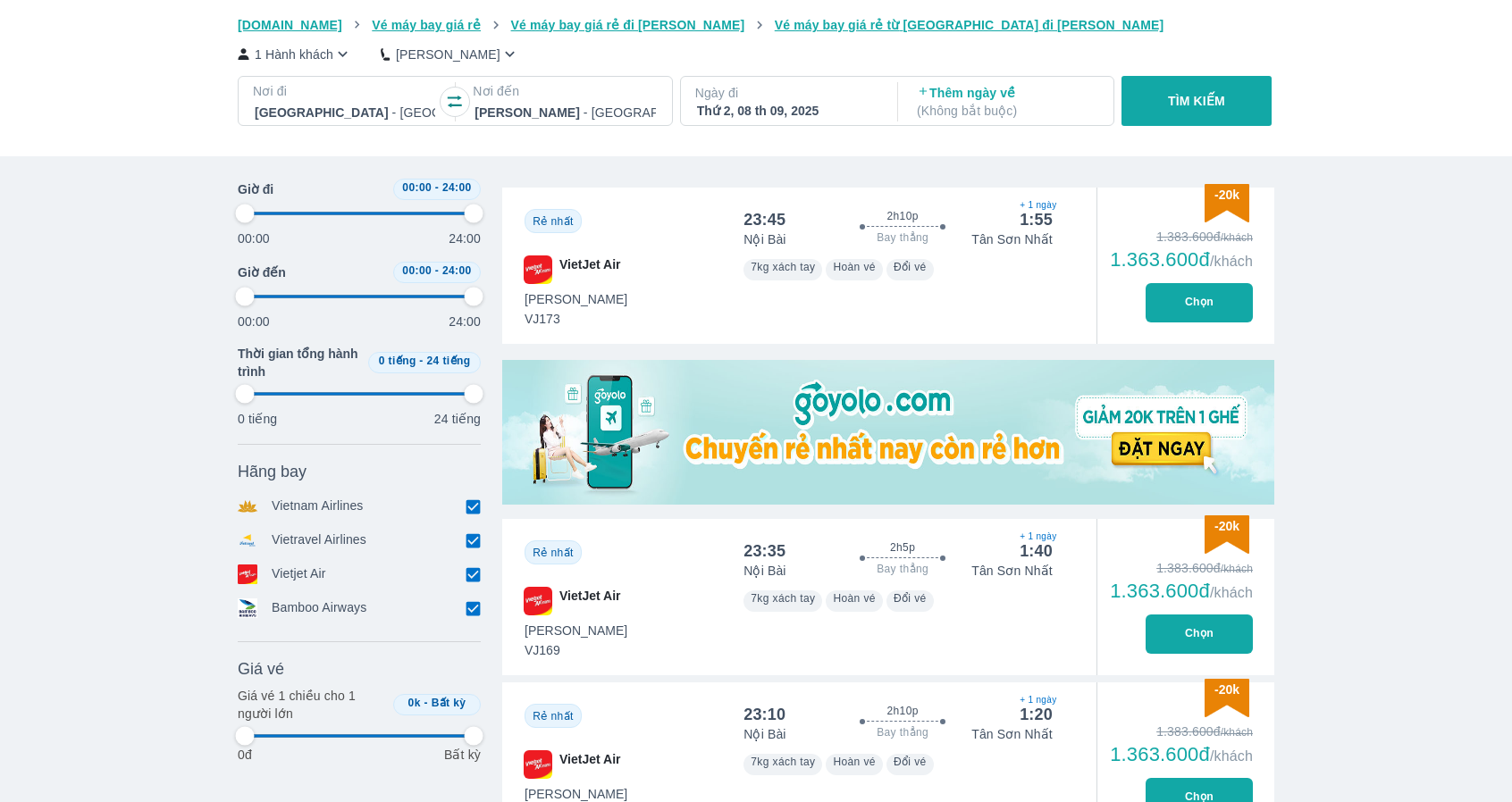
type input "97.9166666666667"
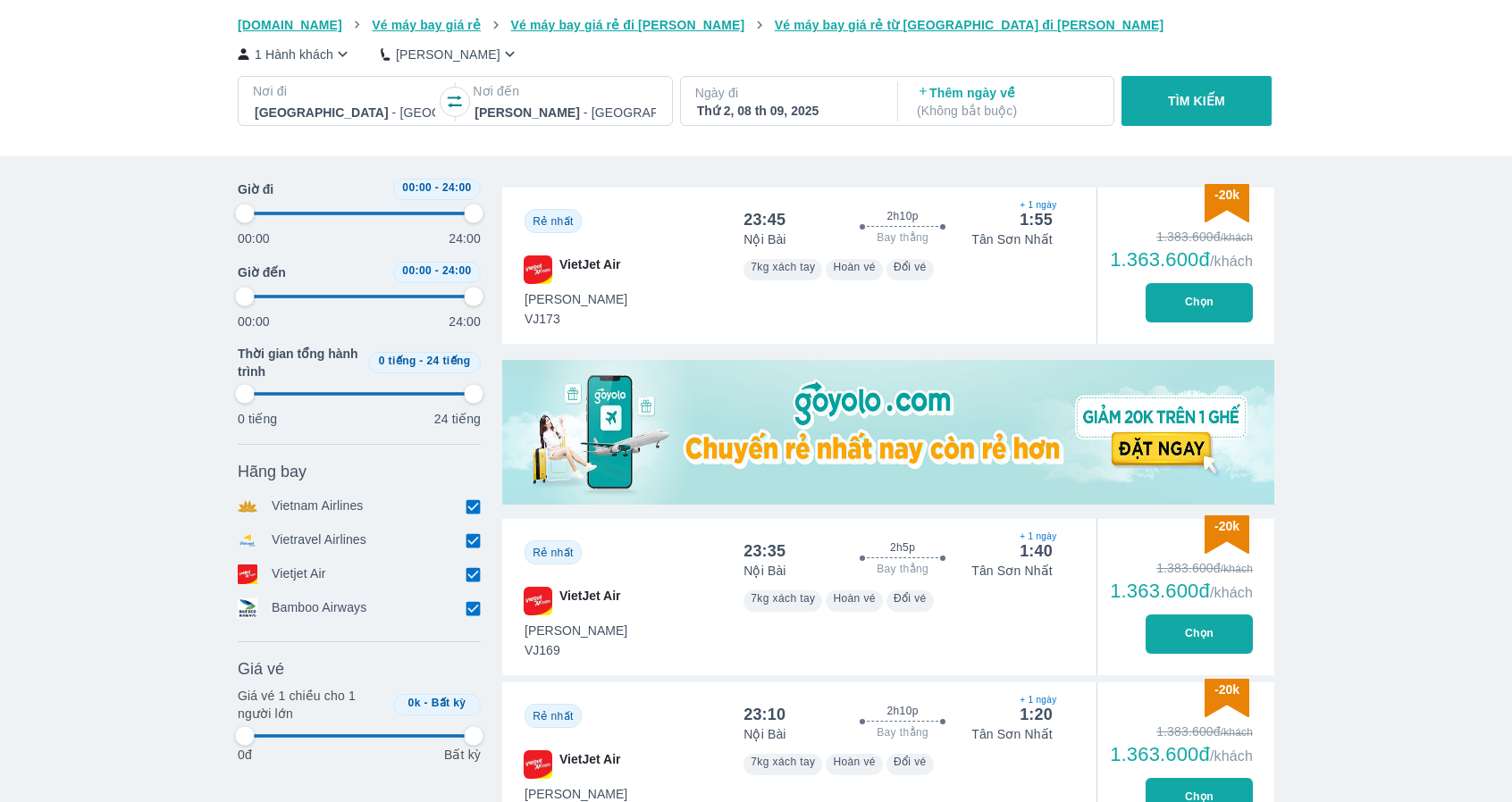
type input "97.9166666666667"
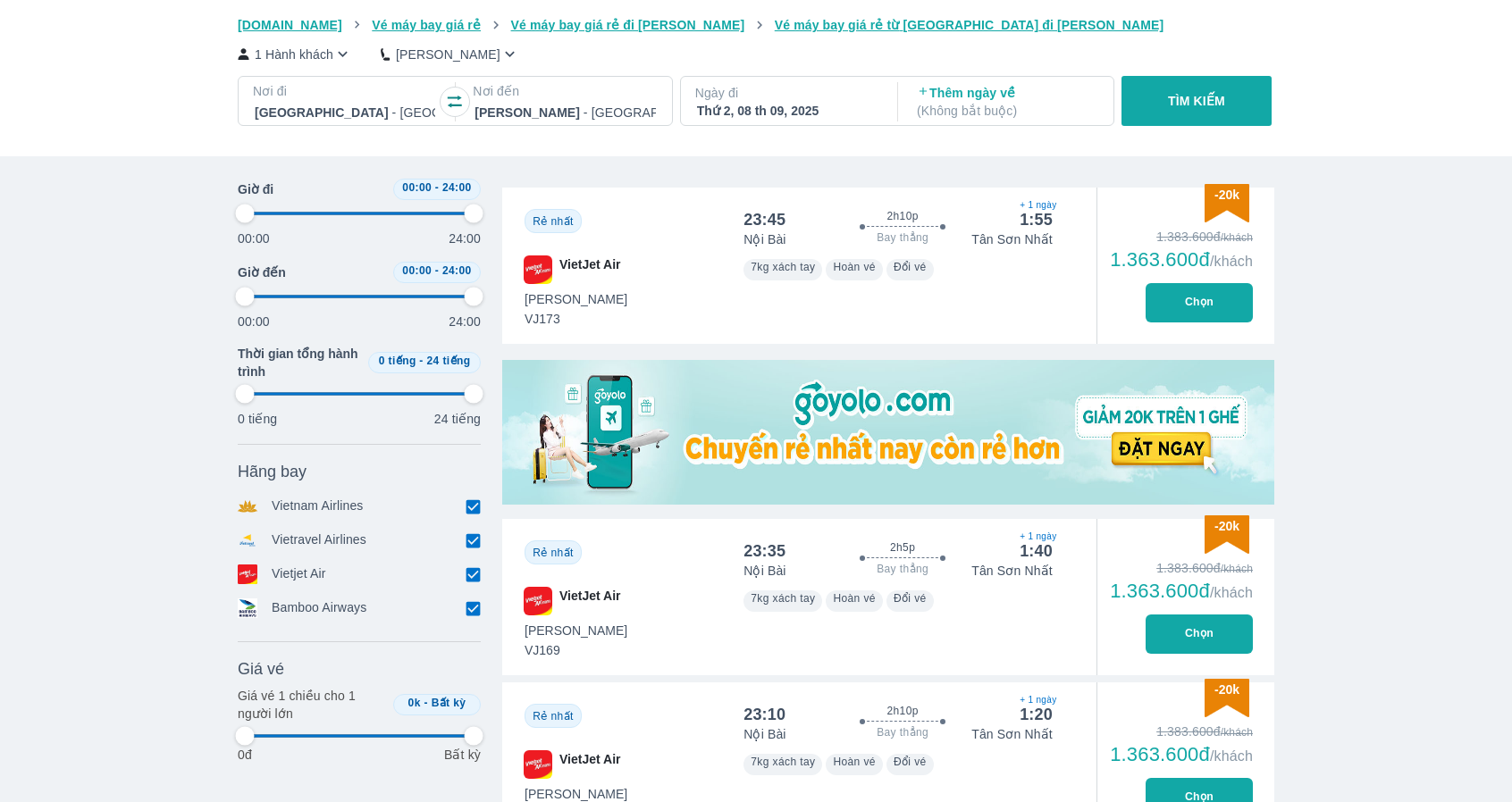
type input "97.9166666666667"
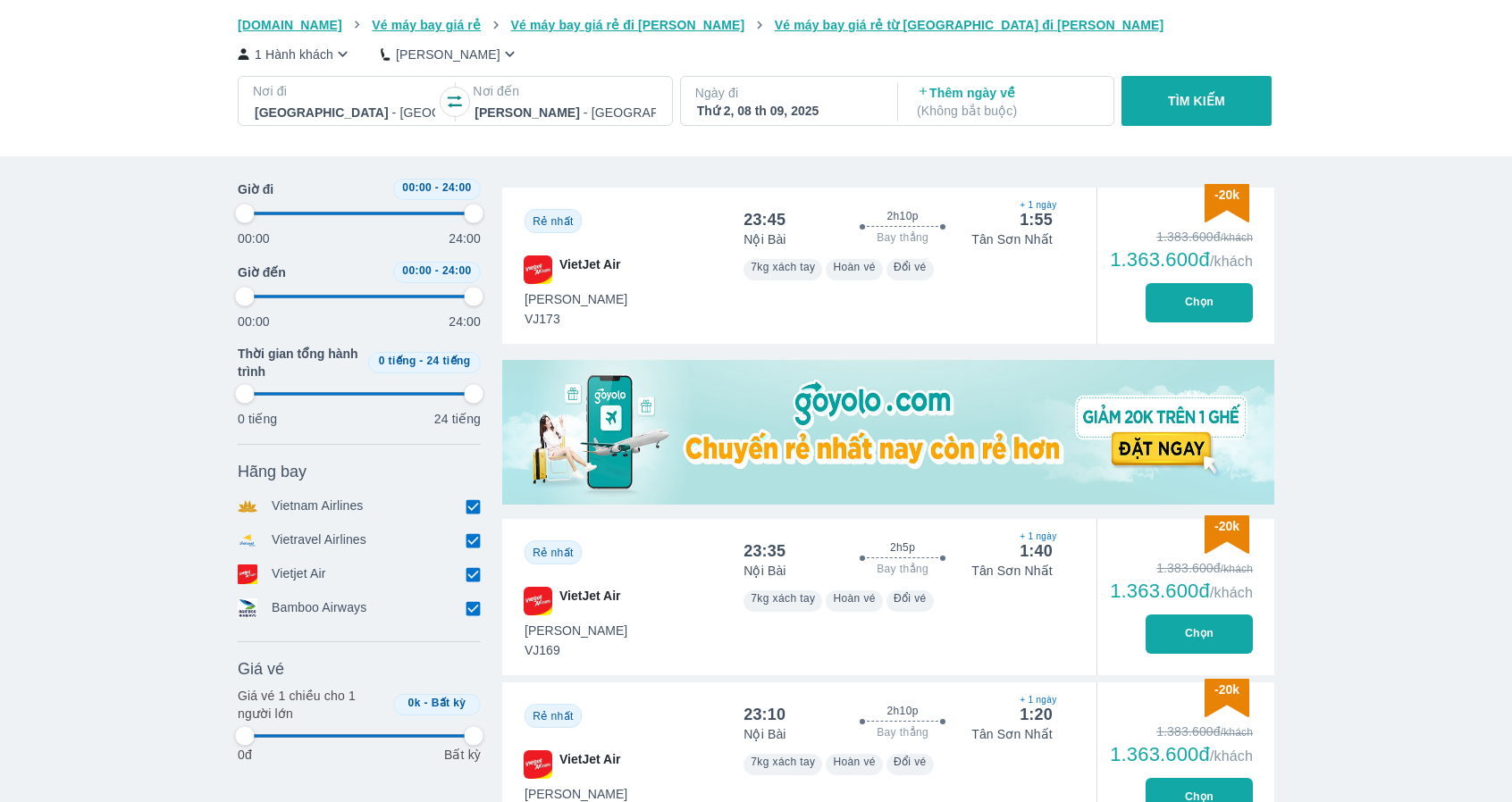
type input "97.9166666666667"
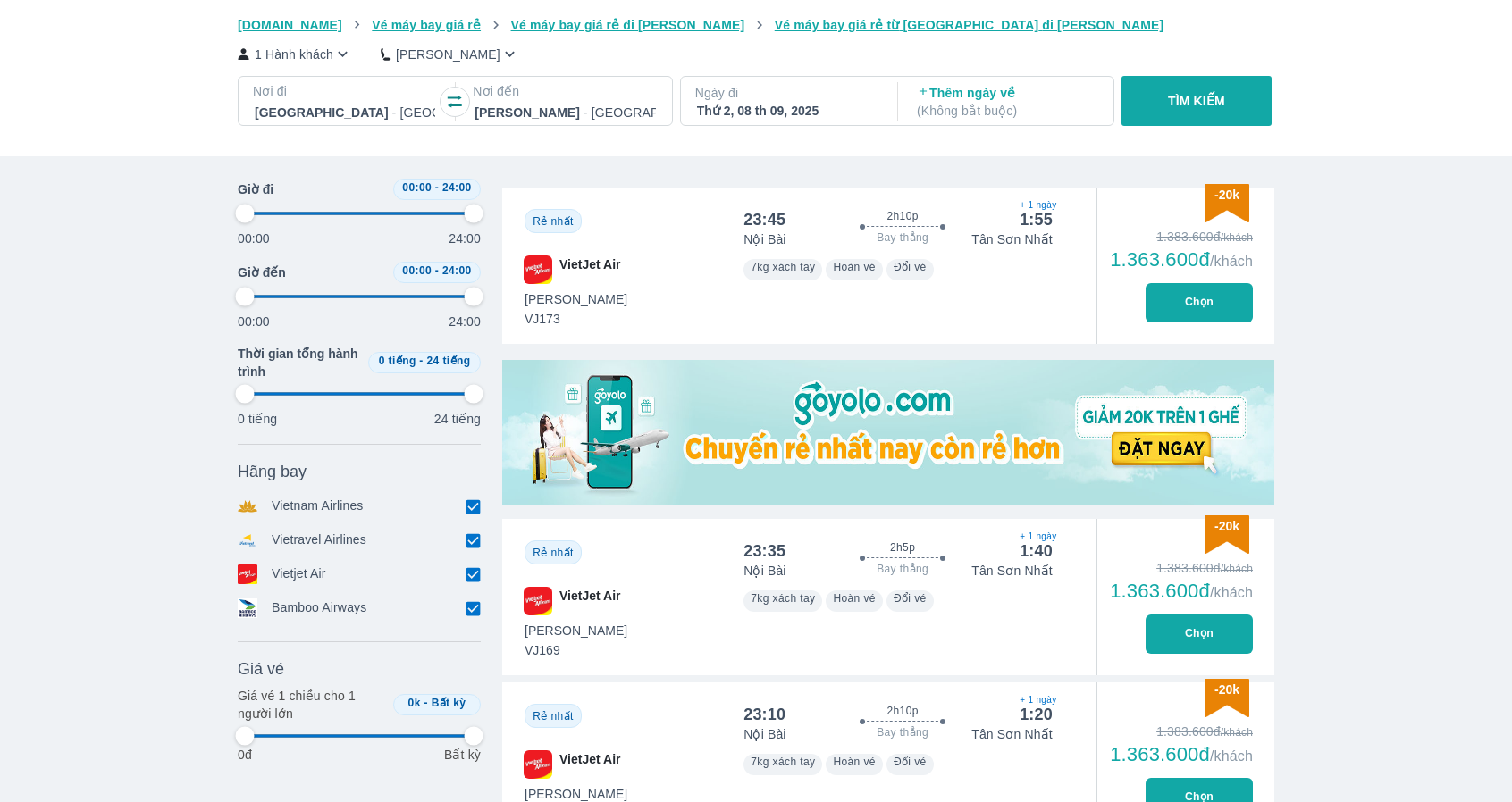
type input "97.9166666666667"
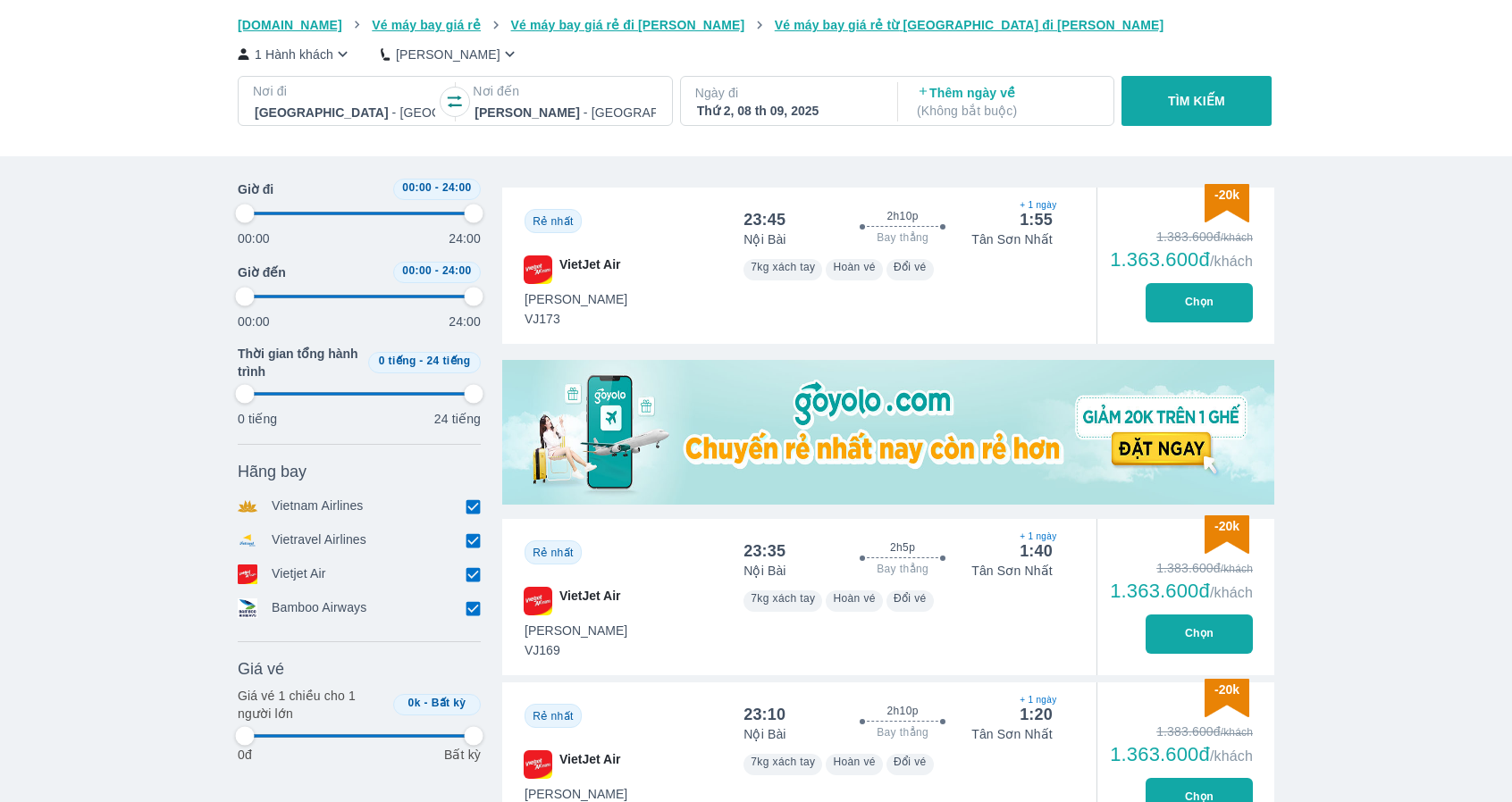
type input "97.9166666666667"
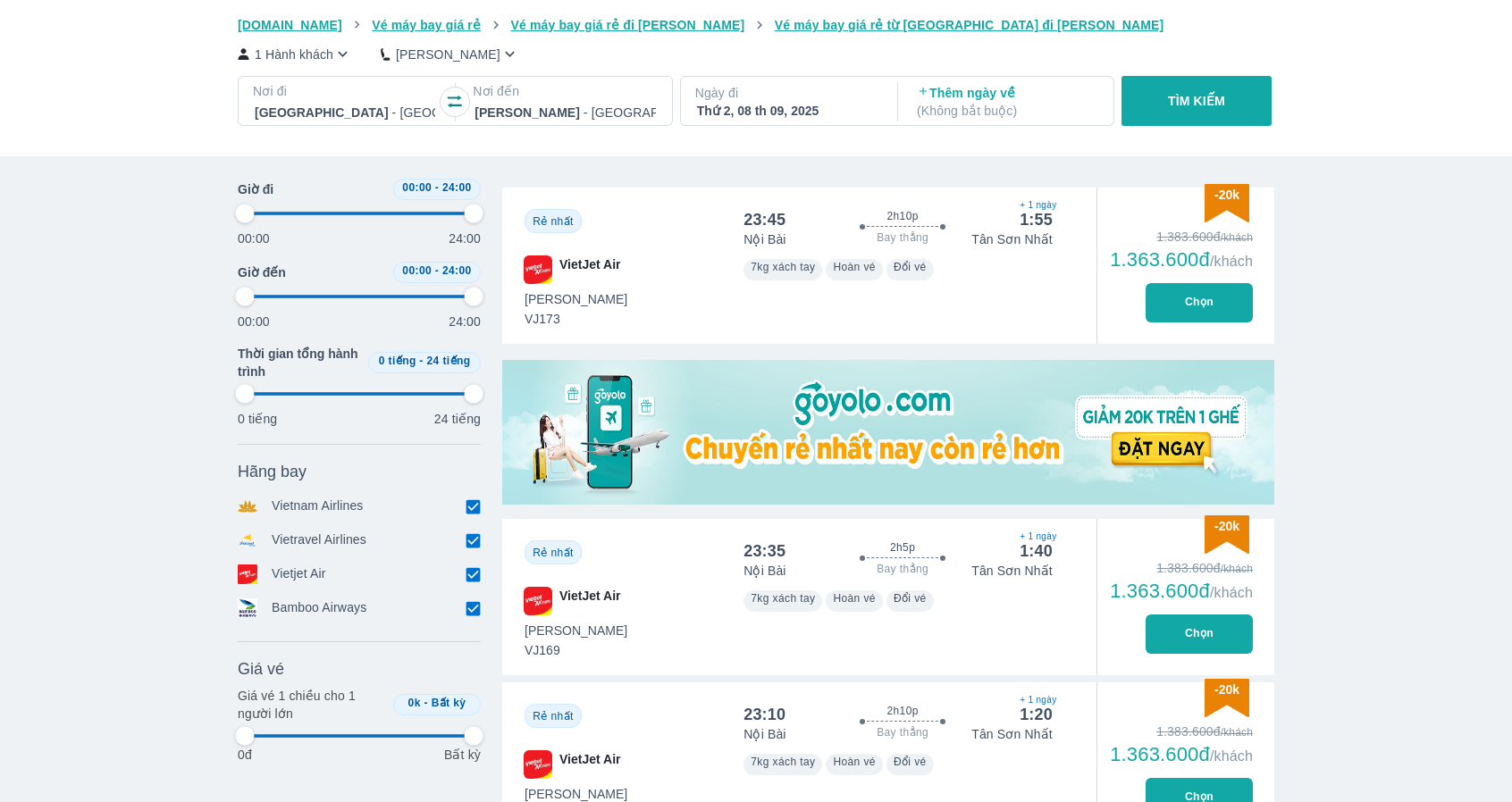
type input "97.9166666666667"
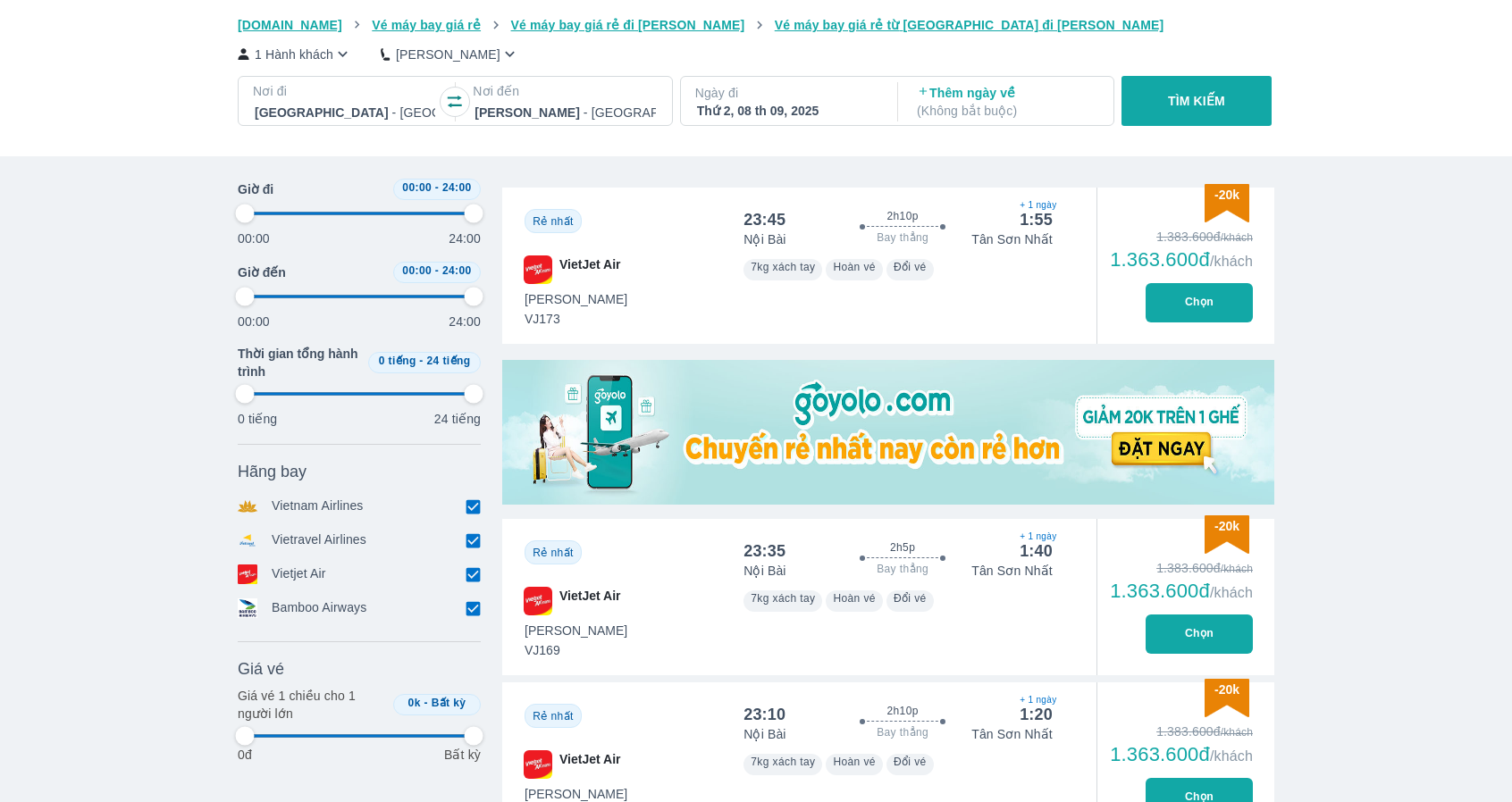
type input "97.9166666666667"
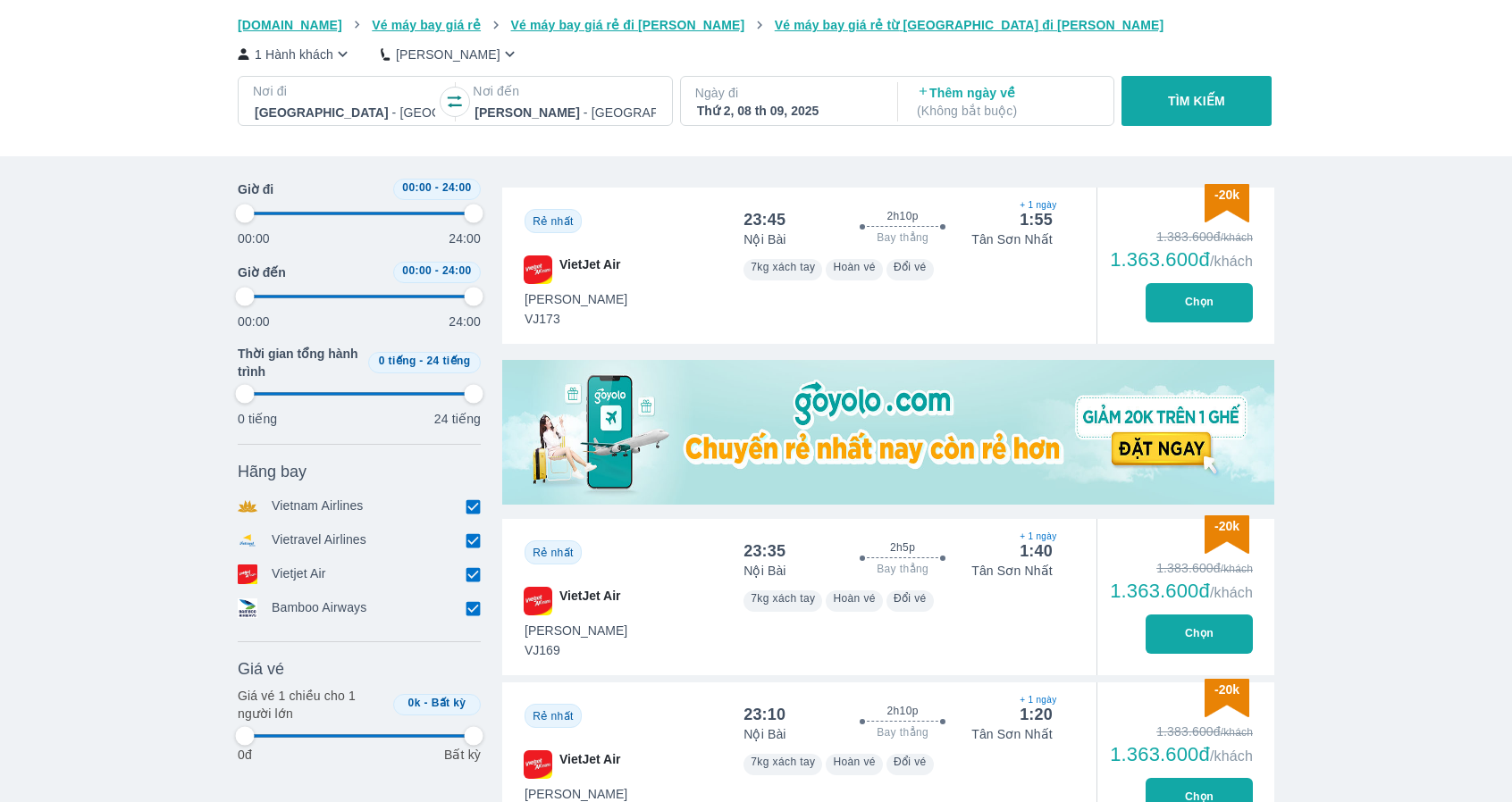
type input "97.9166666666667"
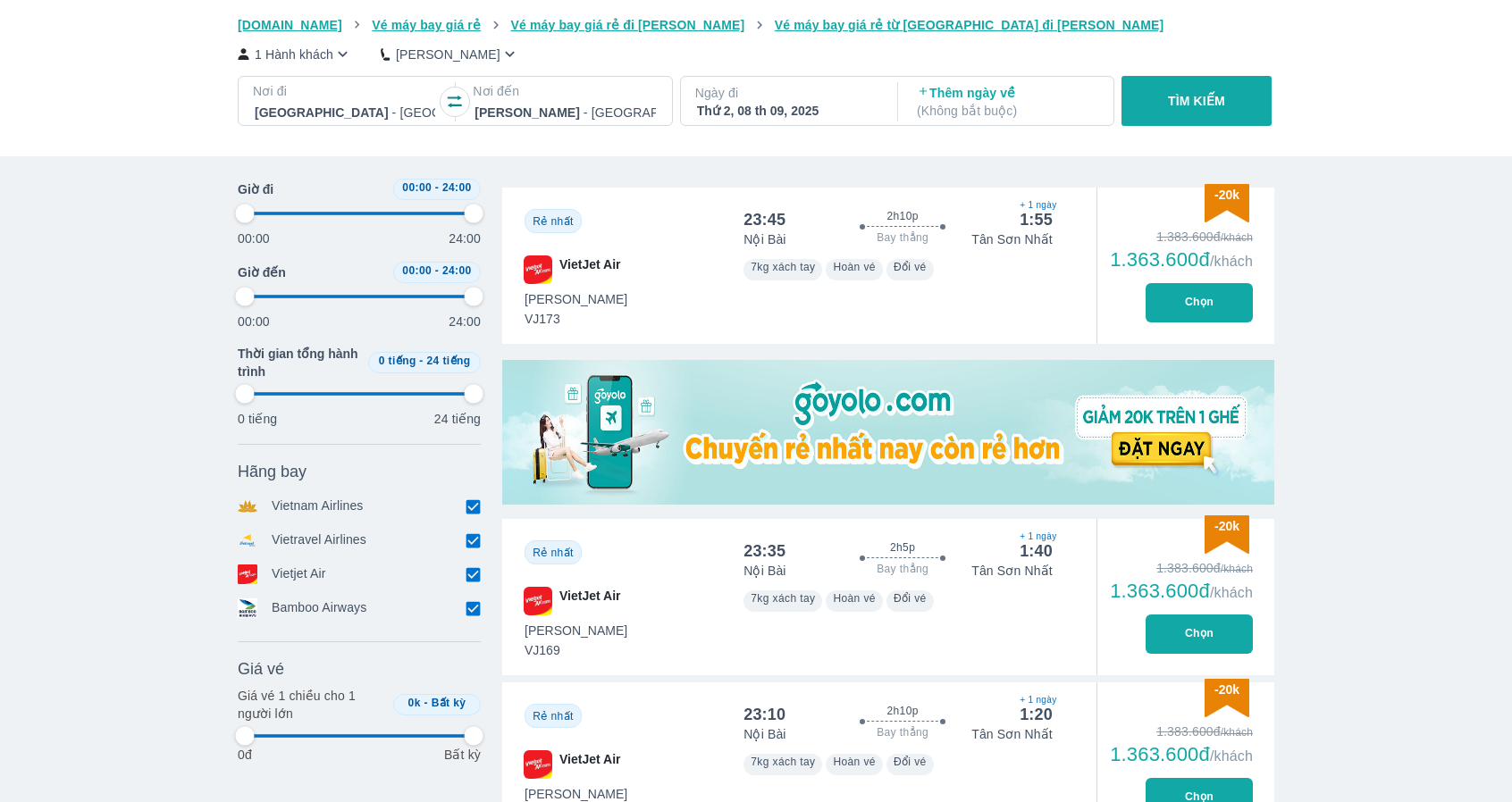
type input "97.9166666666667"
